Goal: Use online tool/utility: Utilize a website feature to perform a specific function

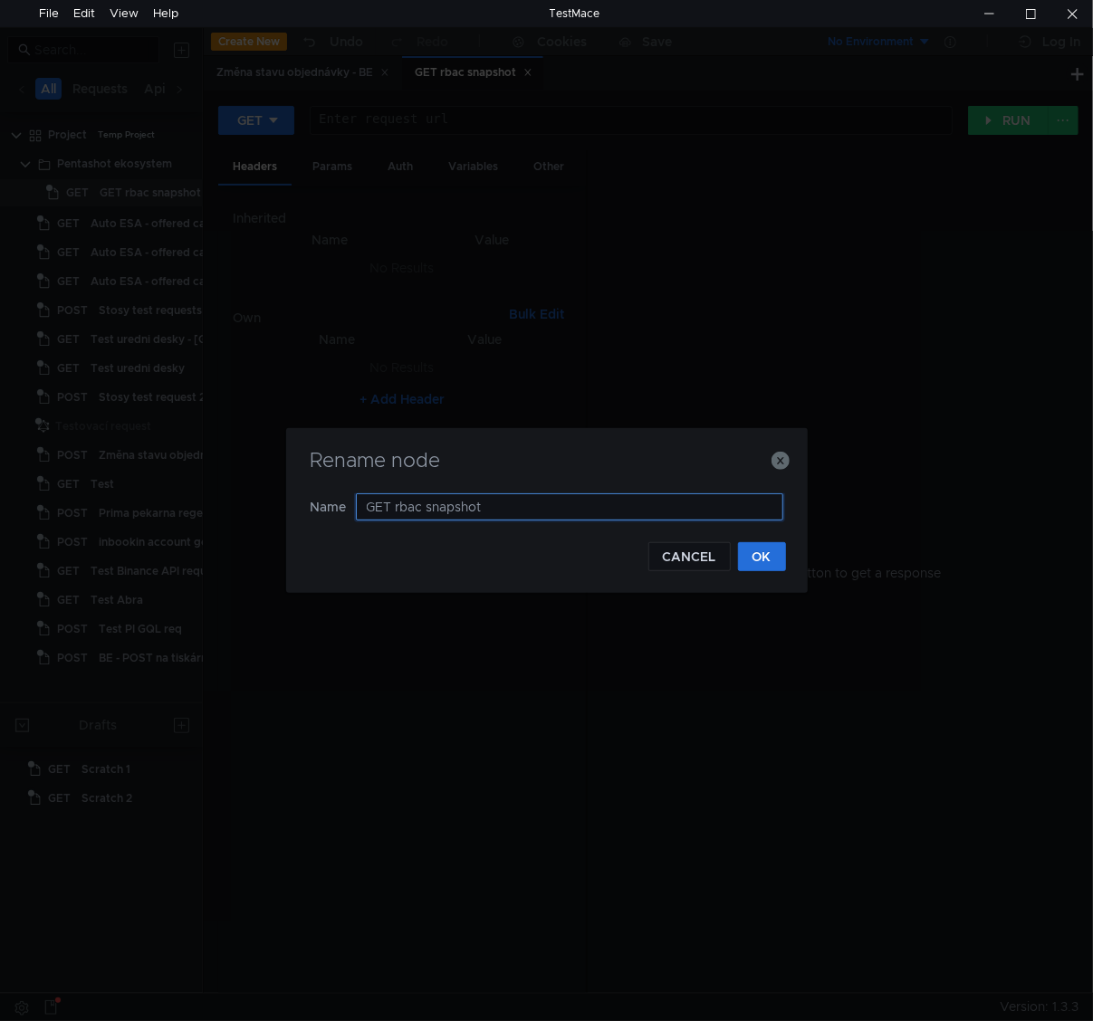
drag, startPoint x: 393, startPoint y: 511, endPoint x: 330, endPoint y: 500, distance: 64.3
click at [330, 500] on nz-form-item "Name GET rbac snapshot" at bounding box center [547, 507] width 473 height 27
type input "POST fetch rbac snapshot"
click at [754, 558] on button "OK" at bounding box center [762, 556] width 48 height 29
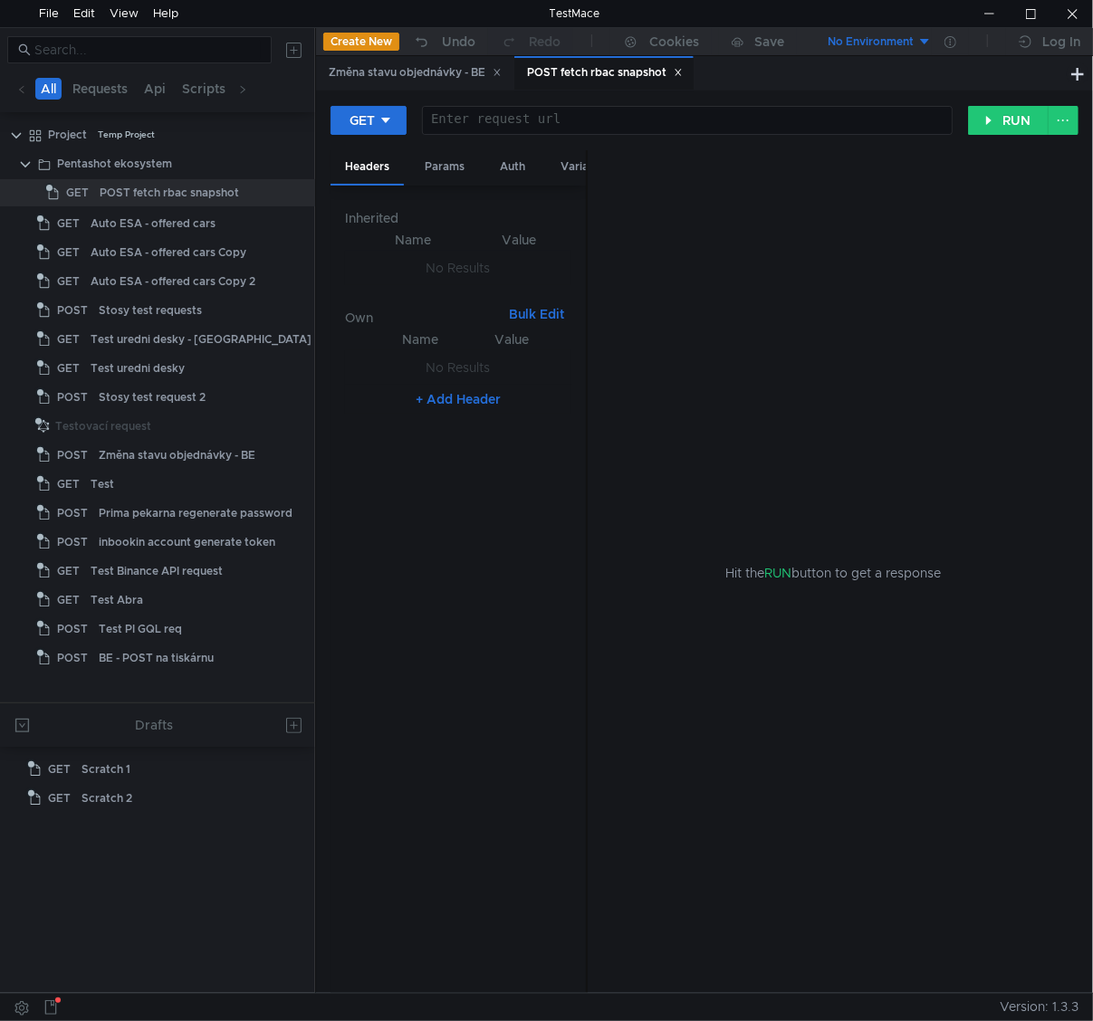
drag, startPoint x: 203, startPoint y: 161, endPoint x: 315, endPoint y: 156, distance: 112.4
click at [315, 156] on div at bounding box center [315, 510] width 1 height 965
click at [308, 187] on div at bounding box center [287, 192] width 47 height 27
click at [297, 190] on icon at bounding box center [297, 193] width 13 height 13
click at [360, 250] on app-tour-anchor "Rename" at bounding box center [345, 245] width 49 height 22
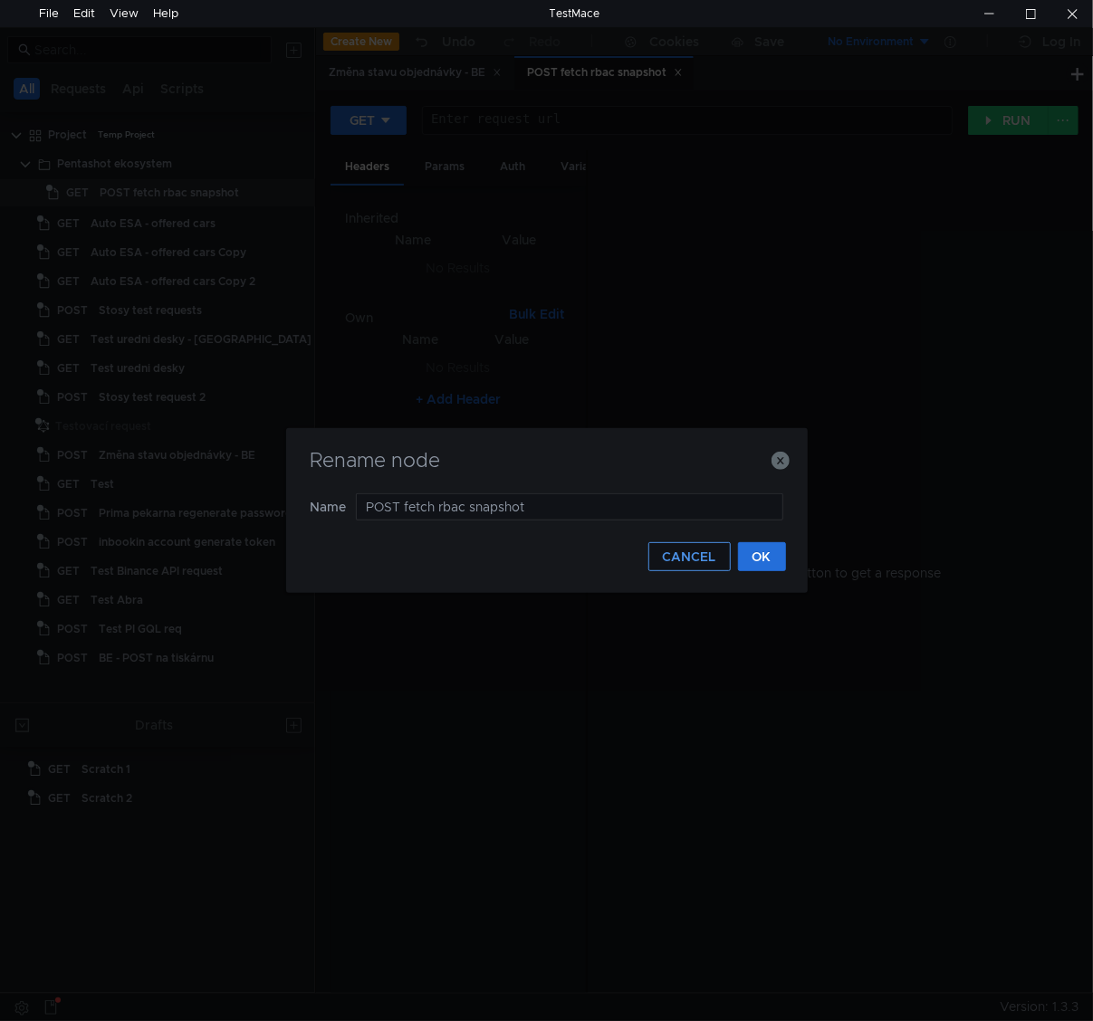
drag, startPoint x: 434, startPoint y: 505, endPoint x: 666, endPoint y: 554, distance: 237.8
click at [434, 505] on input "POST fetch rbac snapshot" at bounding box center [569, 507] width 427 height 27
type input "POST fetch new rbac snapshot"
click at [768, 559] on button "OK" at bounding box center [762, 556] width 48 height 29
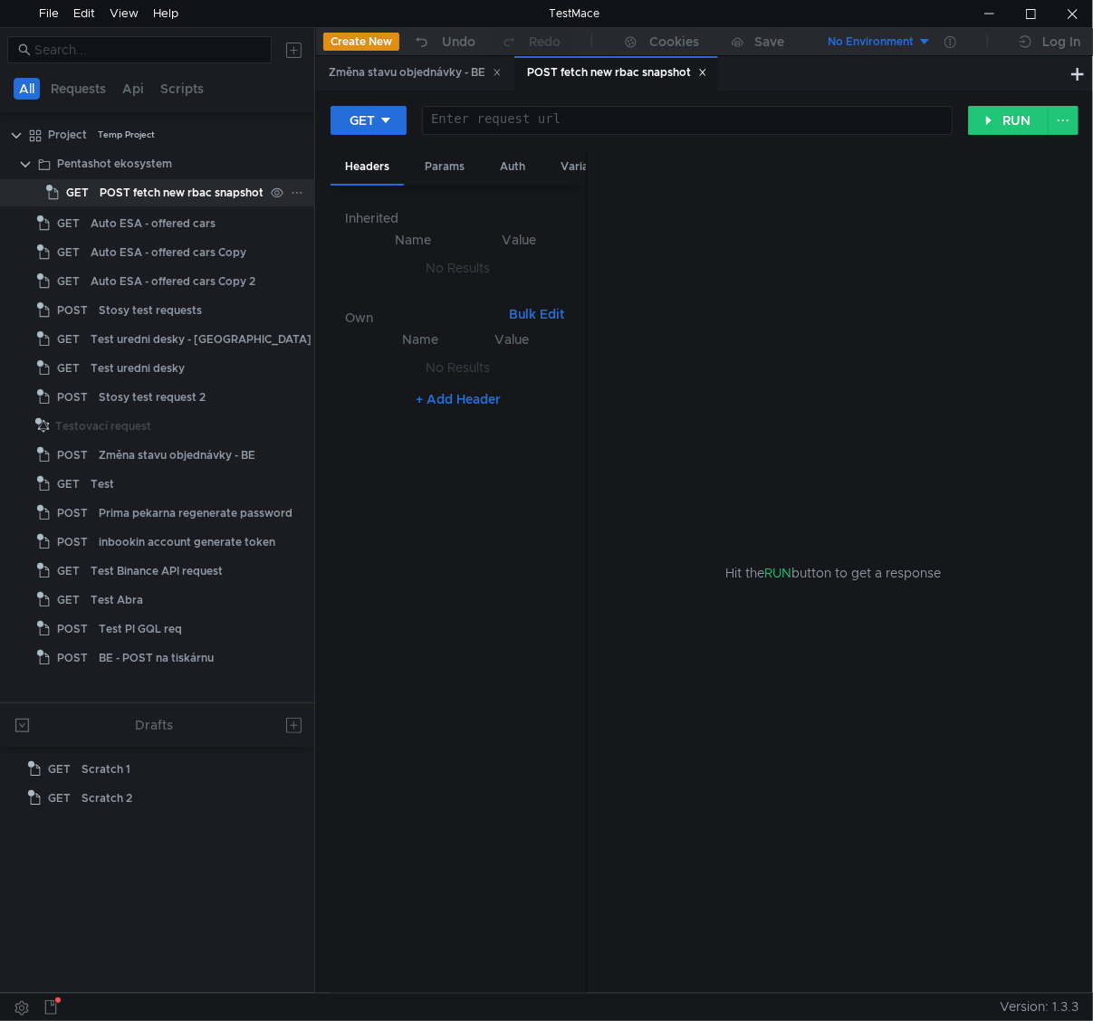
click at [194, 194] on div "POST fetch new rbac snapshot" at bounding box center [182, 192] width 164 height 27
click at [396, 120] on button "GET" at bounding box center [369, 120] width 76 height 29
click at [368, 187] on li "POST" at bounding box center [370, 187] width 79 height 29
click at [624, 123] on div at bounding box center [690, 133] width 520 height 41
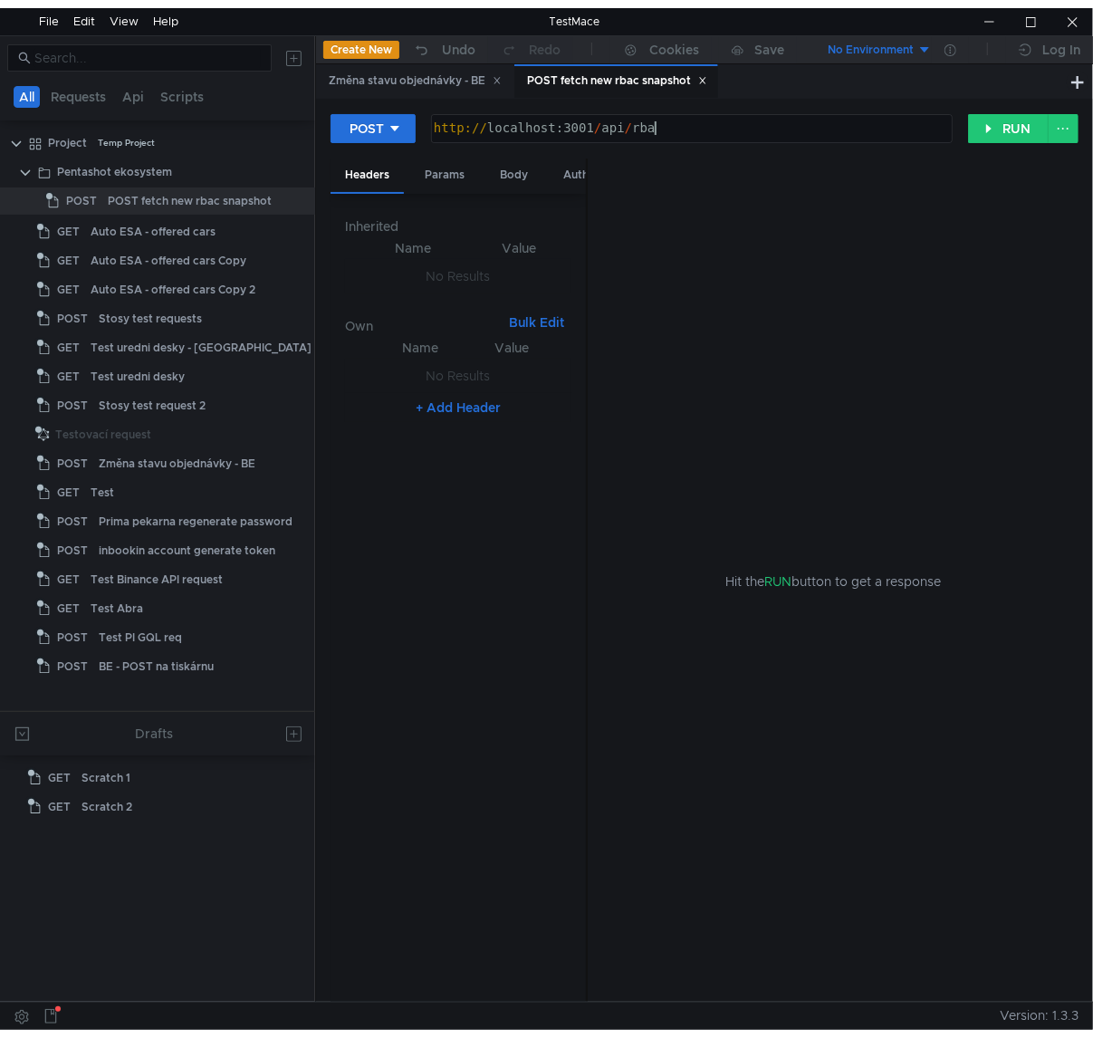
scroll to position [0, 15]
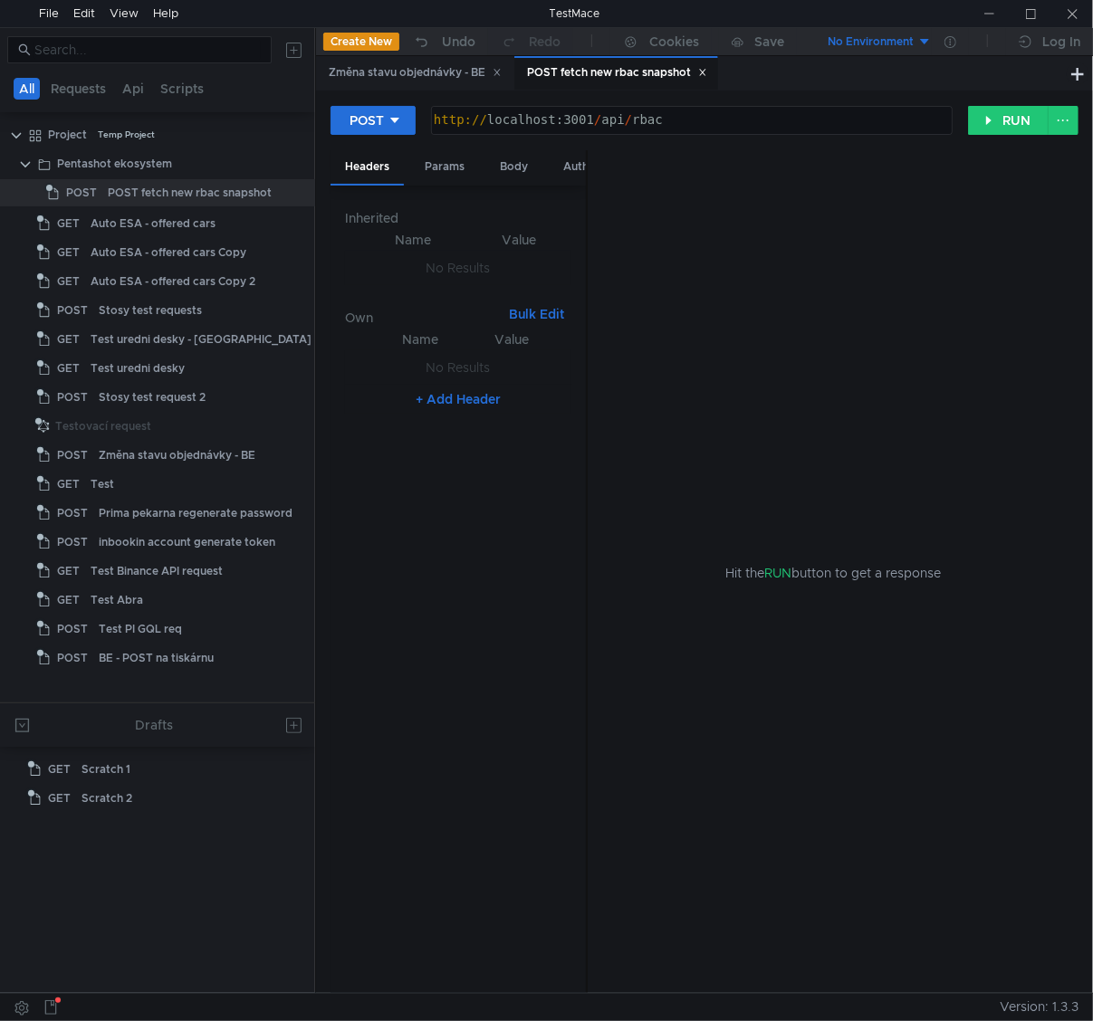
click at [852, 118] on div "http:// localhost:3001 / api / rbac" at bounding box center [690, 133] width 520 height 41
paste textarea "ext-cache/get?key="
click at [654, 121] on div "http:// localhost:3001 / api / rbac" at bounding box center [690, 133] width 520 height 41
click at [636, 131] on div "http:// localhost:3001 / api / rbac" at bounding box center [692, 120] width 520 height 27
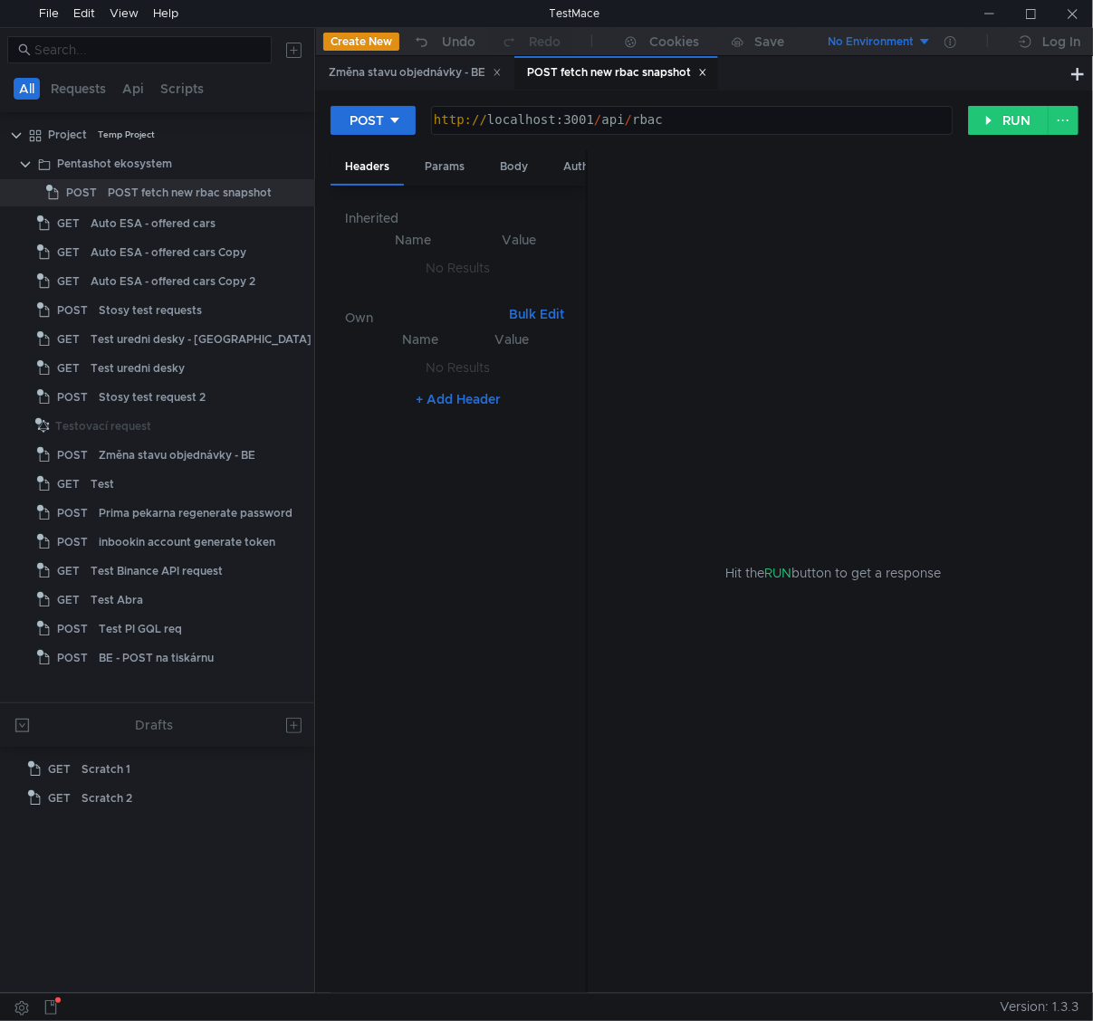
click at [643, 122] on div "http:// localhost:3001 / api / rbac" at bounding box center [690, 133] width 520 height 41
click at [654, 148] on div "POST http://localhost:3001/api/ext-cache/get?key=rbac http:// localhost:3001 / …" at bounding box center [705, 127] width 748 height 45
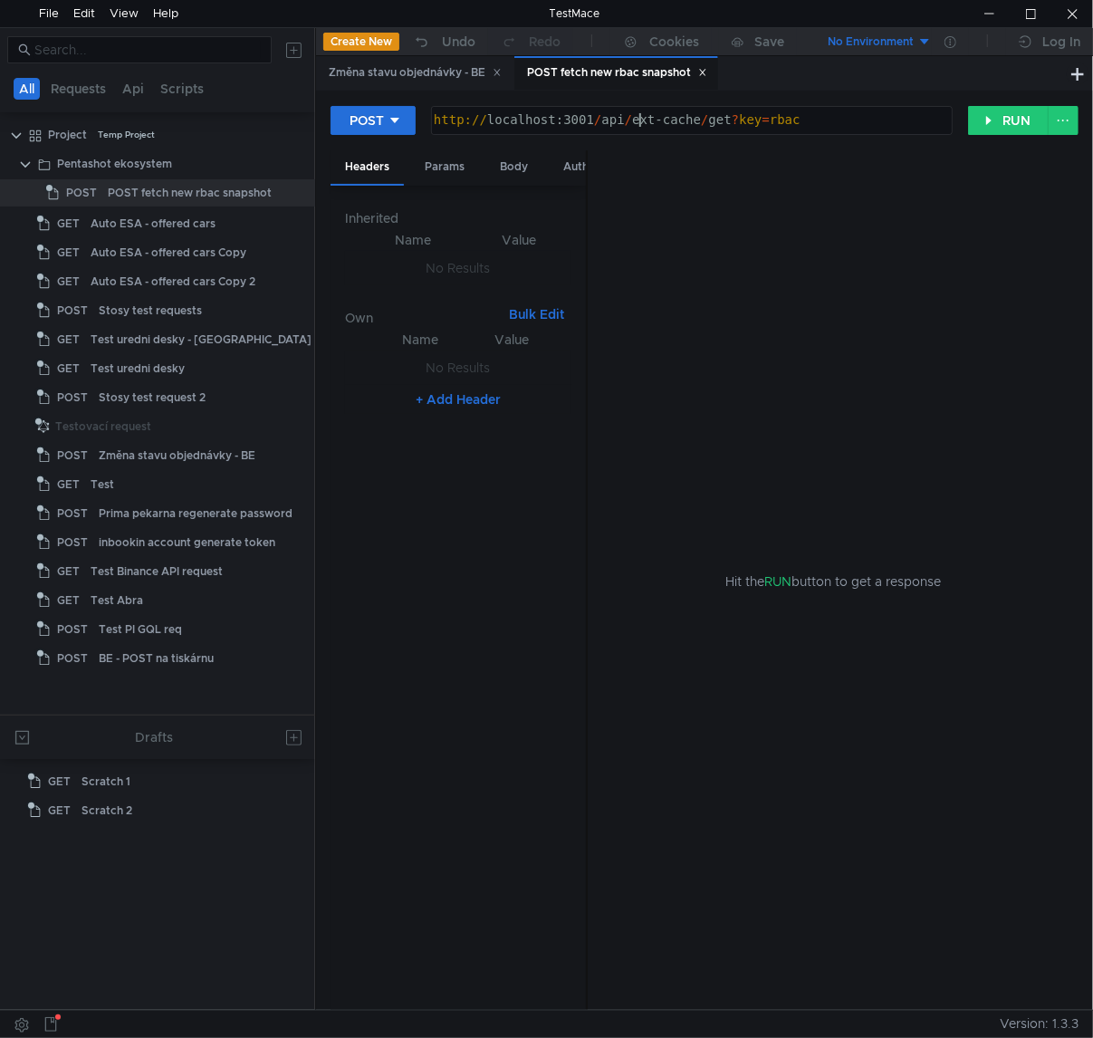
click at [825, 117] on div "http:// localhost:3001 / api / ext-cache / get ? key = rbac" at bounding box center [690, 133] width 520 height 41
drag, startPoint x: 824, startPoint y: 121, endPoint x: 632, endPoint y: 124, distance: 192.0
click at [632, 124] on div "http:// localhost:3001 / api / ext-cache / get ? key = rbac" at bounding box center [690, 133] width 520 height 41
paste textarea "f"
click at [720, 116] on div "http:// localhost:3001 / api / ext-cache / get ? key = rbac" at bounding box center [690, 133] width 520 height 41
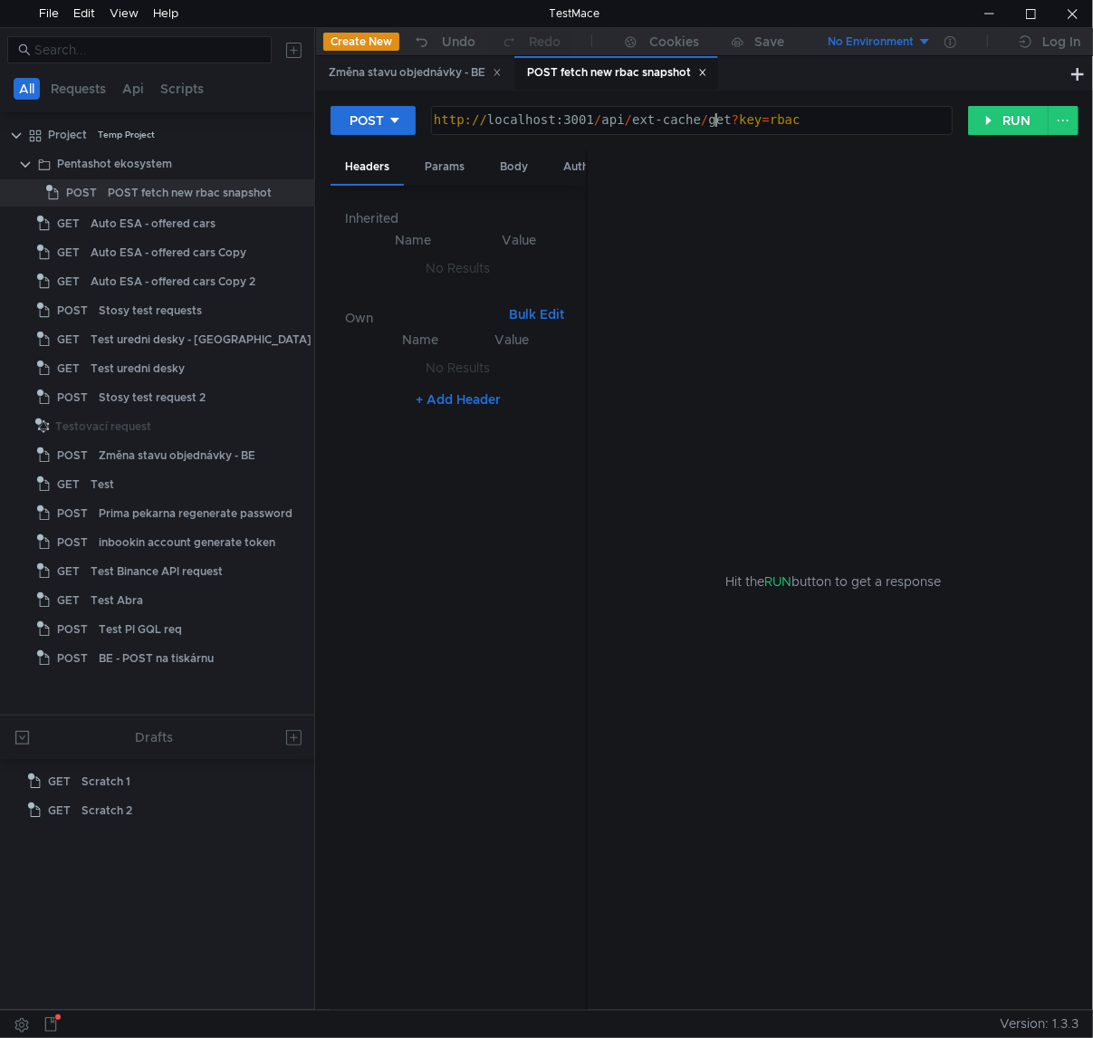
click at [720, 116] on div "http:// localhost:3001 / api / ext-cache / get ? key = rbac" at bounding box center [690, 133] width 520 height 41
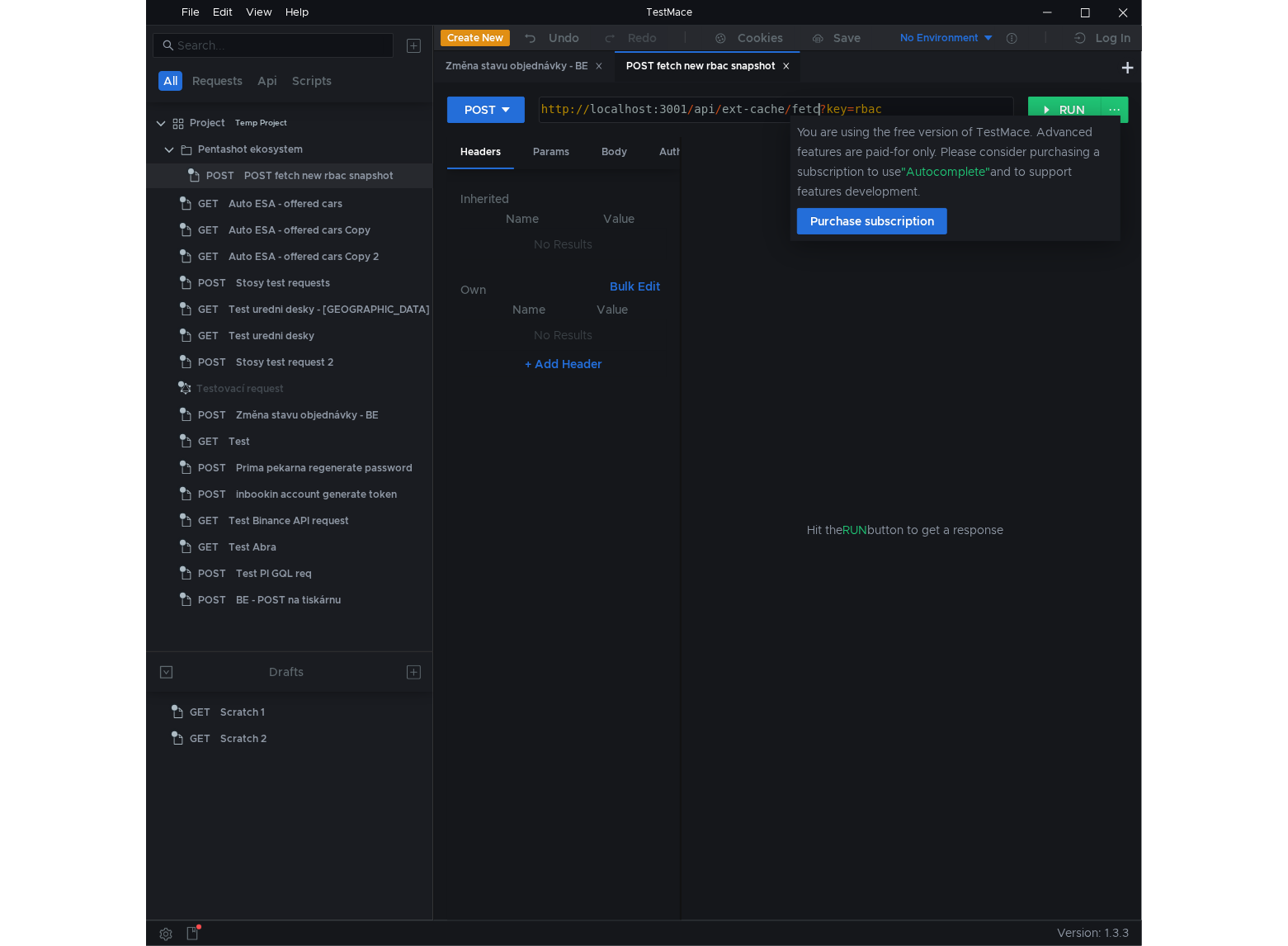
scroll to position [0, 20]
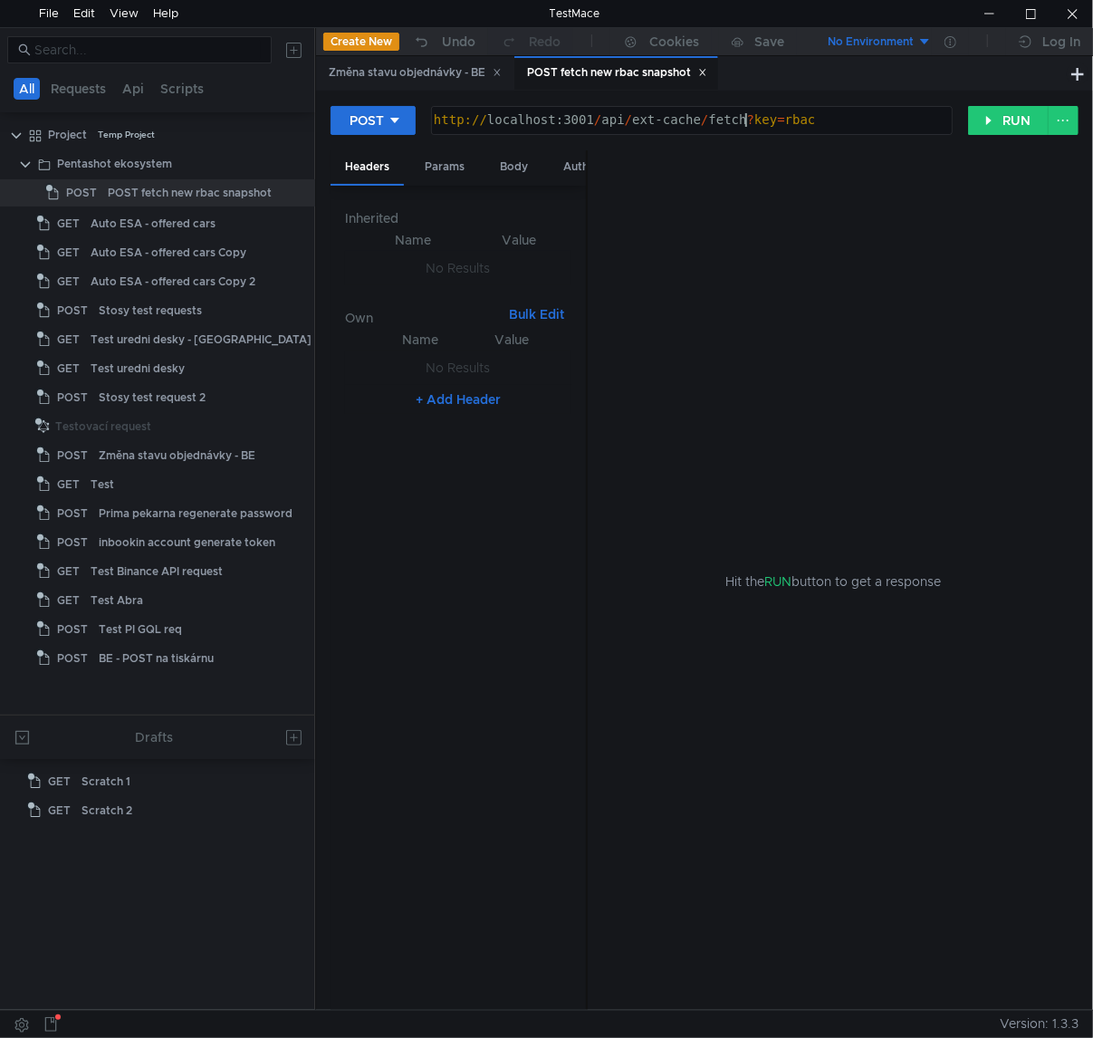
type textarea "[URL]"
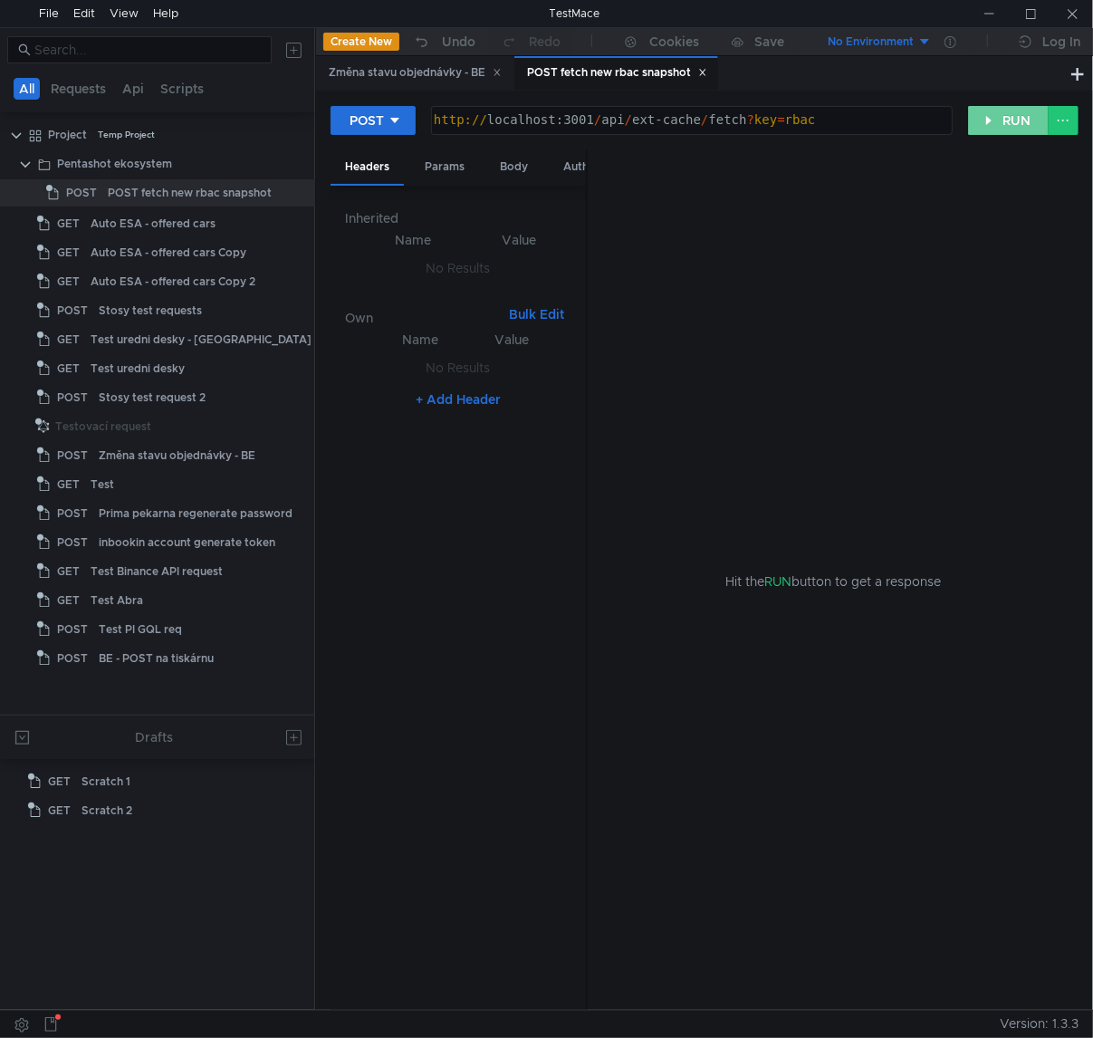
drag, startPoint x: 1020, startPoint y: 123, endPoint x: 891, endPoint y: 257, distance: 185.7
click at [1020, 123] on button "RUN" at bounding box center [1008, 120] width 81 height 29
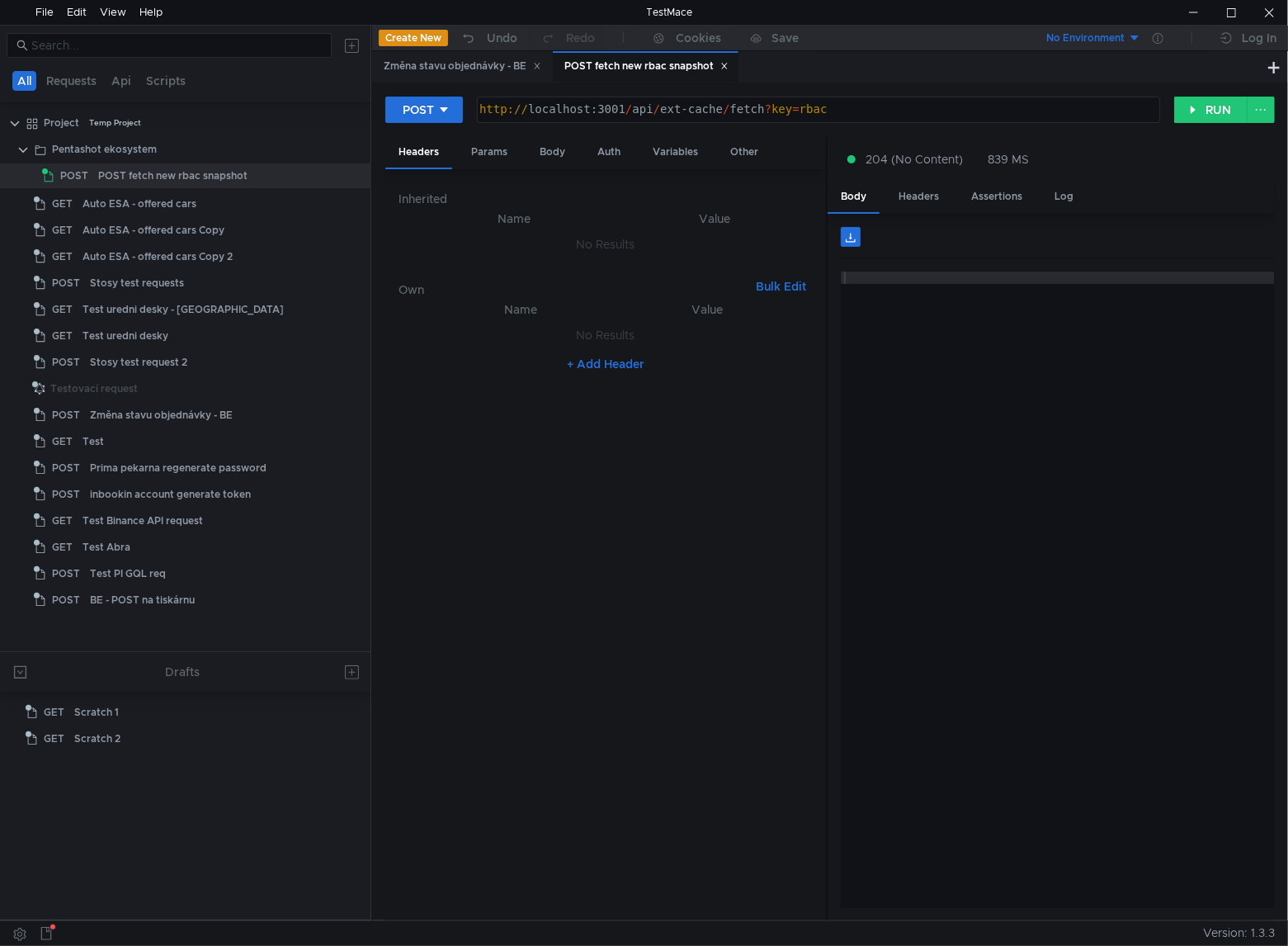
drag, startPoint x: 823, startPoint y: 383, endPoint x: 826, endPoint y: 413, distance: 30.1
click at [615, 386] on div "Inherited Name Value No Results Own Bulk Edit XXXXXXXXXXXXXXXXXXXXXXXXXXXXXXXXX…" at bounding box center [606, 545] width 441 height 752
click at [823, 406] on div "Inherited Name Value No Results Own Bulk Edit XXXXXXXXXXXXXXXXXXXXXXXXXXXXXXXXX…" at bounding box center [606, 545] width 441 height 752
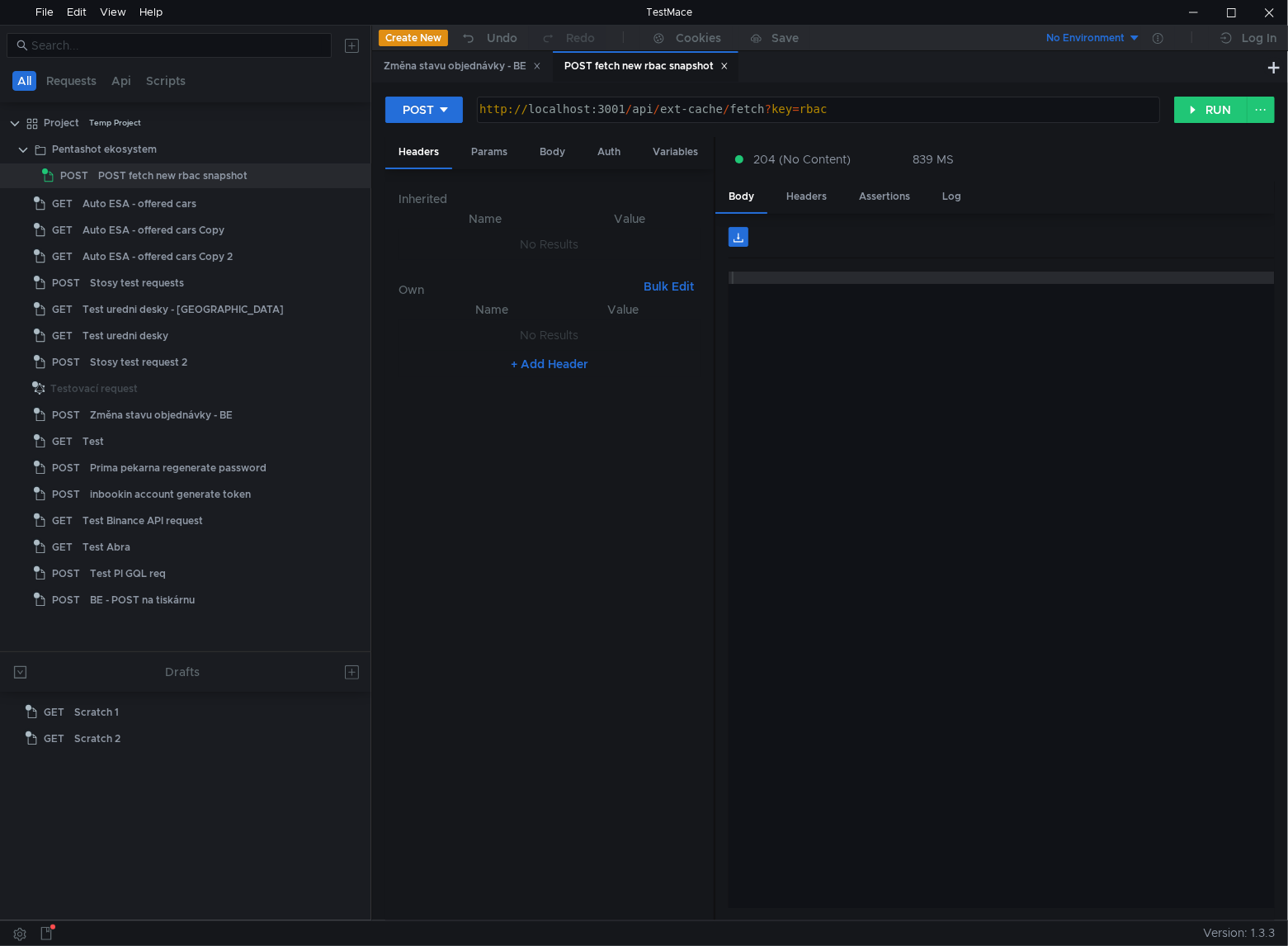
drag, startPoint x: 826, startPoint y: 405, endPoint x: 688, endPoint y: 404, distance: 138.0
click at [688, 404] on as-split "Headers Params Body Auth Variables Other Inherited Name Value No Results Own Bu…" at bounding box center [830, 529] width 889 height 785
drag, startPoint x: 830, startPoint y: 531, endPoint x: 858, endPoint y: 548, distance: 32.8
click at [830, 531] on div at bounding box center [1001, 602] width 546 height 661
click at [995, 107] on button "RUN" at bounding box center [1211, 109] width 74 height 26
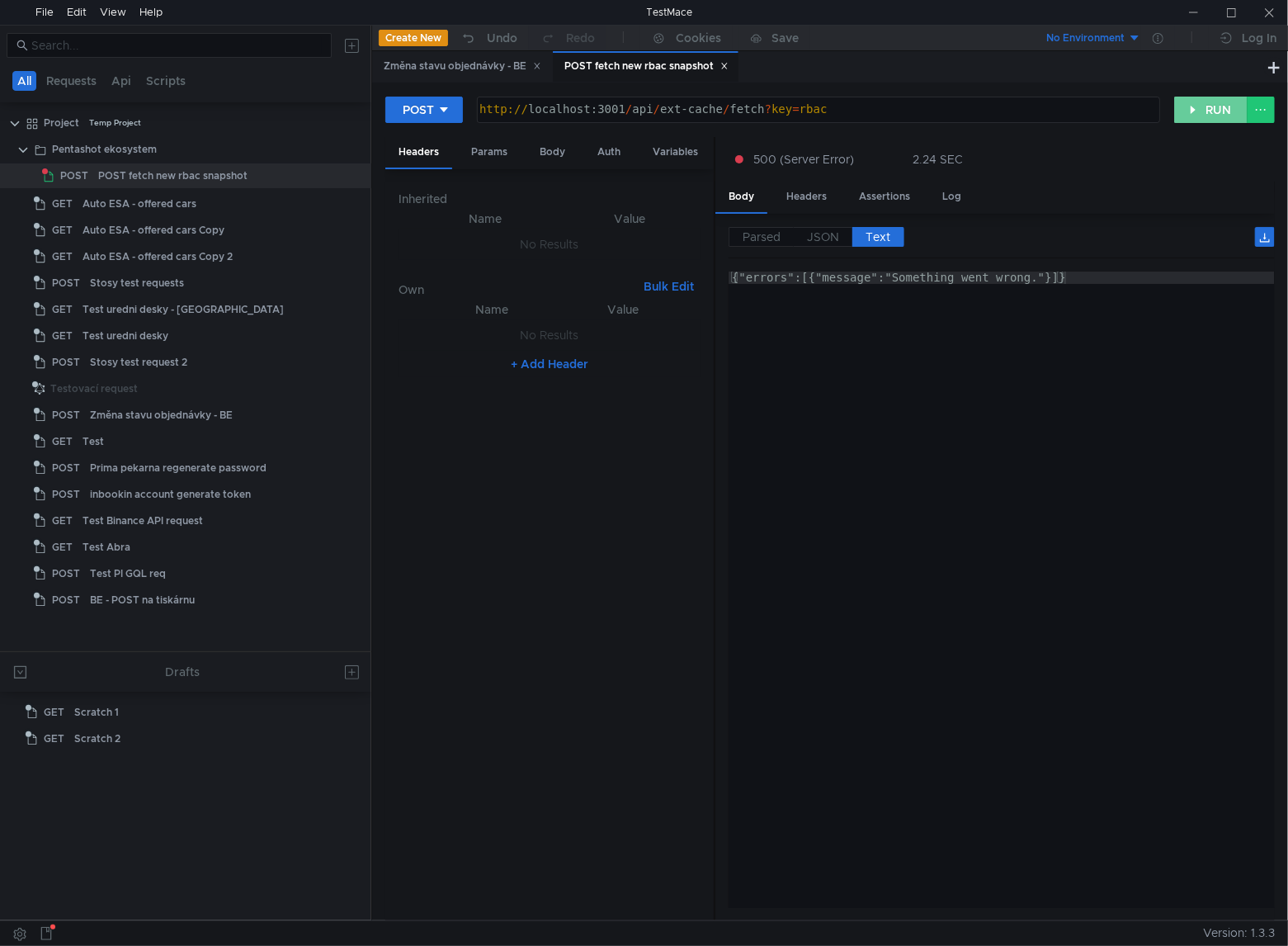
click at [995, 113] on button "RUN" at bounding box center [1211, 109] width 74 height 26
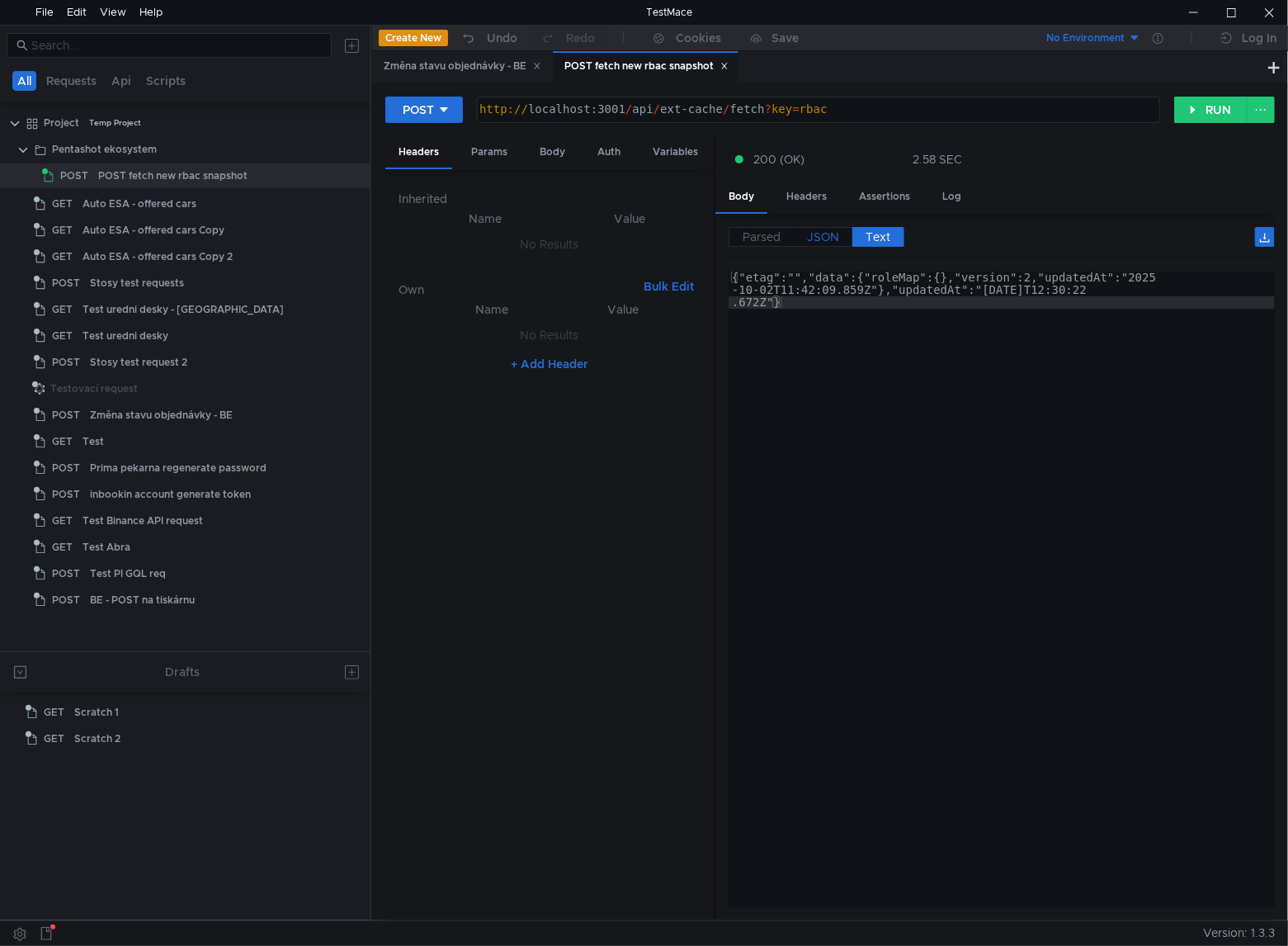
click at [826, 237] on span "JSON" at bounding box center [823, 237] width 32 height 15
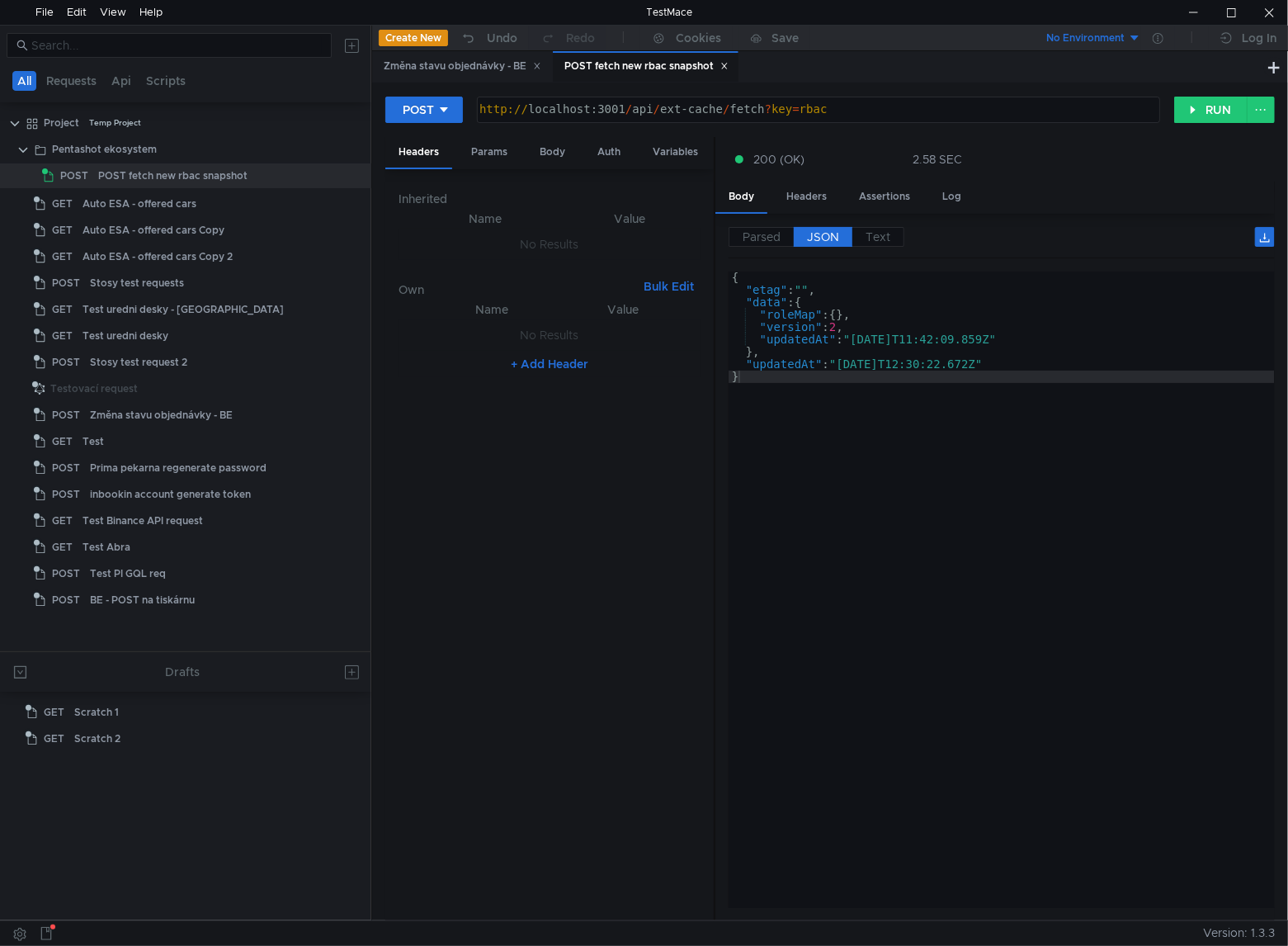
click at [823, 234] on span "JSON" at bounding box center [823, 237] width 32 height 15
click at [815, 537] on div "{ "etag" : "" , "data" : { "roleMap" : { } , "version" : 2 , "updatedAt" : "202…" at bounding box center [1001, 602] width 546 height 661
type textarea "}"
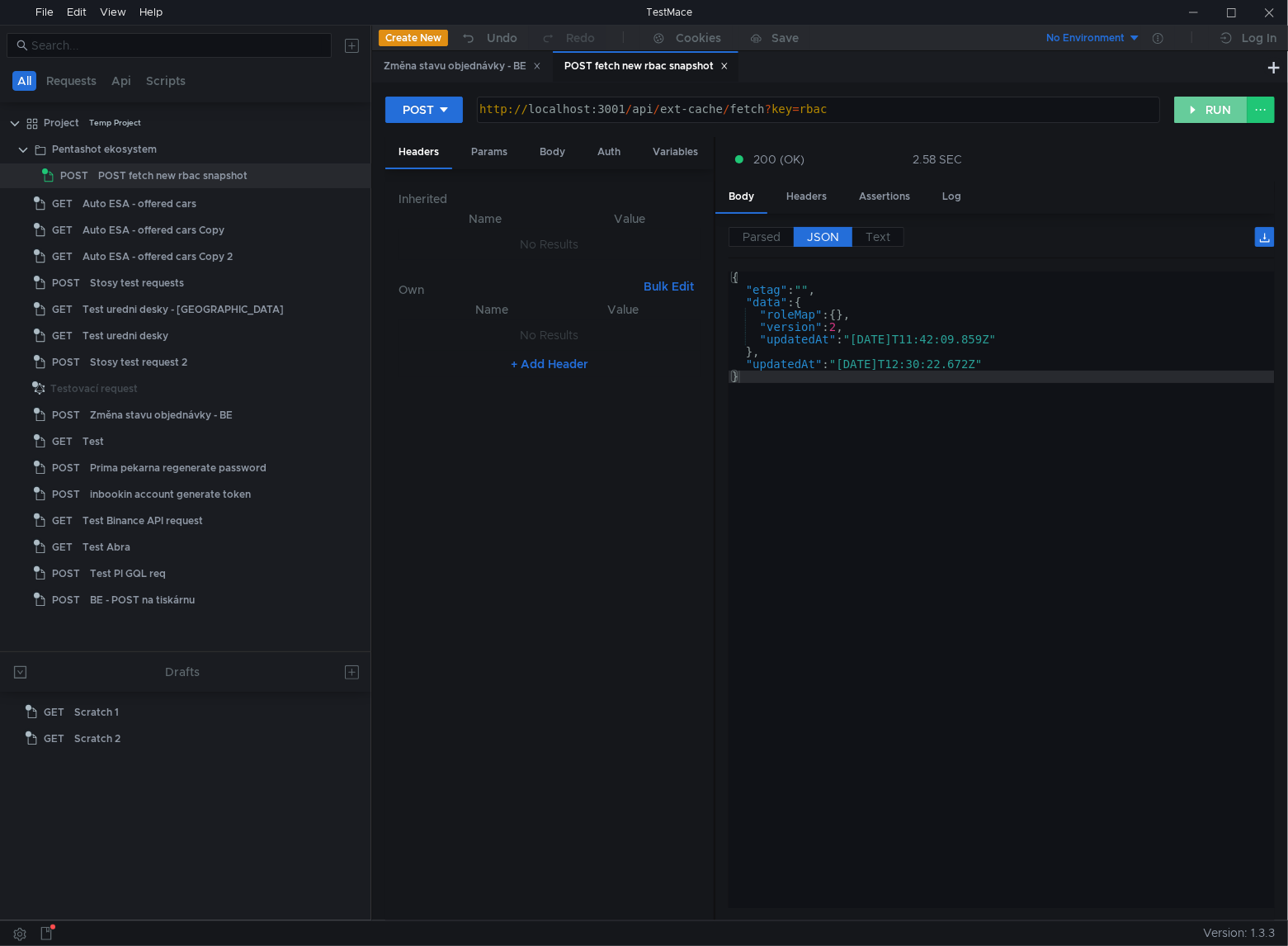
drag, startPoint x: 1211, startPoint y: 111, endPoint x: 1132, endPoint y: 171, distance: 99.2
click at [1211, 111] on button "RUN" at bounding box center [1211, 109] width 74 height 26
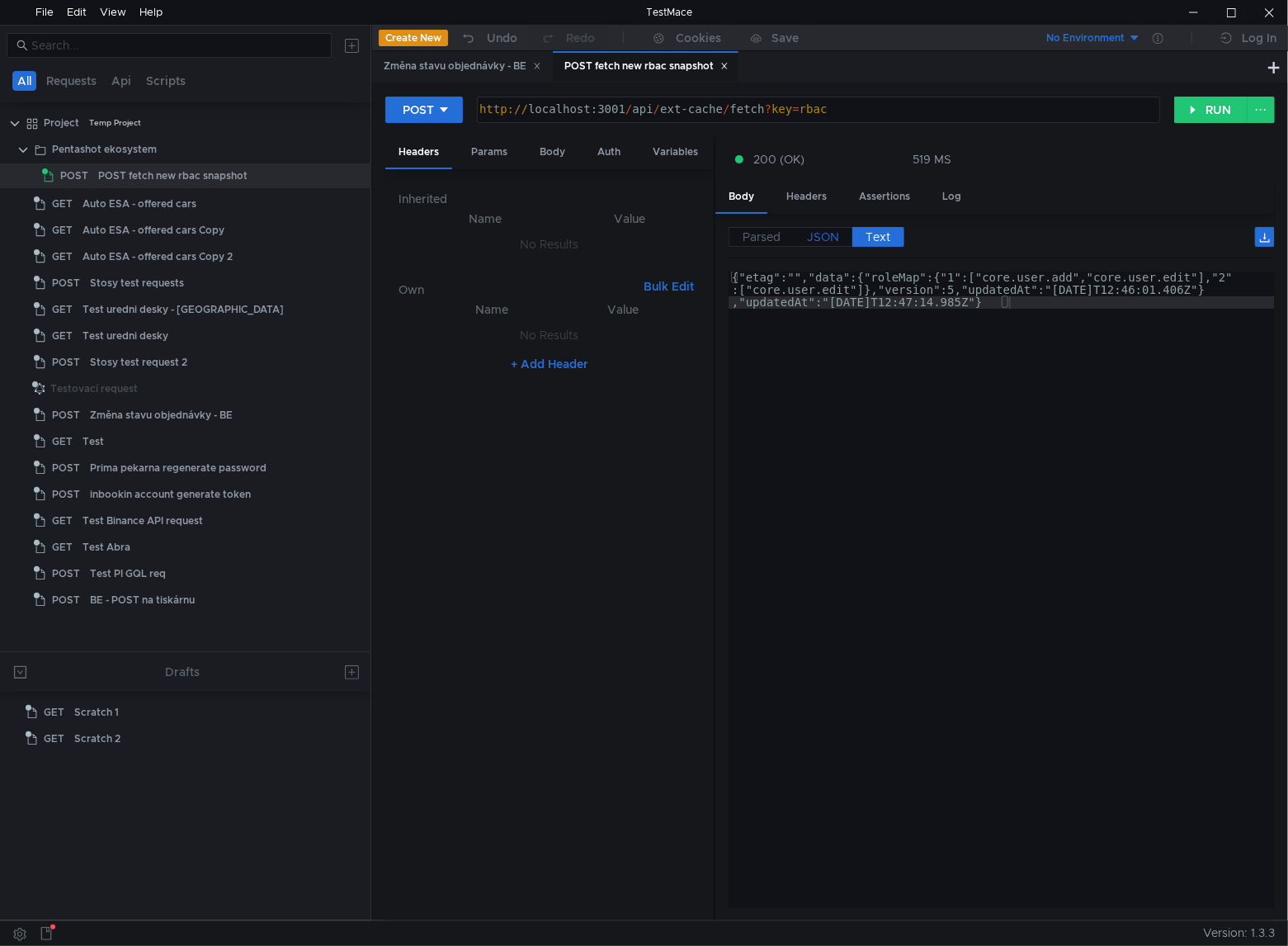
click at [827, 231] on span "JSON" at bounding box center [823, 237] width 32 height 15
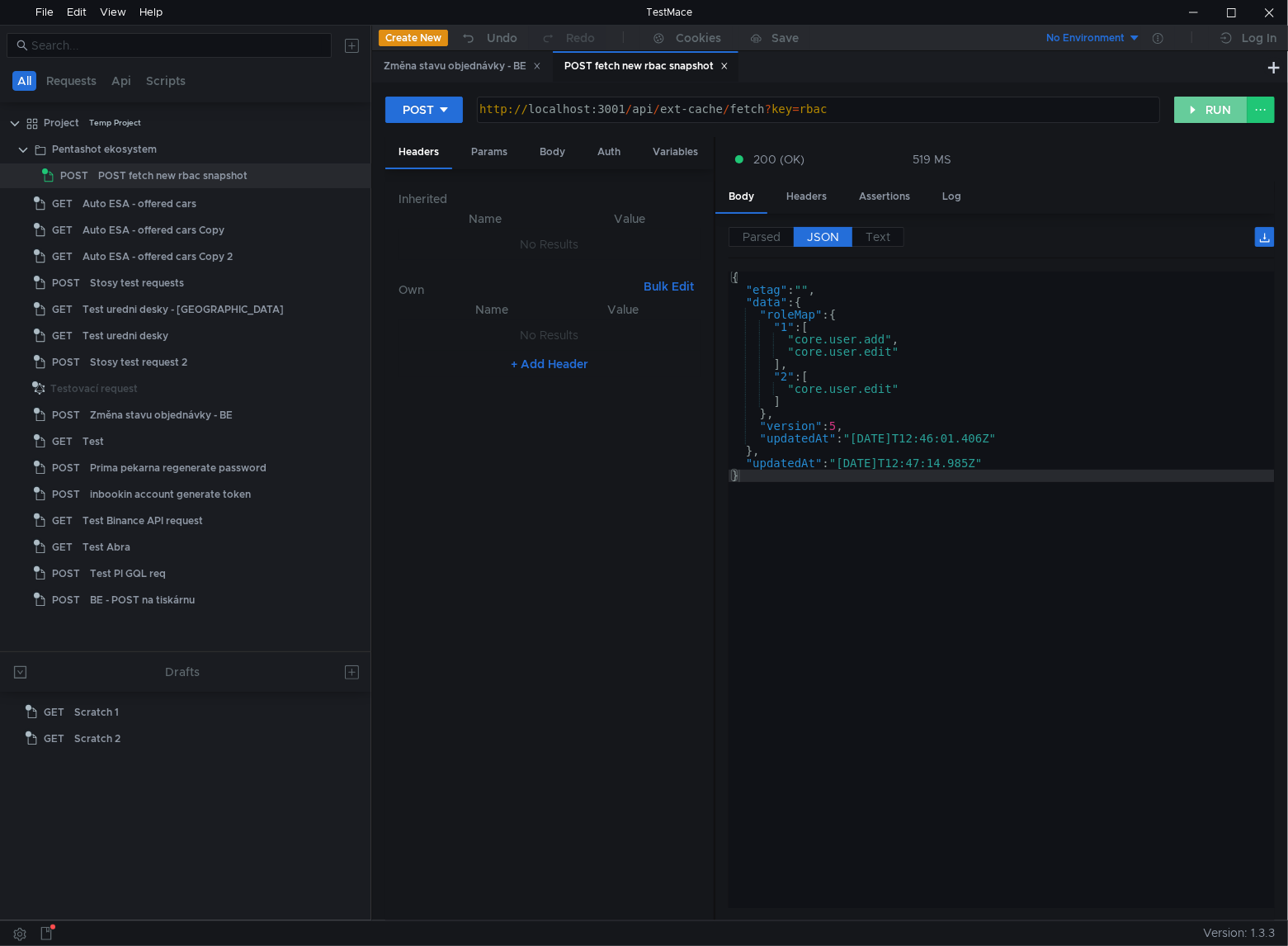
click at [1204, 112] on button "RUN" at bounding box center [1211, 109] width 74 height 26
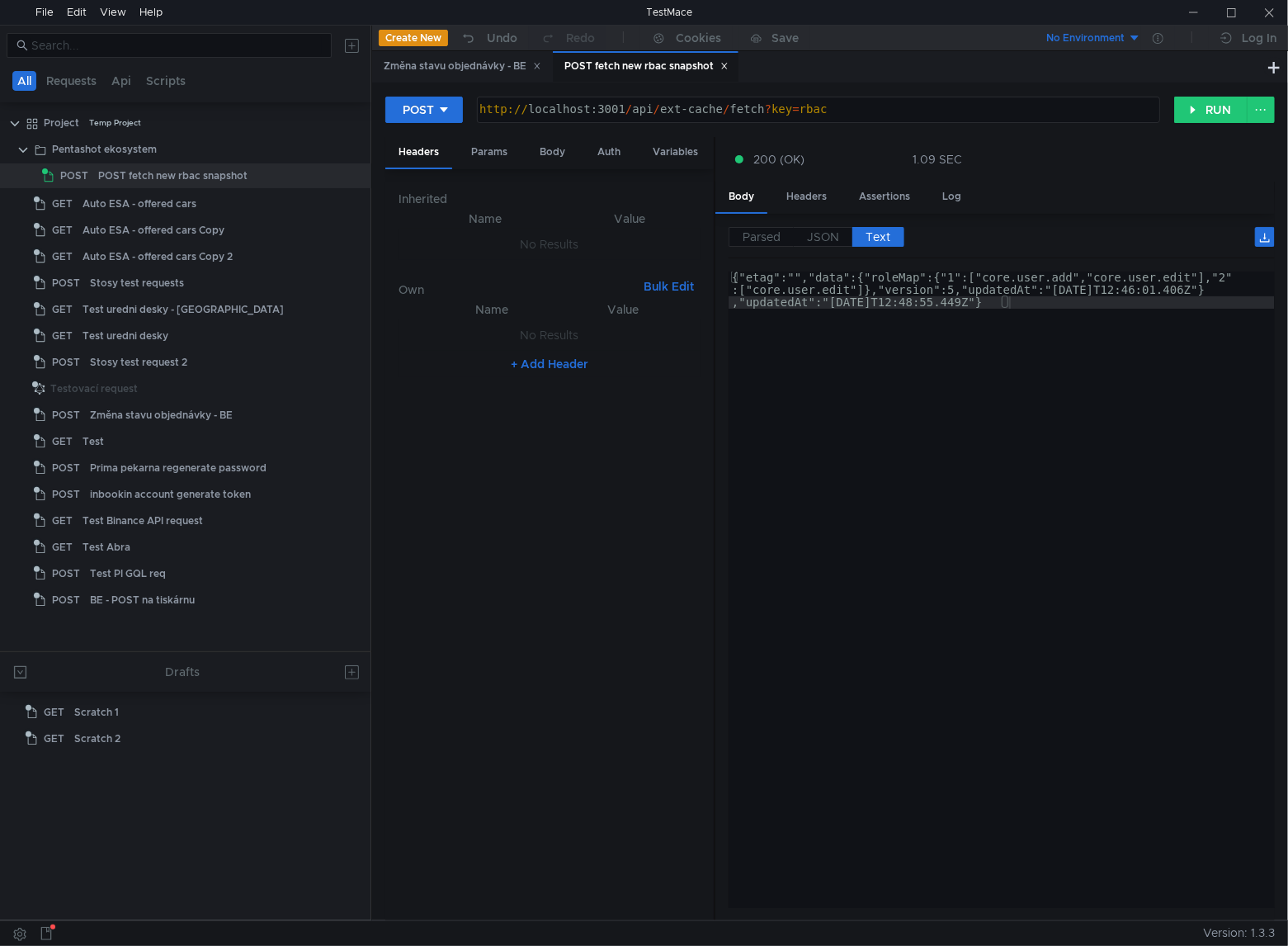
click at [675, 456] on nz-table "Name Value No Results + Add Header" at bounding box center [548, 603] width 302 height 608
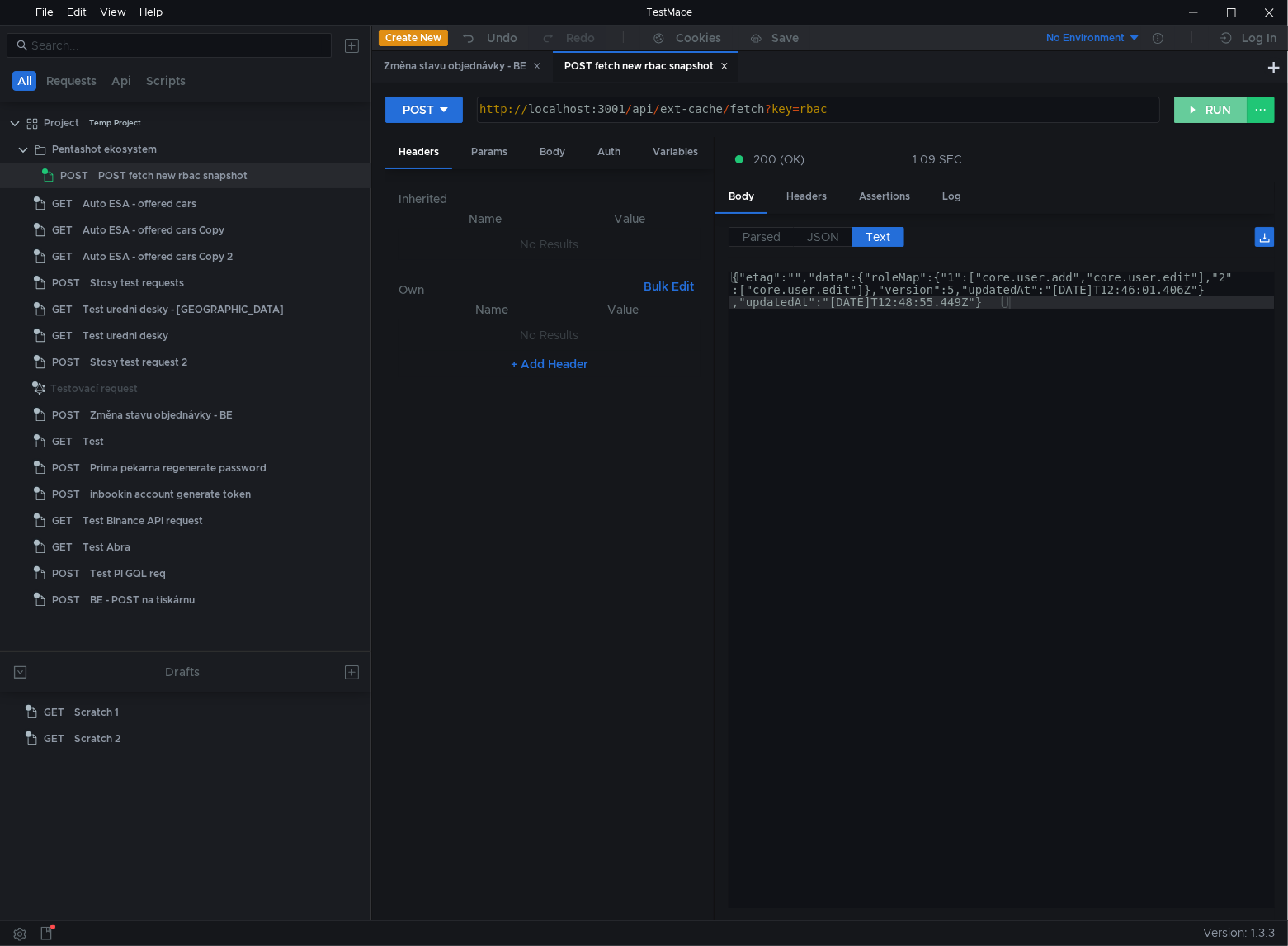
click at [1227, 109] on button "RUN" at bounding box center [1211, 109] width 74 height 26
click at [1211, 109] on button "RUN" at bounding box center [1211, 109] width 74 height 26
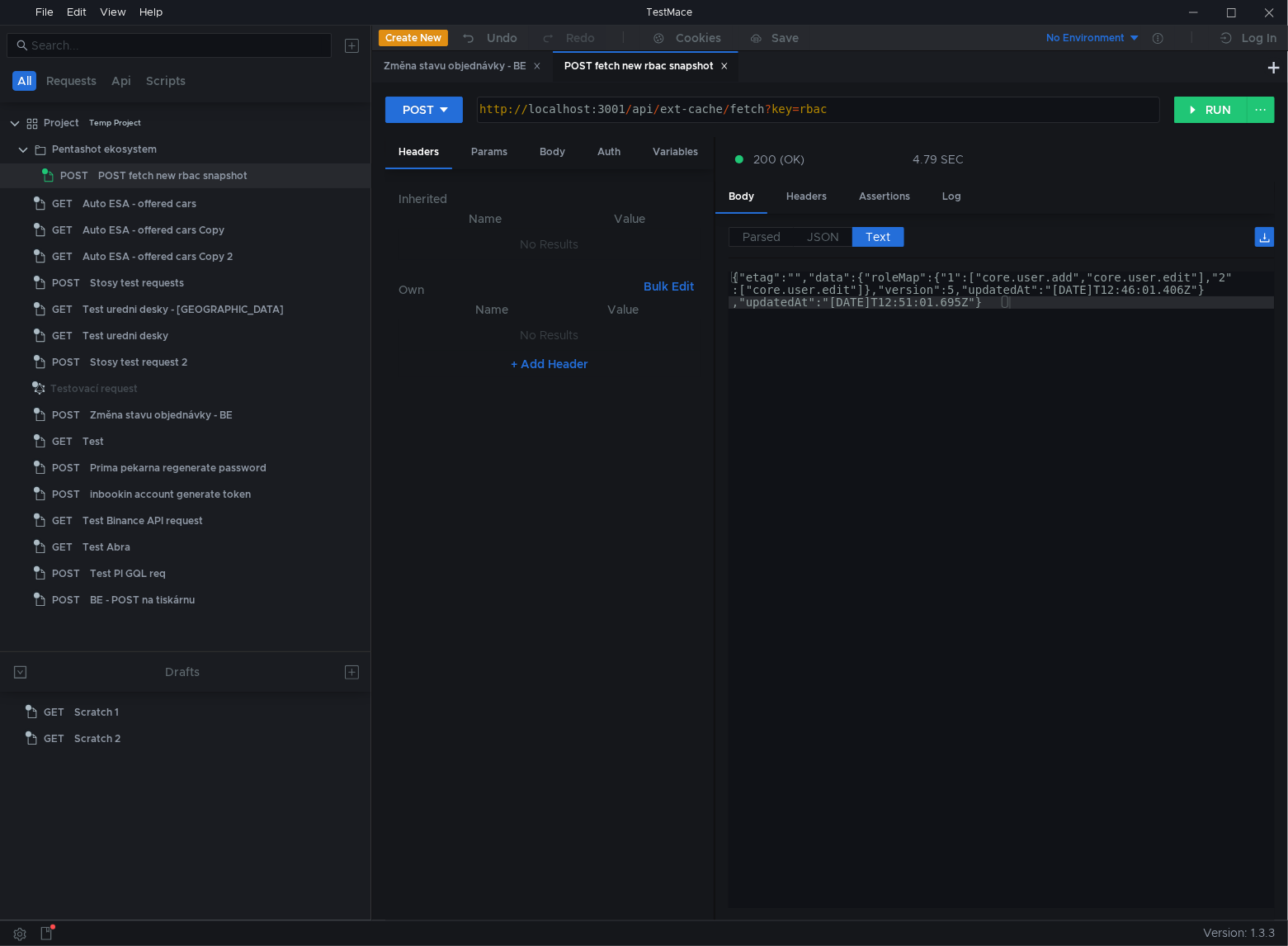
scroll to position [0, 20]
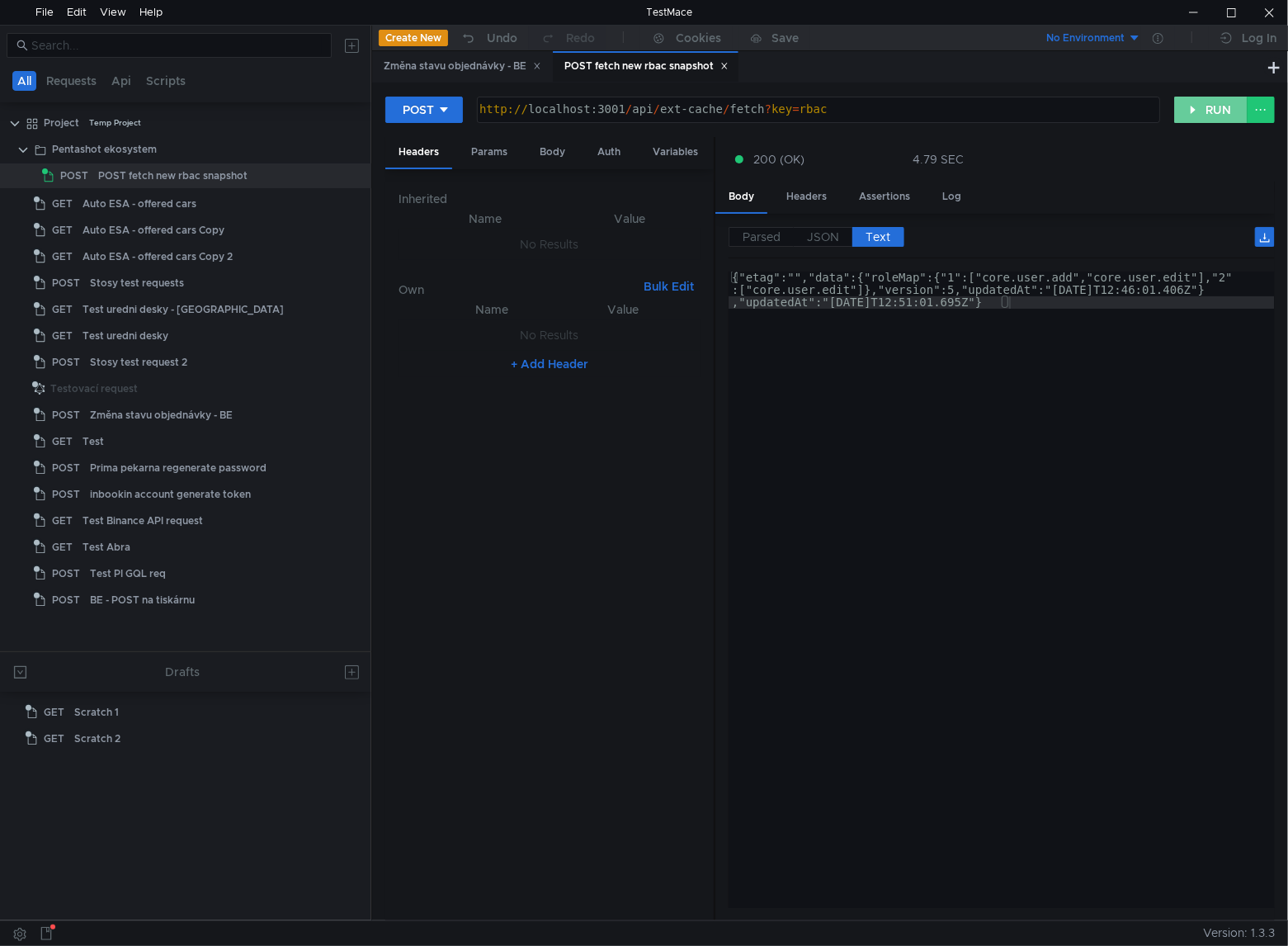
click at [1201, 109] on button "RUN" at bounding box center [1211, 109] width 74 height 26
drag, startPoint x: 1201, startPoint y: 108, endPoint x: 1254, endPoint y: 198, distance: 104.4
click at [1201, 108] on button "RUN" at bounding box center [1211, 109] width 74 height 26
click at [1217, 108] on button "RUN" at bounding box center [1211, 109] width 74 height 26
click at [1201, 110] on button "RUN" at bounding box center [1211, 109] width 74 height 26
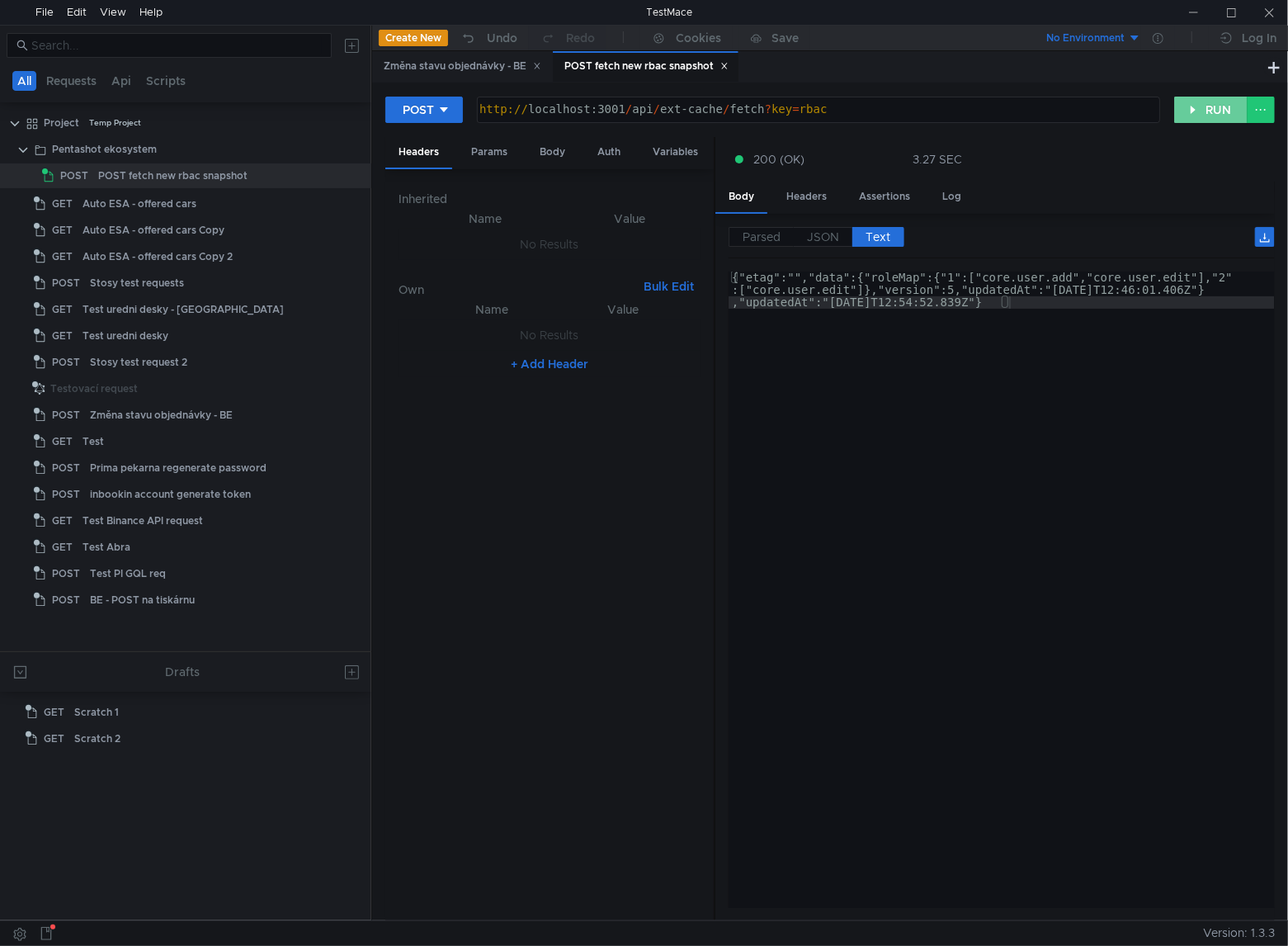
click at [1216, 115] on button "RUN" at bounding box center [1211, 109] width 74 height 26
click at [1214, 118] on button "RUN" at bounding box center [1211, 109] width 74 height 26
click at [1214, 113] on button "RUN" at bounding box center [1211, 109] width 74 height 26
click at [1214, 105] on button "RUN" at bounding box center [1211, 109] width 74 height 26
click at [1205, 113] on button "RUN" at bounding box center [1211, 109] width 74 height 26
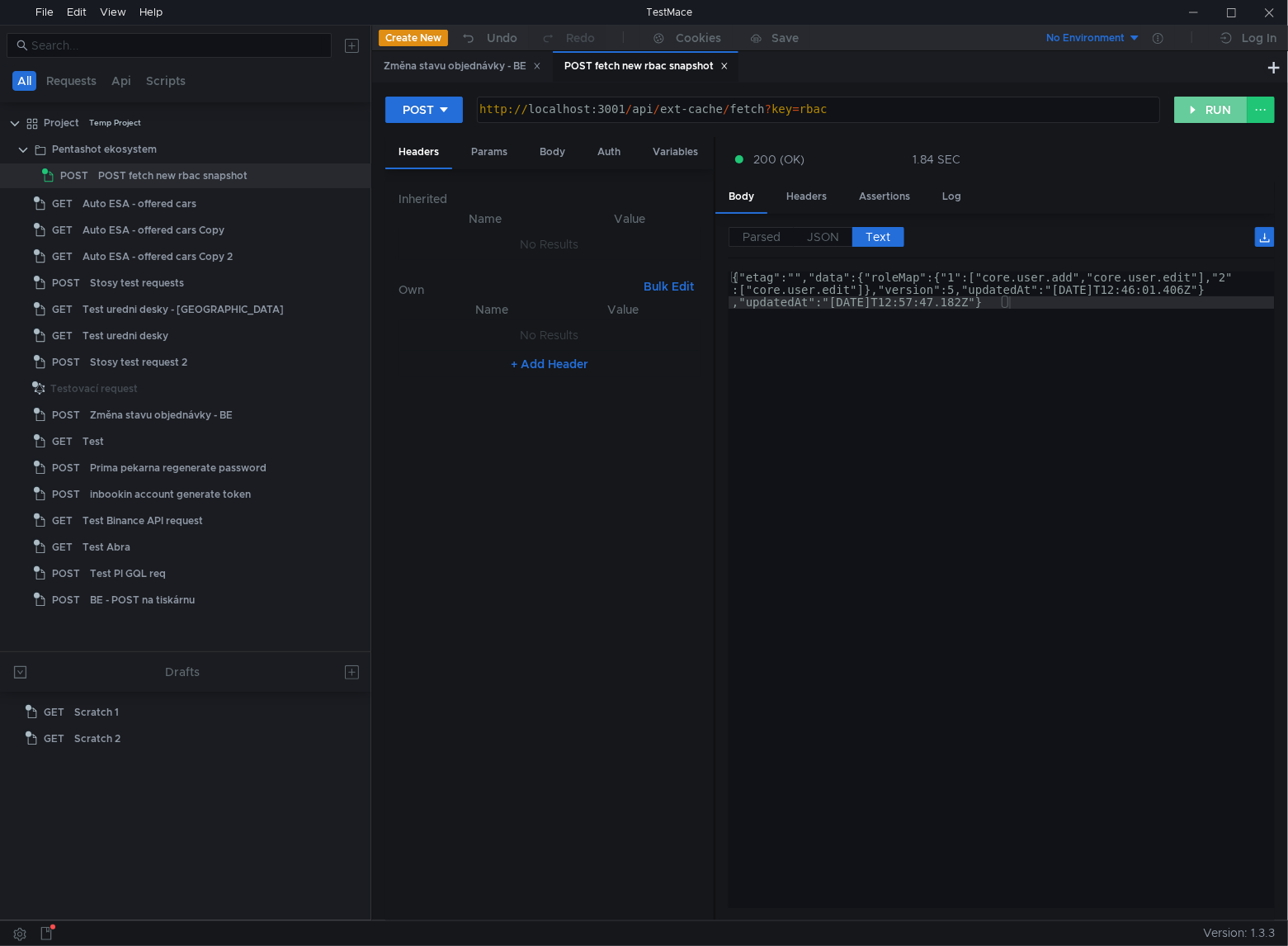
click at [1210, 110] on button "RUN" at bounding box center [1211, 109] width 74 height 26
click at [1210, 112] on button "RUN" at bounding box center [1211, 109] width 74 height 26
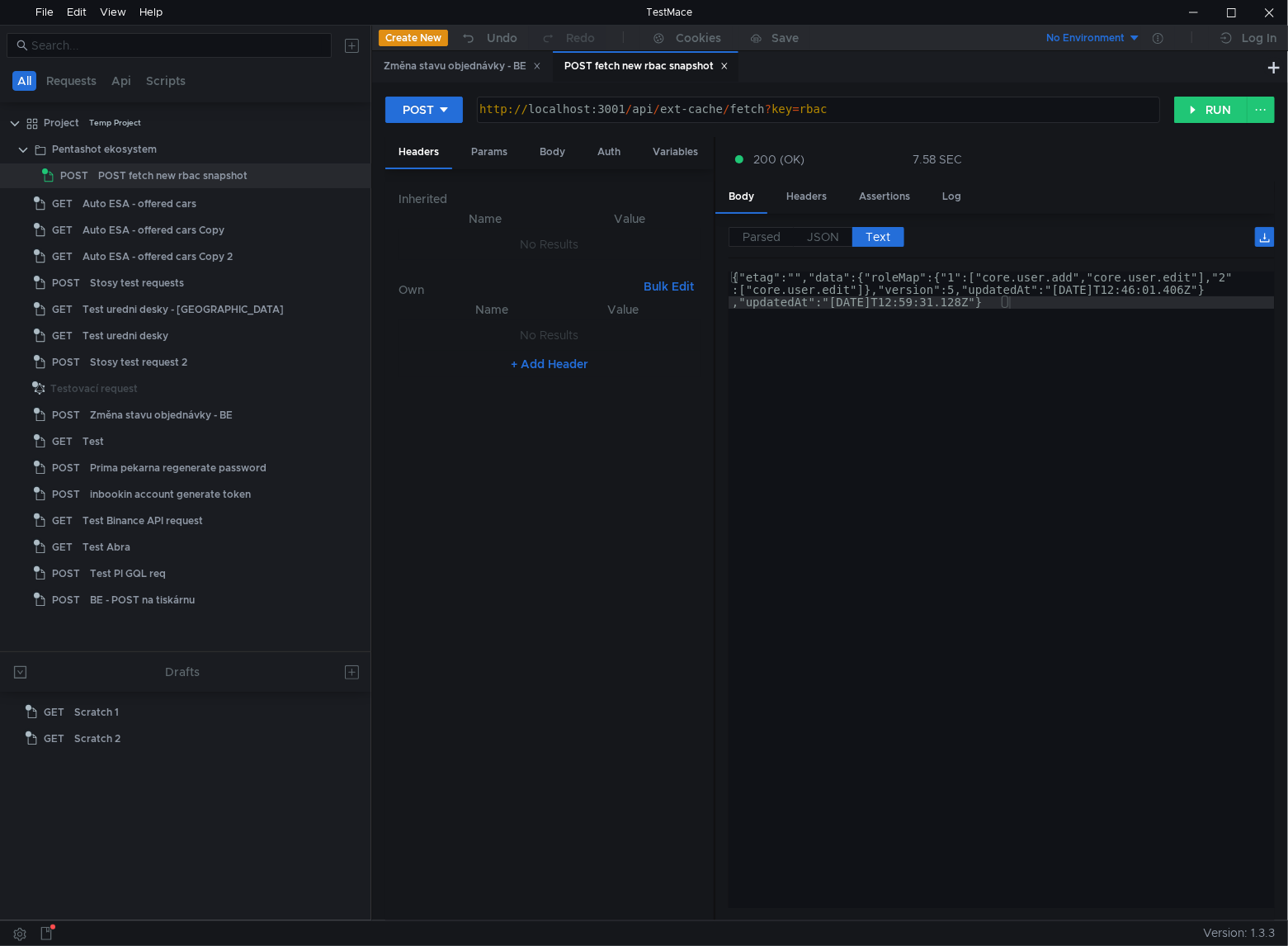
scroll to position [0, 20]
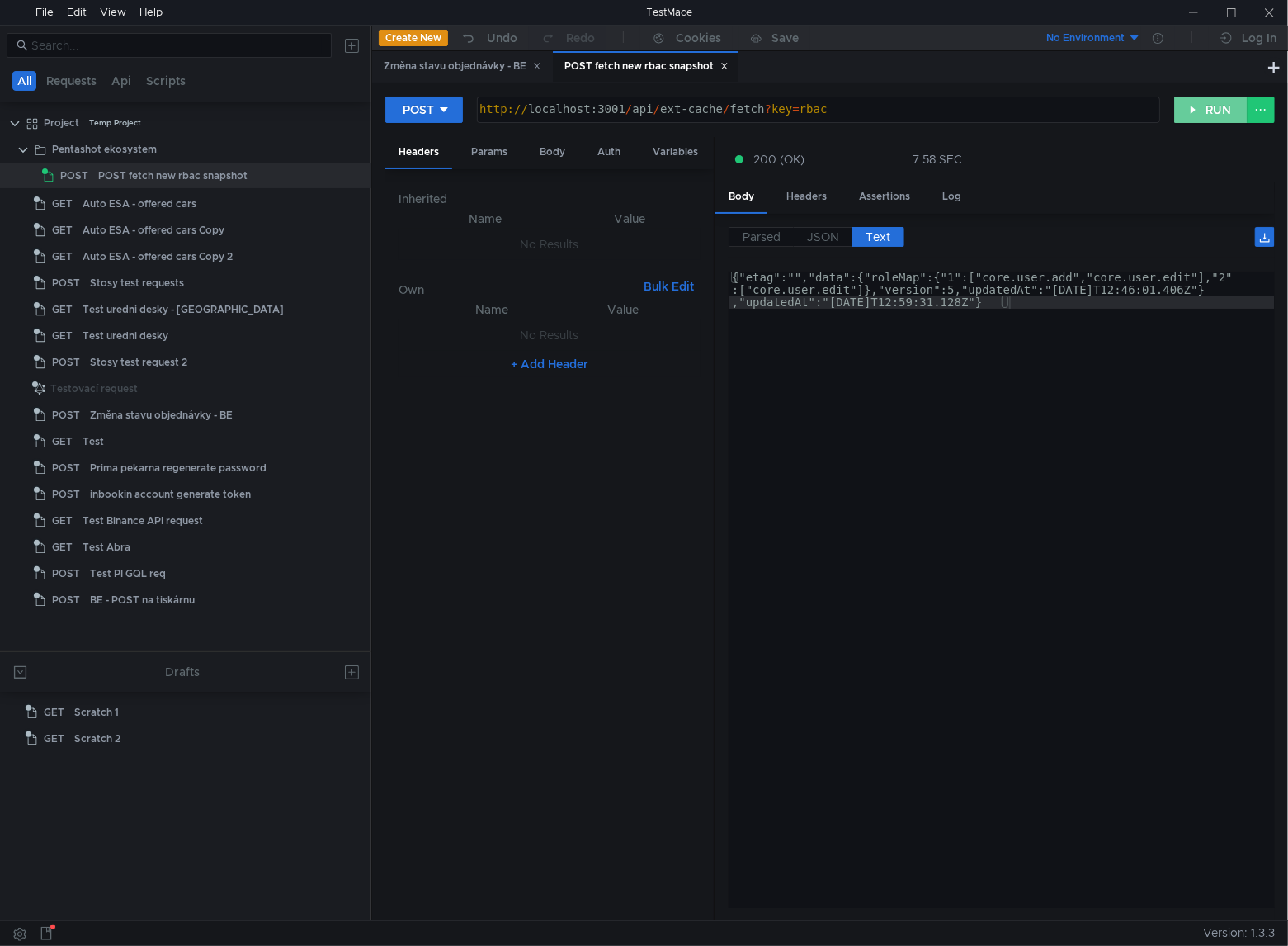
click at [1192, 112] on button "RUN" at bounding box center [1211, 109] width 74 height 26
click at [1220, 113] on button "RUN" at bounding box center [1211, 109] width 74 height 26
drag, startPoint x: 1219, startPoint y: 103, endPoint x: 1269, endPoint y: 146, distance: 65.9
click at [1219, 103] on button "RUN" at bounding box center [1211, 109] width 74 height 26
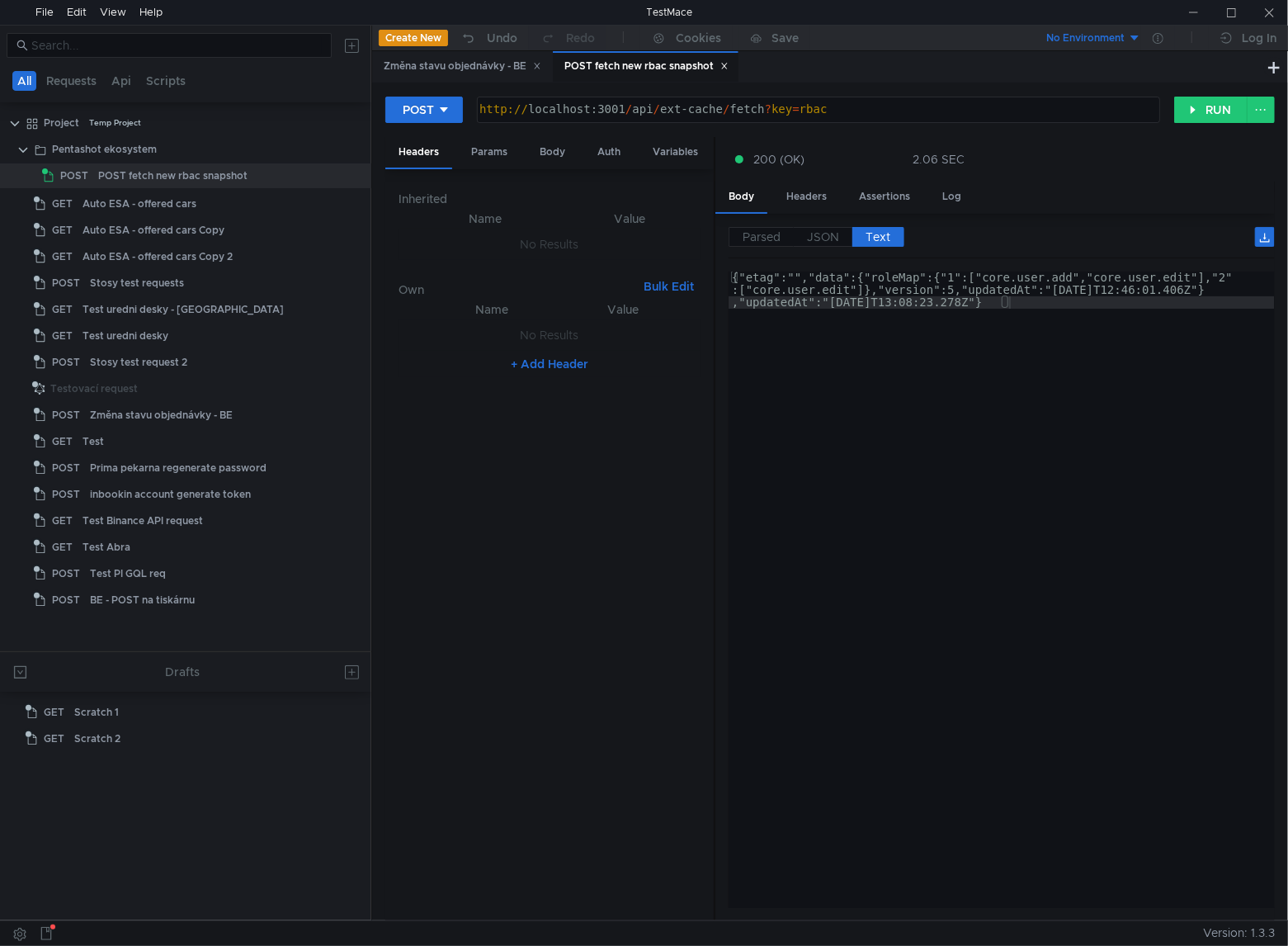
click at [803, 761] on div "{"etag":"","data":{"roleMap":{"1":["core.user.add","core.user.edit"],"2" :["cor…" at bounding box center [1001, 627] width 546 height 711
type textarea "{"etag":"","data":{"roleMap":{"1":["core.user.add","core.user.edit"],"2":["core…"
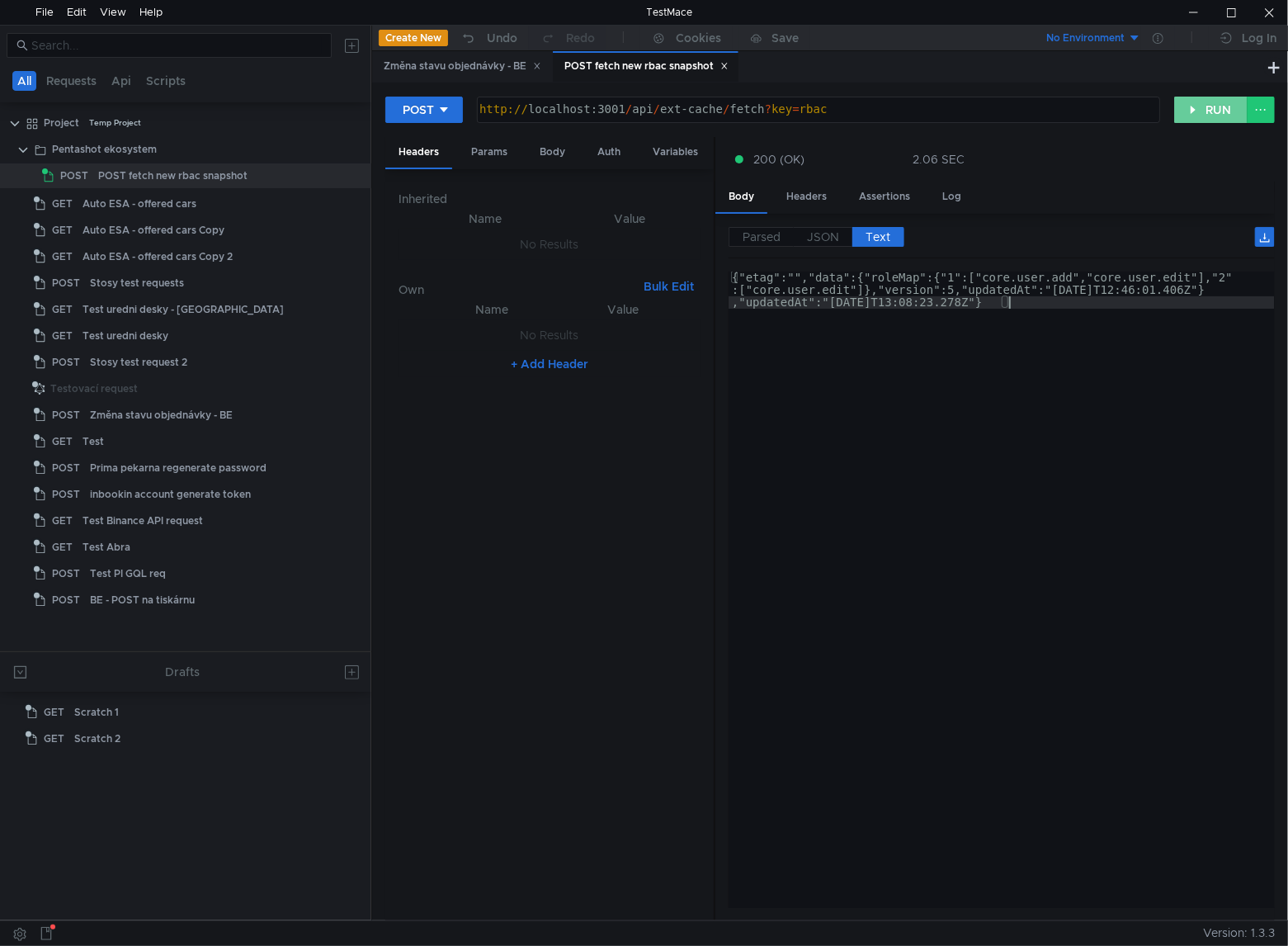
click at [1224, 112] on button "RUN" at bounding box center [1211, 109] width 74 height 26
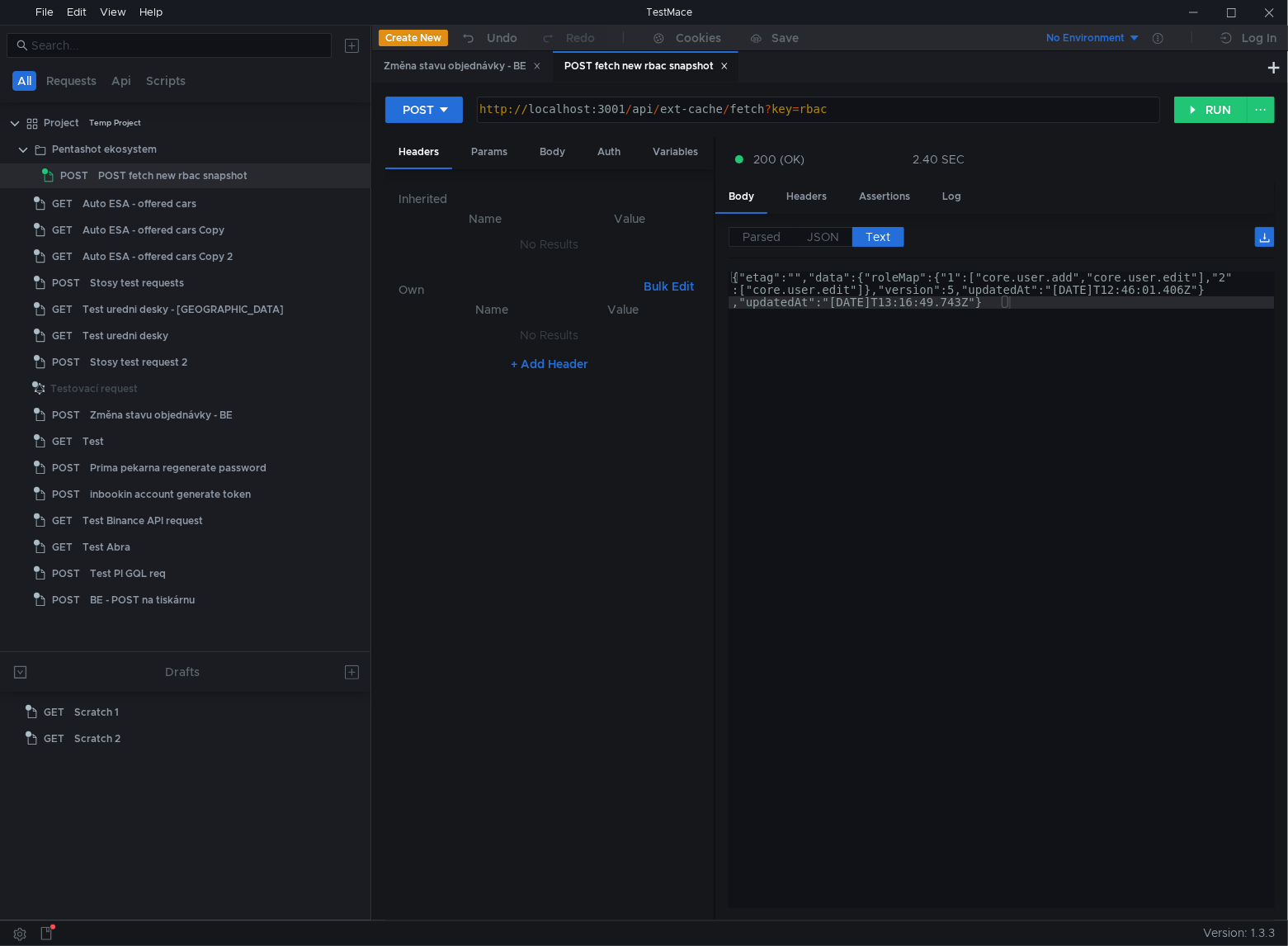
click at [756, 748] on div "{"etag":"","data":{"roleMap":{"1":["core.user.add","core.user.edit"],"2" :["cor…" at bounding box center [1001, 627] width 546 height 711
type textarea "{"etag":"","data":{"roleMap":{"1":["core.user.add","core.user.edit"],"2":["core…"
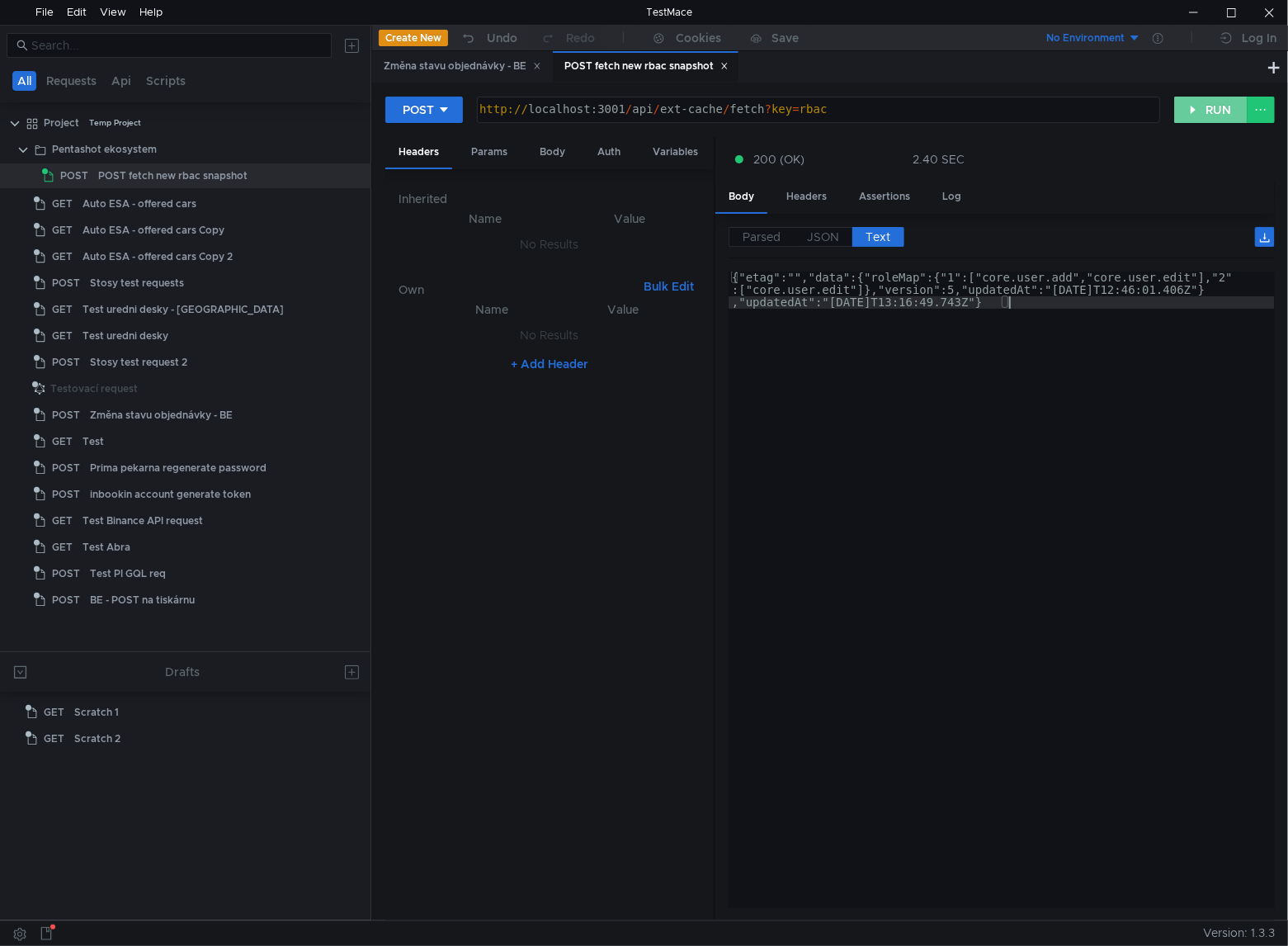
click at [1214, 109] on button "RUN" at bounding box center [1211, 109] width 74 height 26
click at [1213, 112] on button "RUN" at bounding box center [1211, 109] width 74 height 26
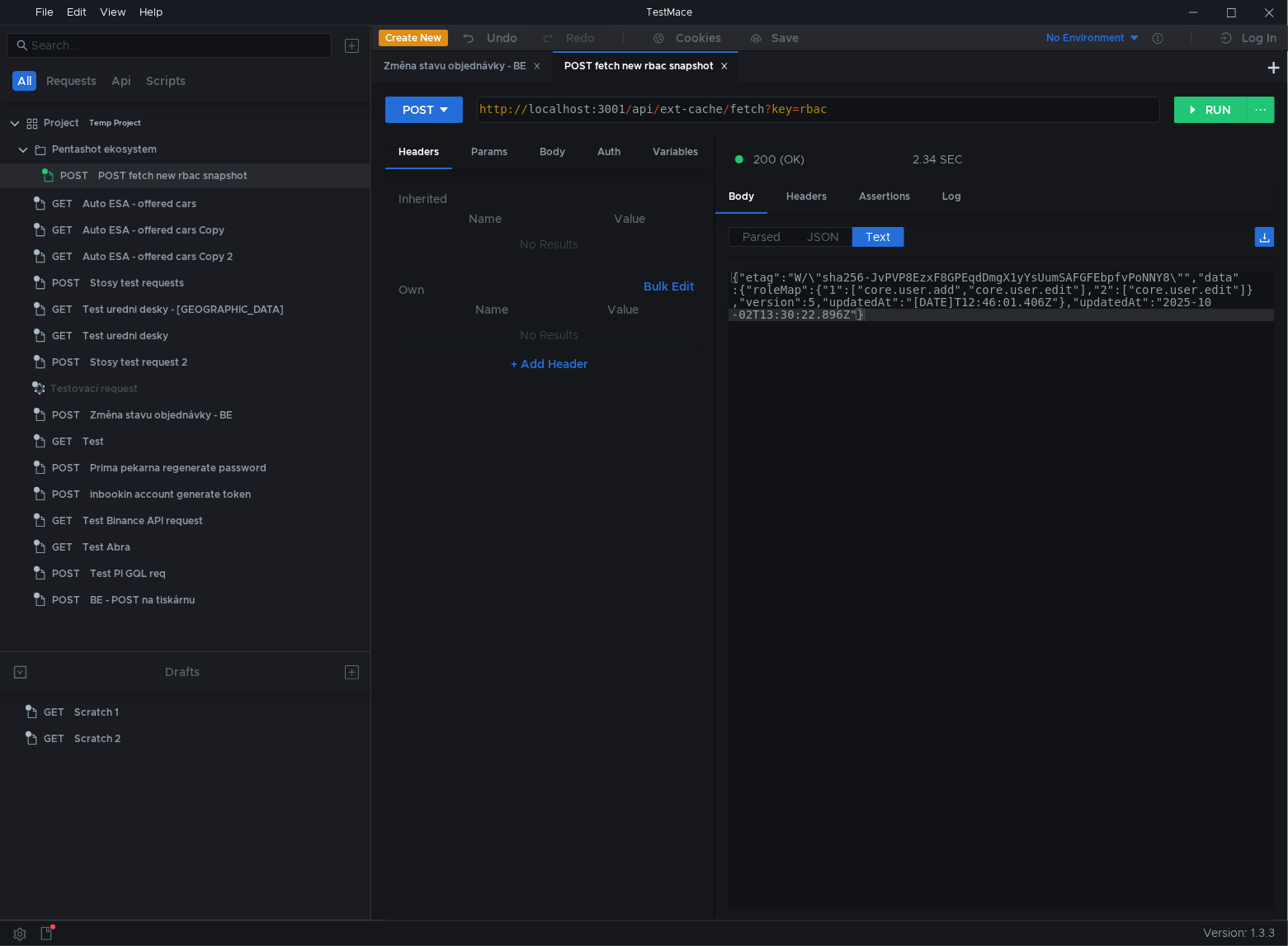
type textarea "{"etag":"W/\"sha256-JvPVP8EzxF8GPEqdDmgX1yYsUumSAFGFEbpfvPoNNY8\"","data":{"rol…"
click at [880, 313] on div "{"etag":"W/\"sha256-JvPVP8EzxF8GPEqdDmgX1yYsUumSAFGFEbpfvPoNNY8\"","data" :{"ro…" at bounding box center [1001, 639] width 546 height 735
click at [674, 510] on nz-table "Name Value No Results + Add Header" at bounding box center [548, 603] width 302 height 608
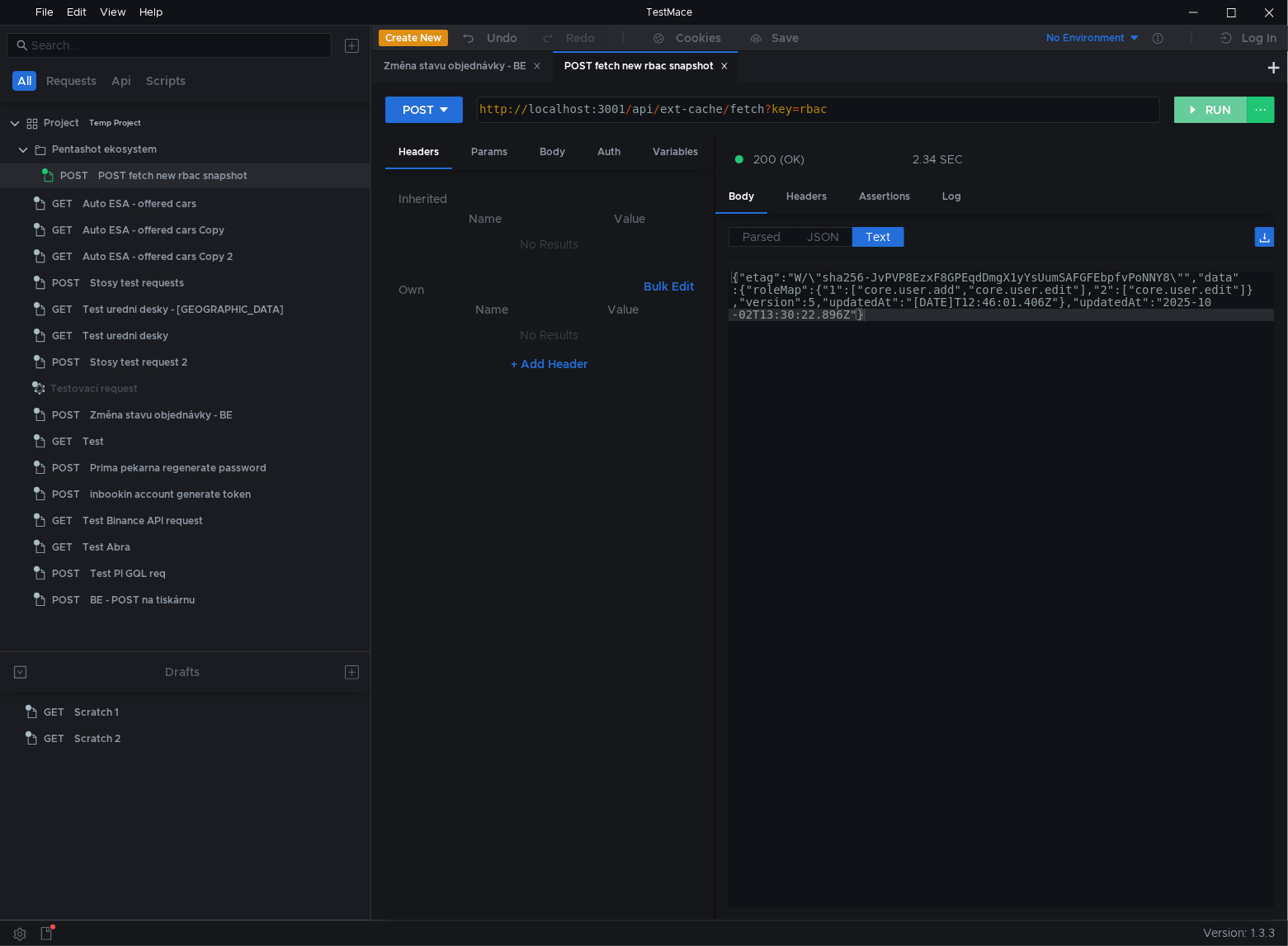
click at [1205, 114] on button "RUN" at bounding box center [1211, 109] width 74 height 26
click at [1203, 108] on button "RUN" at bounding box center [1211, 109] width 74 height 26
click at [1204, 114] on button "RUN" at bounding box center [1211, 109] width 74 height 26
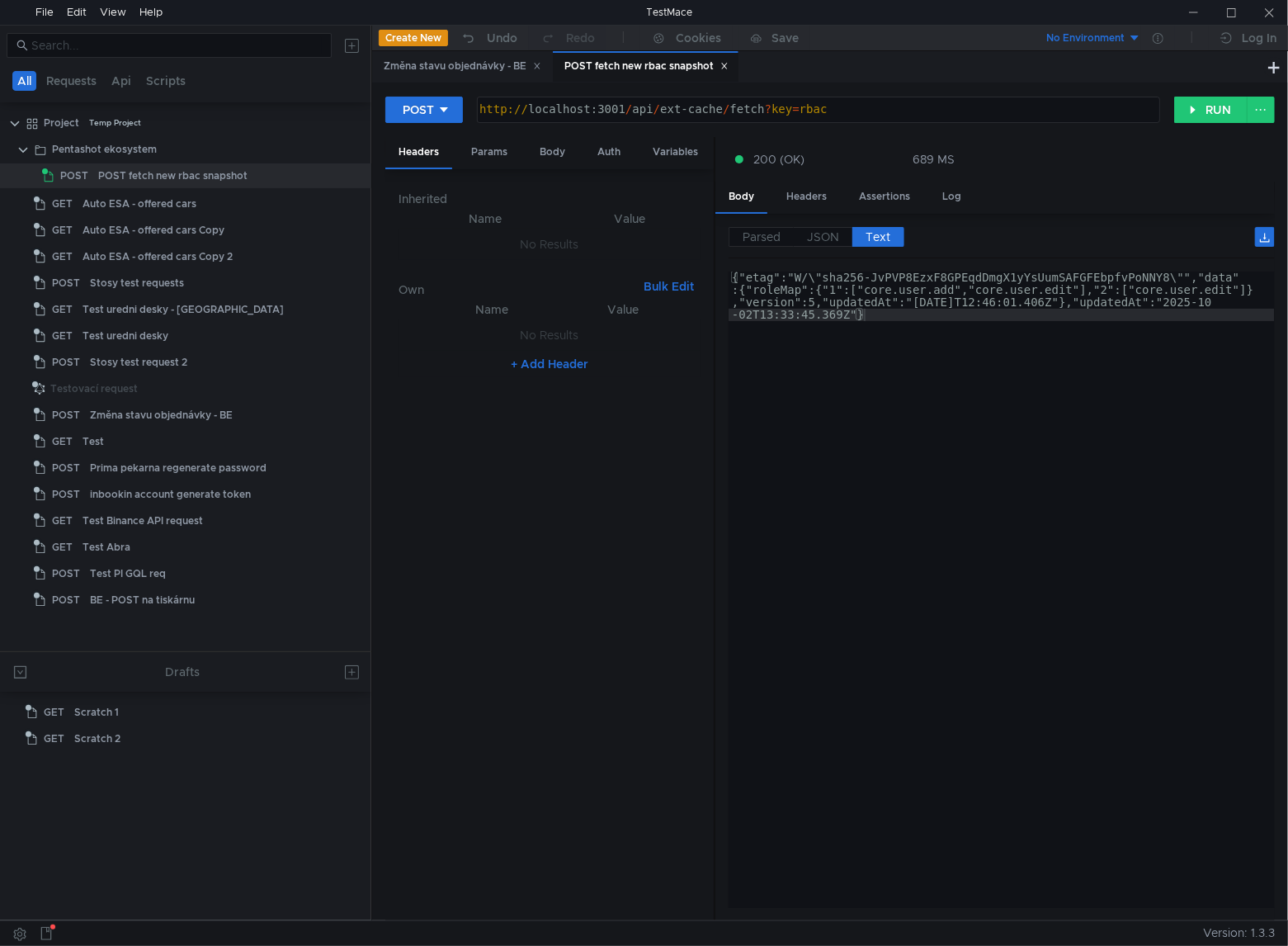
scroll to position [0, 20]
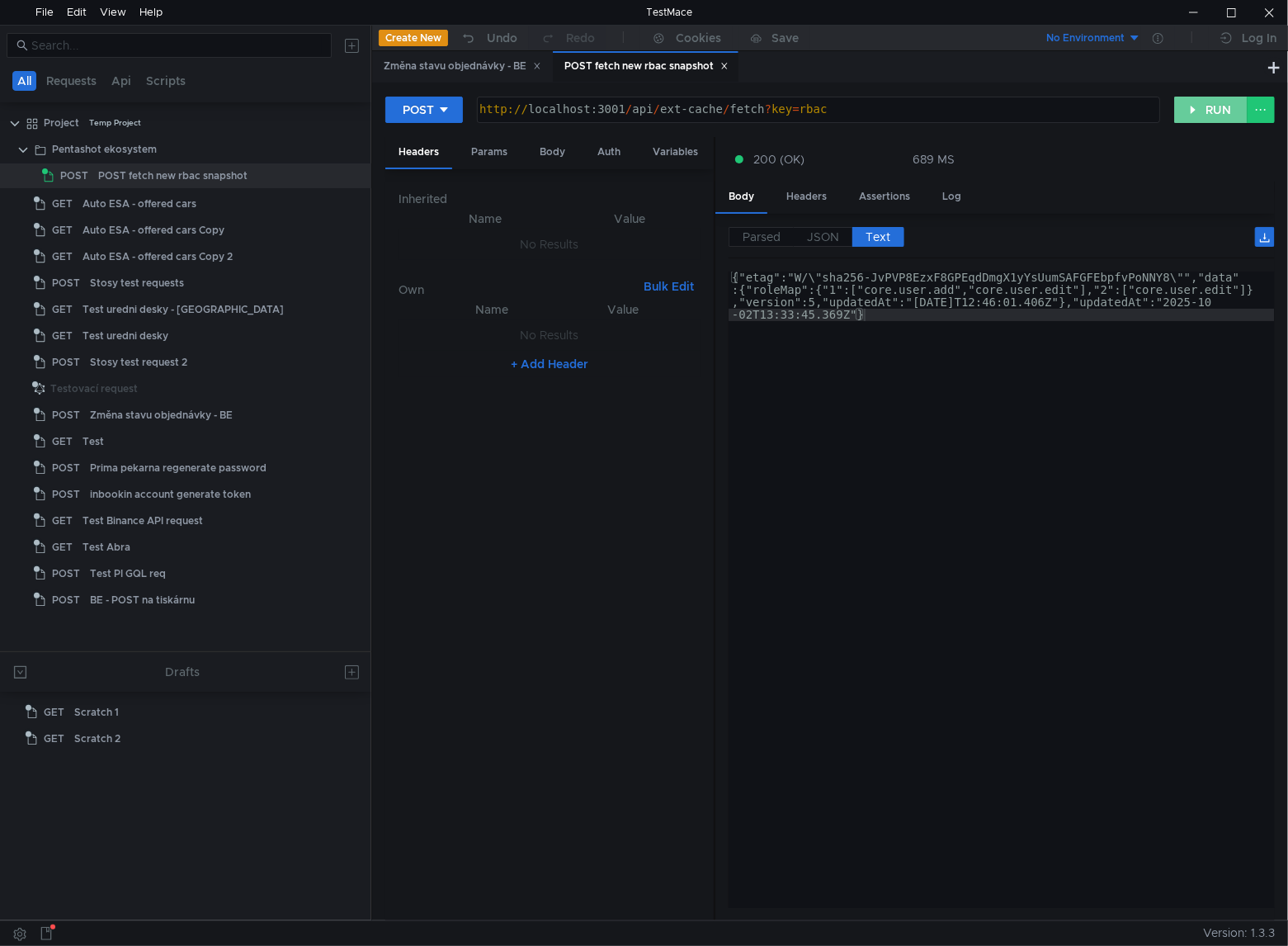
click at [1215, 108] on button "RUN" at bounding box center [1211, 109] width 74 height 26
click at [1210, 108] on button "RUN" at bounding box center [1211, 109] width 74 height 26
click at [1190, 100] on button "RUN" at bounding box center [1211, 109] width 74 height 26
click at [1201, 102] on button "RUN" at bounding box center [1211, 109] width 74 height 26
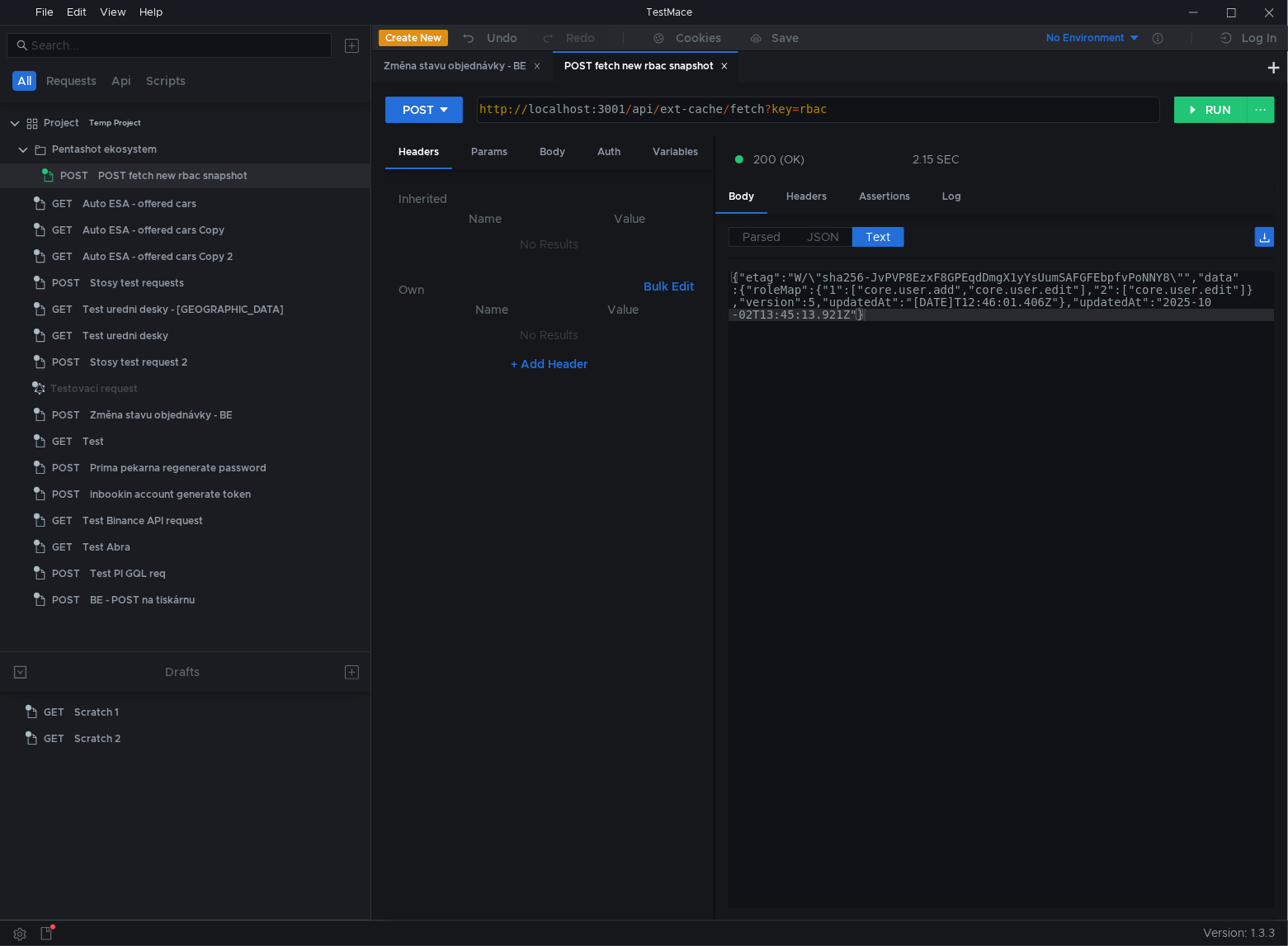
scroll to position [0, 20]
click at [1191, 108] on button "RUN" at bounding box center [1211, 109] width 74 height 26
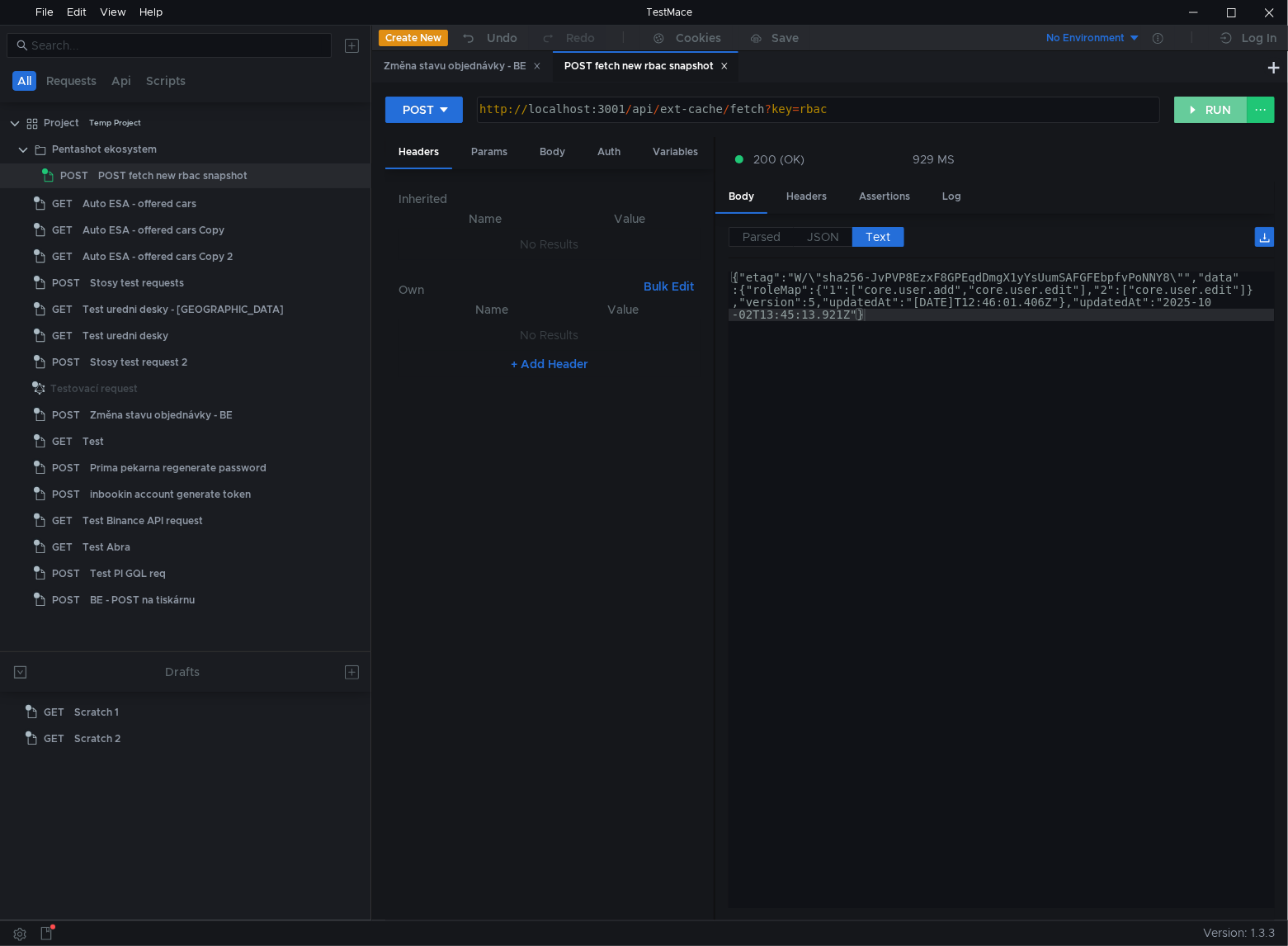
click at [1192, 109] on button "RUN" at bounding box center [1211, 109] width 74 height 26
click at [1188, 99] on button "RUN" at bounding box center [1211, 109] width 74 height 26
click at [1195, 108] on button "RUN" at bounding box center [1211, 109] width 74 height 26
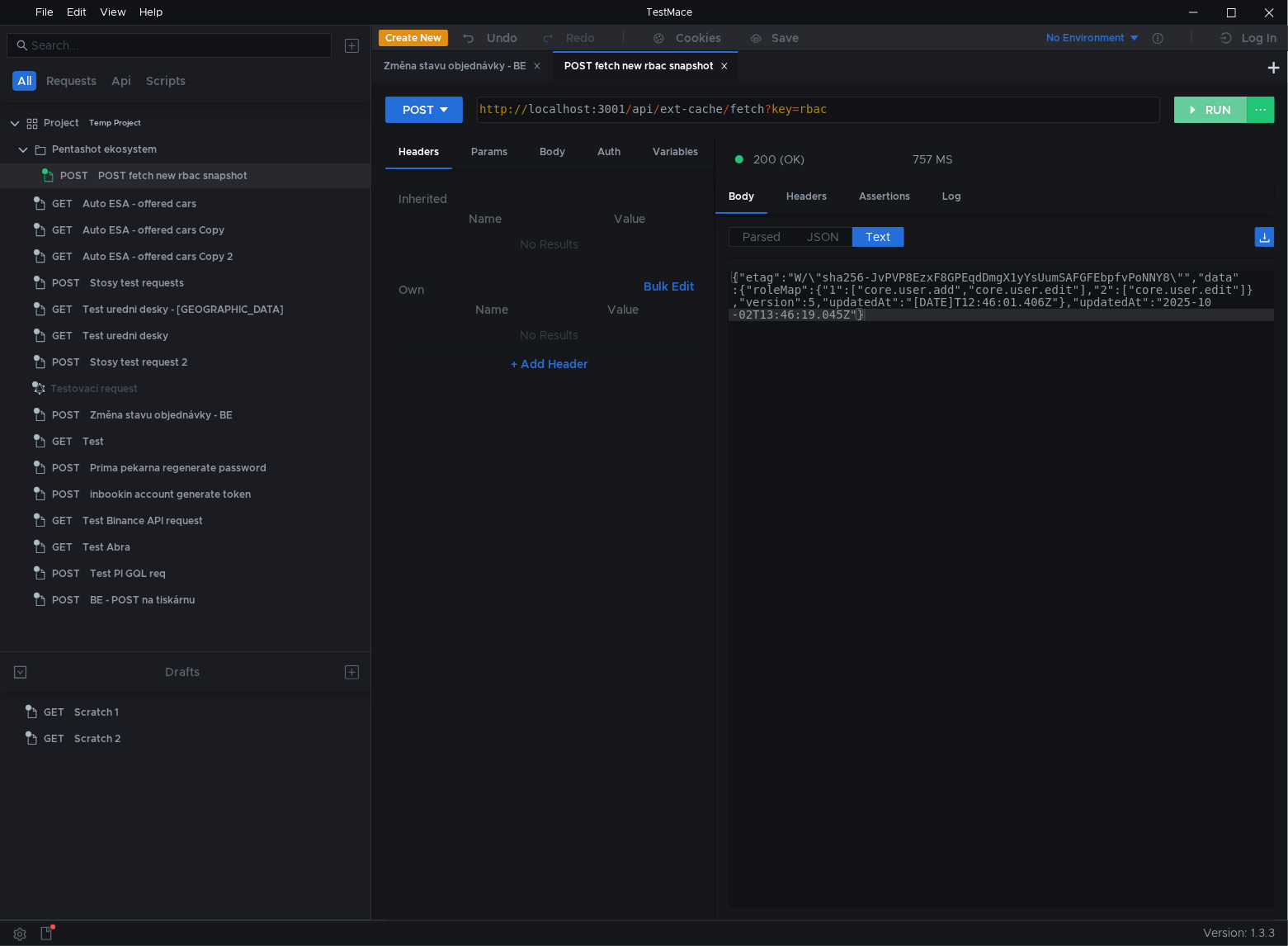
click at [1195, 108] on button "RUN" at bounding box center [1211, 109] width 74 height 26
click at [1207, 110] on button "RUN" at bounding box center [1211, 109] width 74 height 26
click at [1188, 116] on button "RUN" at bounding box center [1211, 109] width 74 height 26
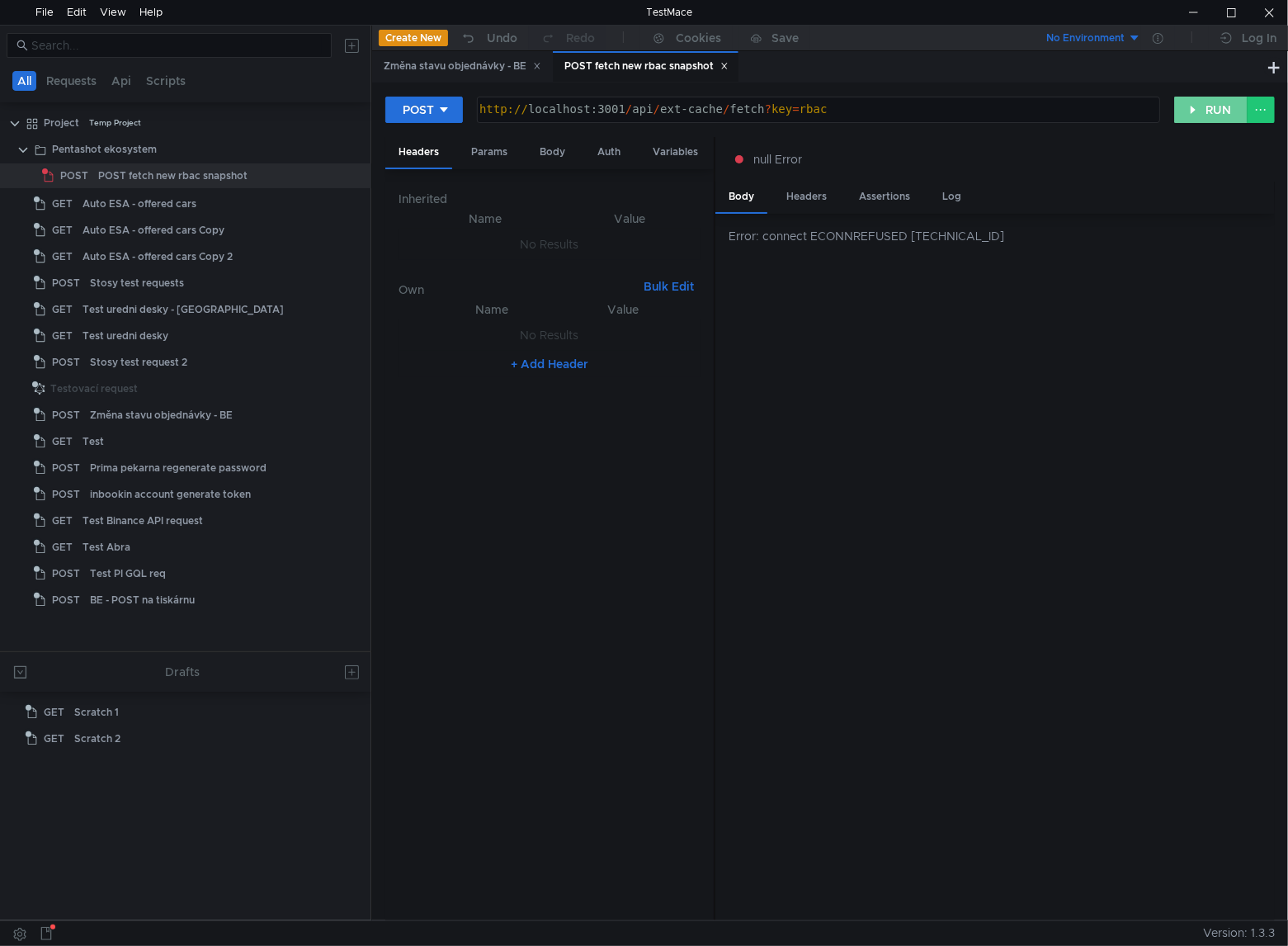
click at [1199, 110] on button "RUN" at bounding box center [1211, 109] width 74 height 26
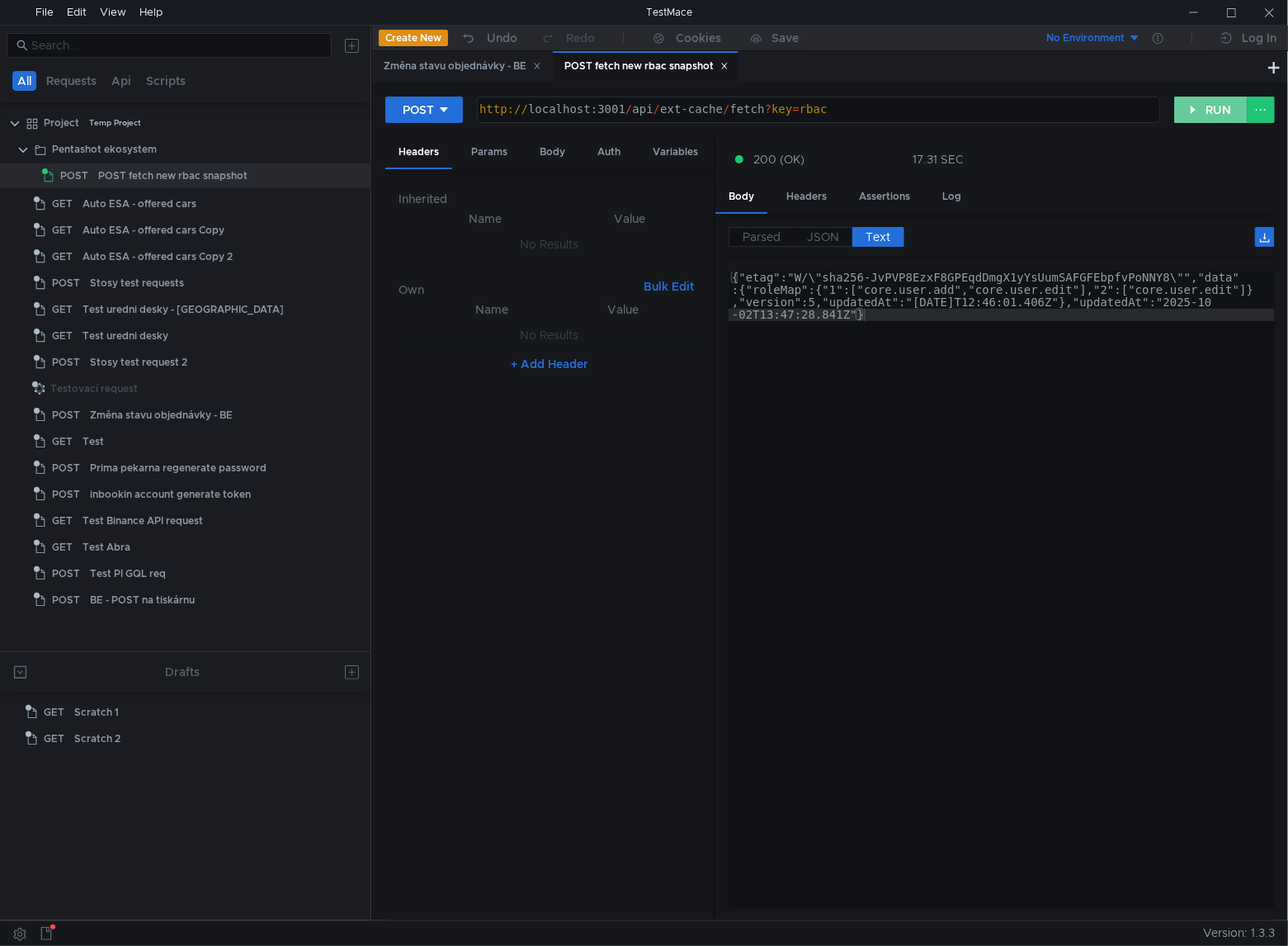
click at [1207, 104] on button "RUN" at bounding box center [1211, 109] width 74 height 26
click at [1208, 108] on button "RUN" at bounding box center [1211, 109] width 74 height 26
click at [1214, 116] on button "RUN" at bounding box center [1211, 109] width 74 height 26
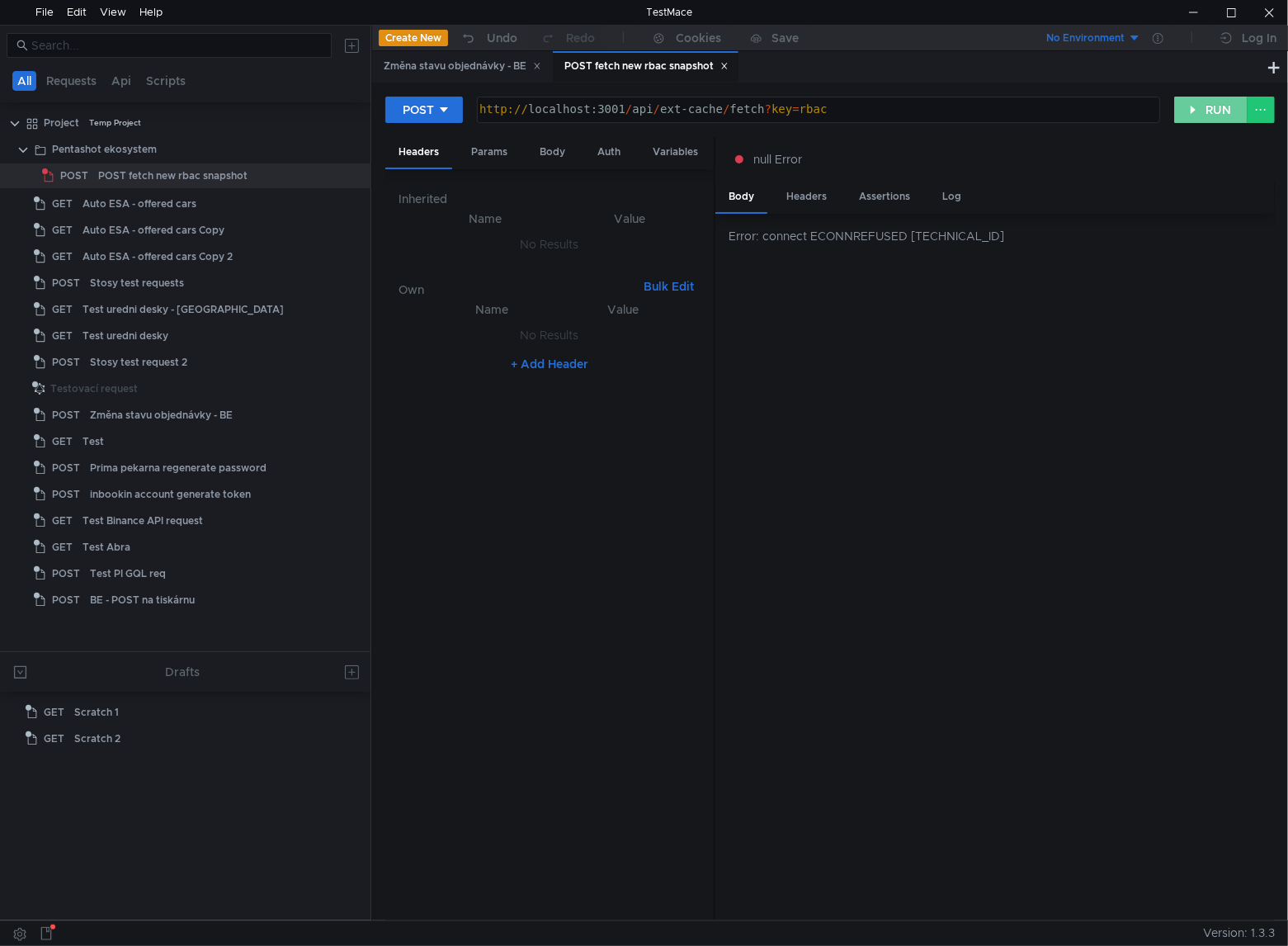
click at [1214, 116] on button "RUN" at bounding box center [1211, 109] width 74 height 26
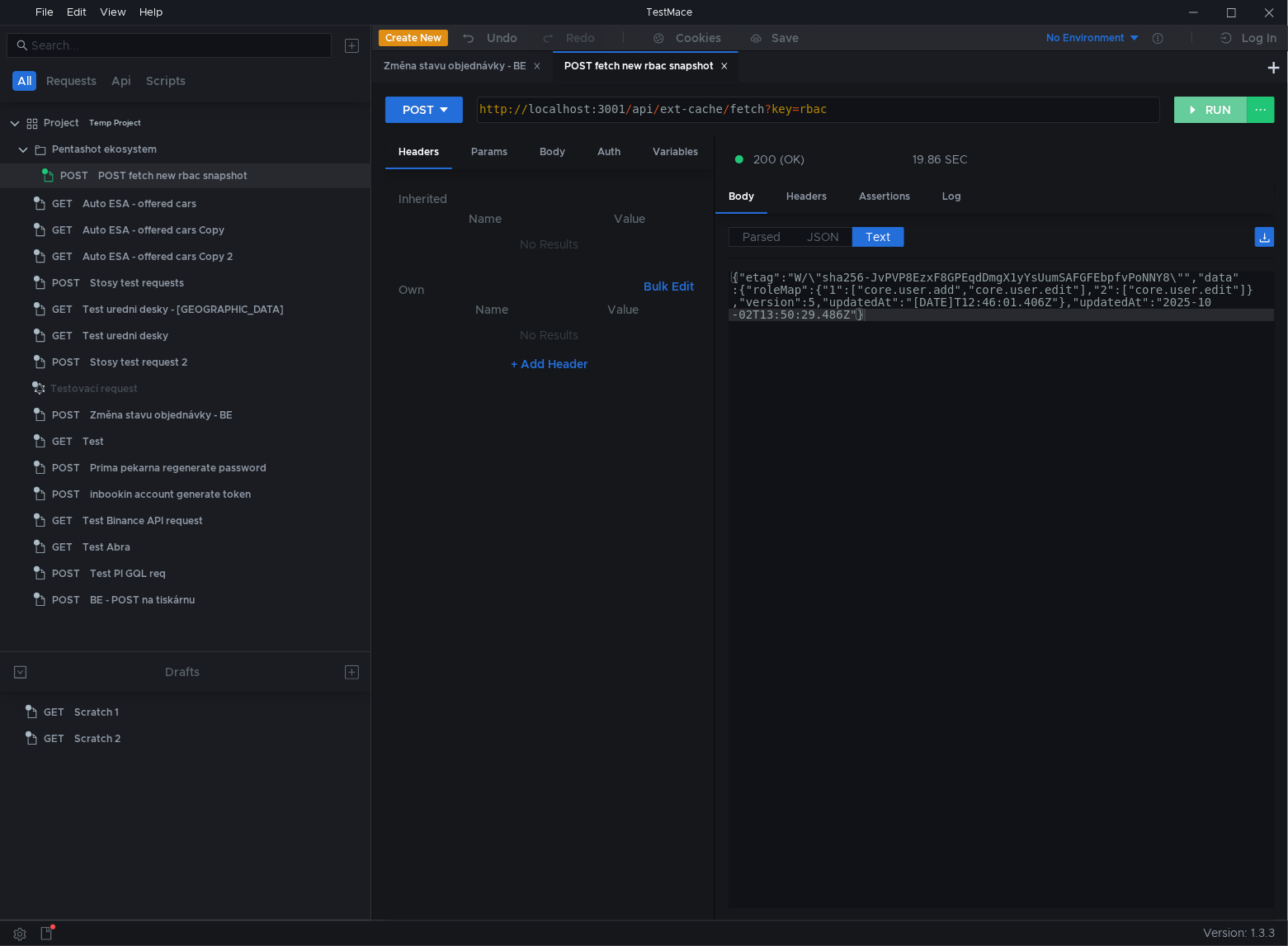
click at [1208, 108] on button "RUN" at bounding box center [1211, 109] width 74 height 26
click at [1198, 104] on button "RUN" at bounding box center [1211, 109] width 74 height 26
click at [1208, 104] on button "RUN" at bounding box center [1211, 109] width 74 height 26
drag, startPoint x: 1203, startPoint y: 116, endPoint x: 1261, endPoint y: 145, distance: 64.8
click at [1203, 116] on button "RUN" at bounding box center [1211, 109] width 74 height 26
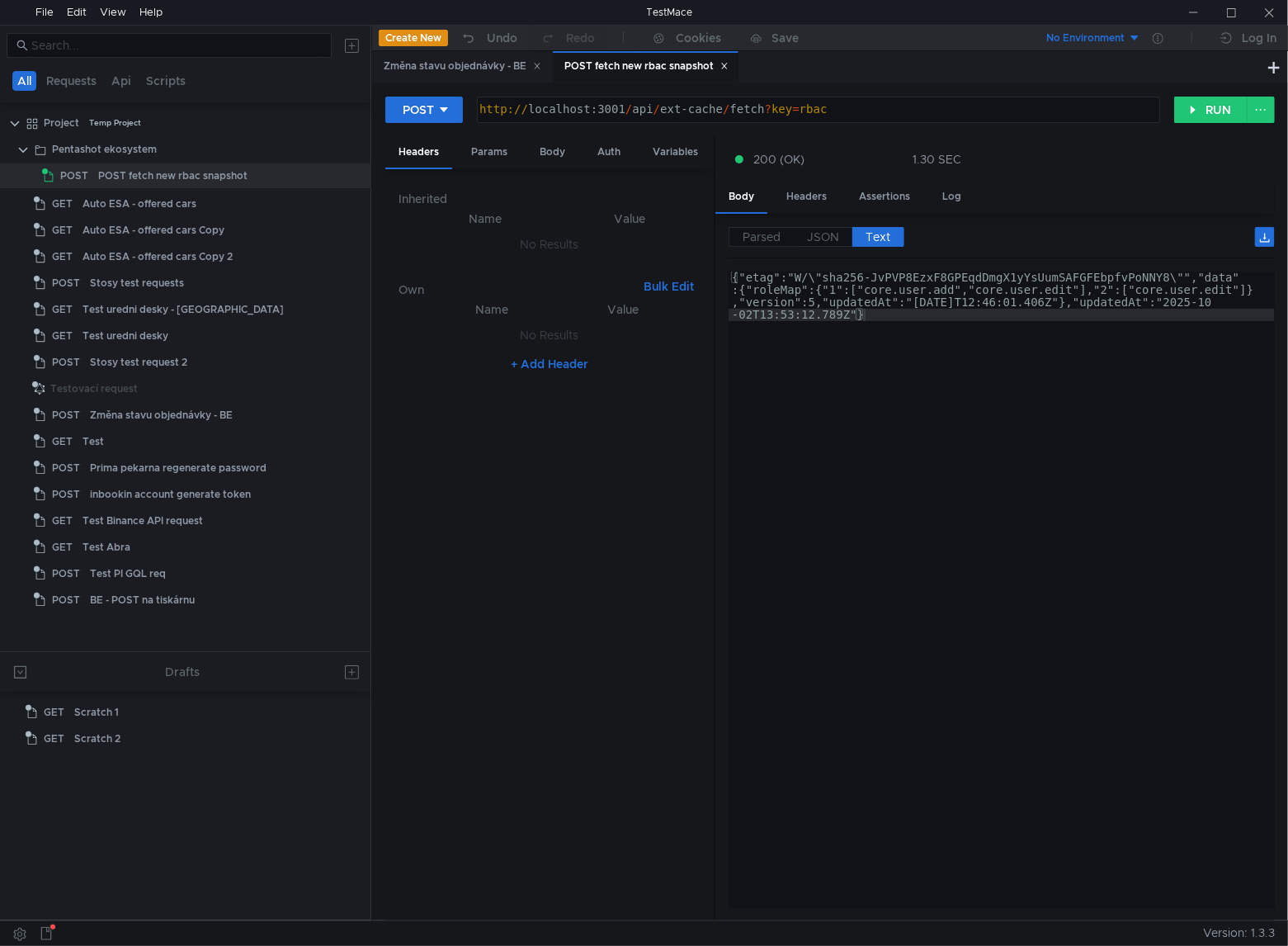
scroll to position [0, 20]
drag, startPoint x: 1216, startPoint y: 108, endPoint x: 1263, endPoint y: 142, distance: 58.0
click at [1216, 108] on button "RUN" at bounding box center [1211, 109] width 74 height 26
click at [1201, 113] on button "RUN" at bounding box center [1211, 109] width 74 height 26
drag, startPoint x: 1201, startPoint y: 119, endPoint x: 1265, endPoint y: 150, distance: 71.1
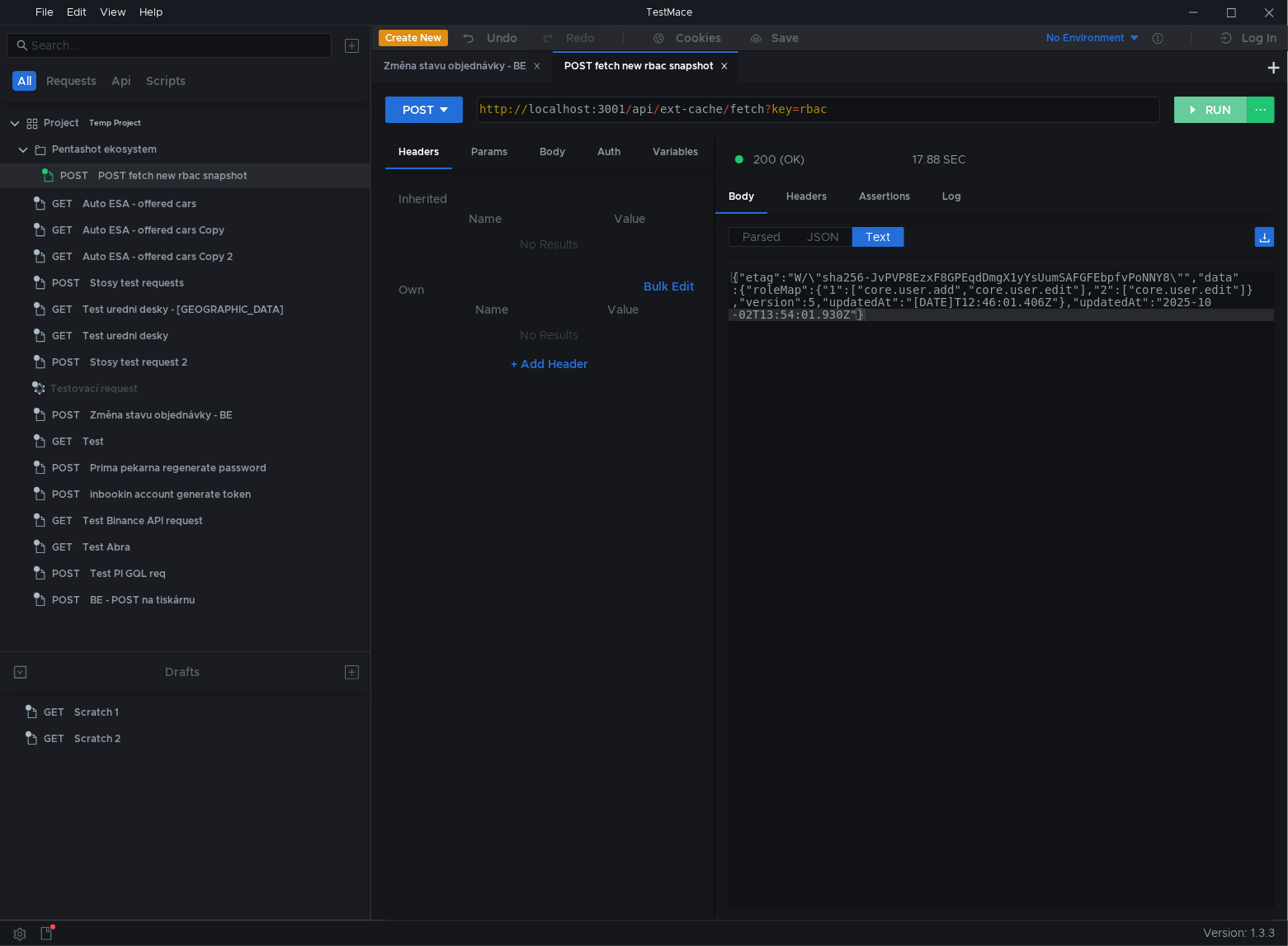
click at [1201, 119] on button "RUN" at bounding box center [1211, 109] width 74 height 26
click at [1211, 118] on button "RUN" at bounding box center [1211, 109] width 74 height 26
click at [1217, 112] on button "RUN" at bounding box center [1211, 109] width 74 height 26
click at [1208, 111] on button "RUN" at bounding box center [1211, 109] width 74 height 26
drag, startPoint x: 1221, startPoint y: 98, endPoint x: 1265, endPoint y: 149, distance: 67.4
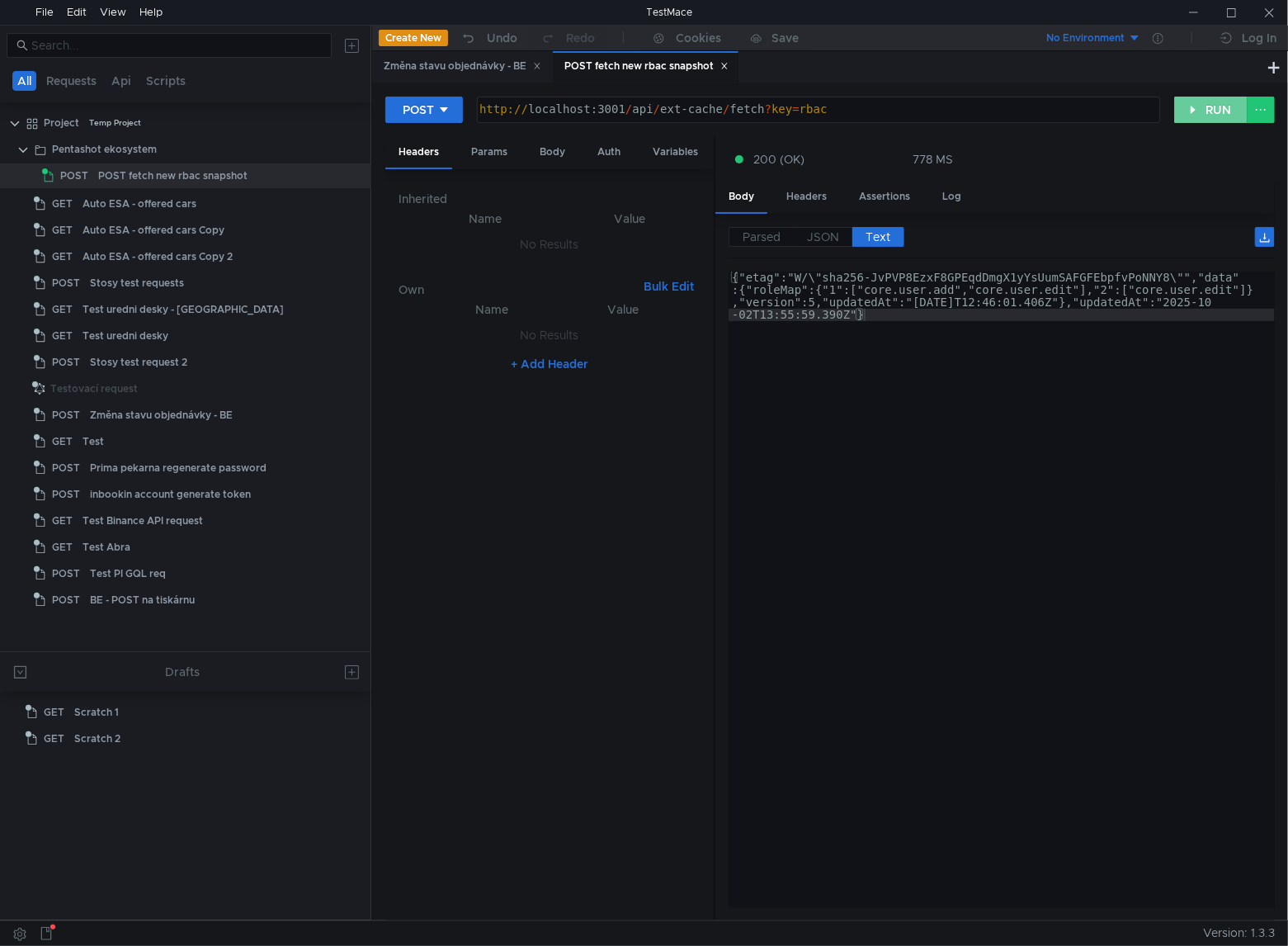
click at [1221, 98] on button "RUN" at bounding box center [1211, 109] width 74 height 26
click at [1206, 110] on button "RUN" at bounding box center [1211, 109] width 74 height 26
drag, startPoint x: 1201, startPoint y: 114, endPoint x: 1265, endPoint y: 161, distance: 79.4
click at [1201, 114] on button "RUN" at bounding box center [1211, 109] width 74 height 26
drag, startPoint x: 1194, startPoint y: 108, endPoint x: 1275, endPoint y: 171, distance: 102.6
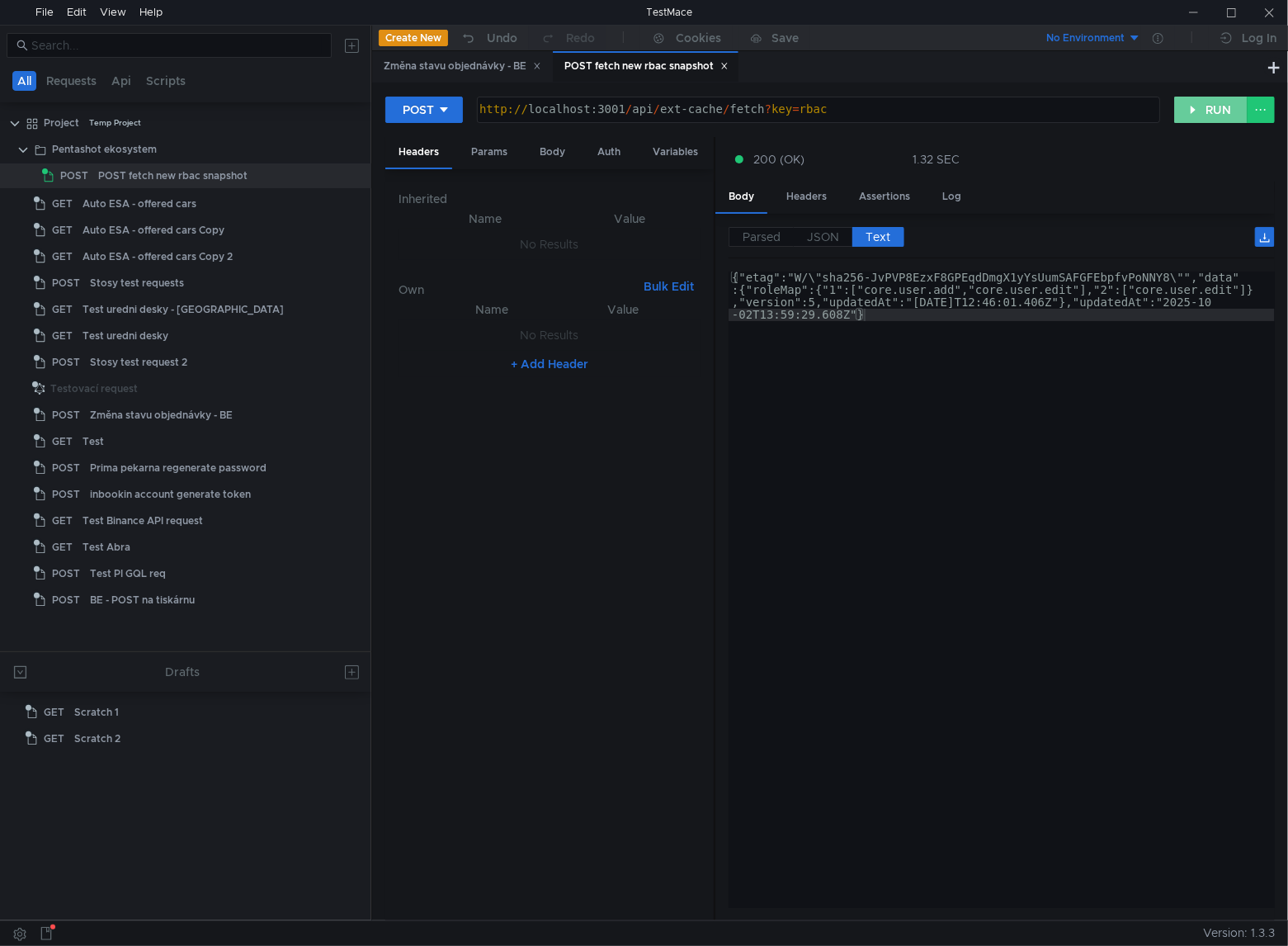
click at [1194, 108] on button "RUN" at bounding box center [1211, 109] width 74 height 26
drag, startPoint x: 1200, startPoint y: 108, endPoint x: 1262, endPoint y: 179, distance: 94.3
click at [1200, 108] on button "RUN" at bounding box center [1211, 109] width 74 height 26
click at [1186, 102] on button "RUN" at bounding box center [1211, 109] width 74 height 26
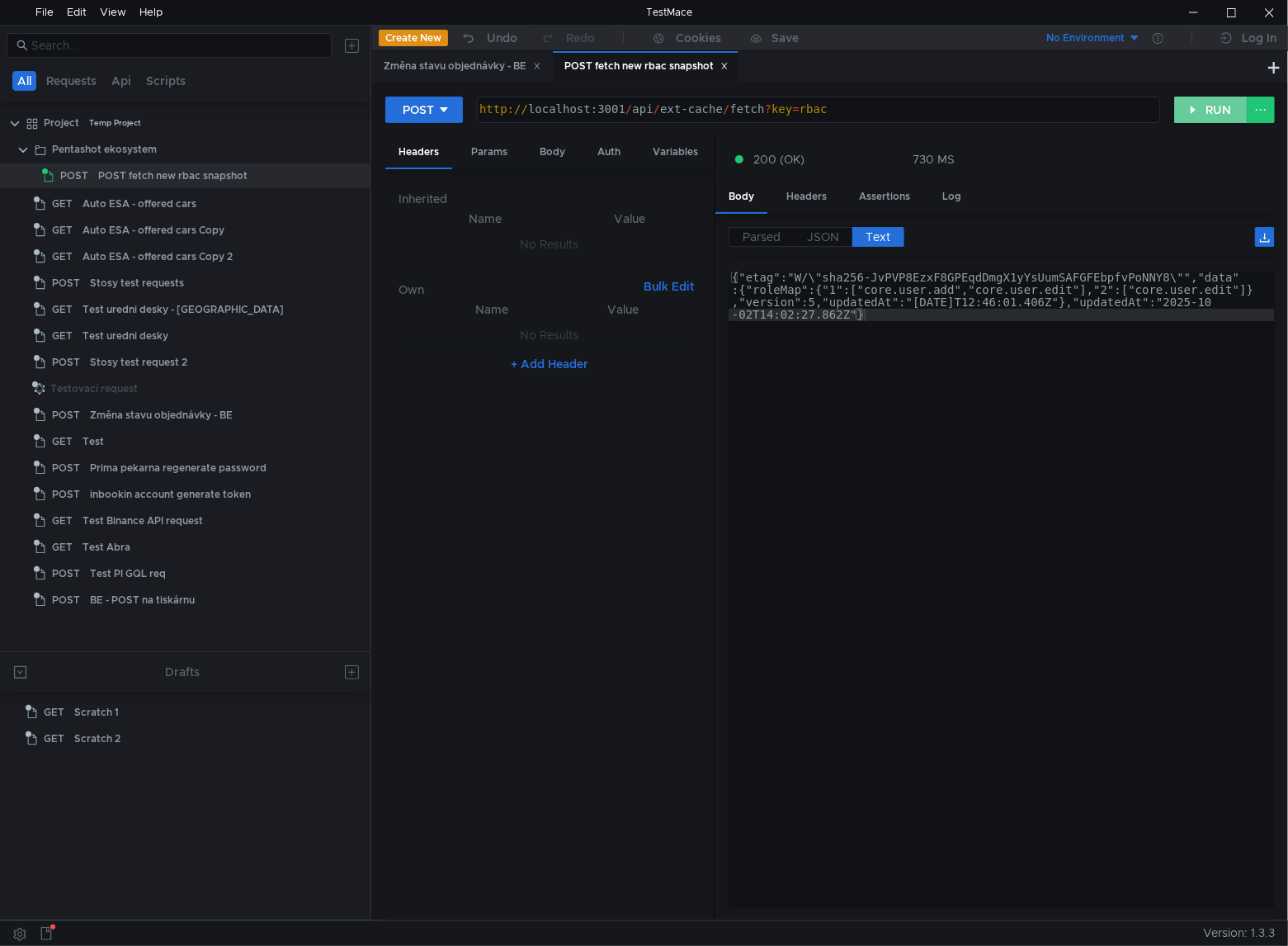
drag, startPoint x: 1218, startPoint y: 114, endPoint x: 1257, endPoint y: 144, distance: 49.2
click at [1219, 114] on button "RUN" at bounding box center [1211, 109] width 74 height 26
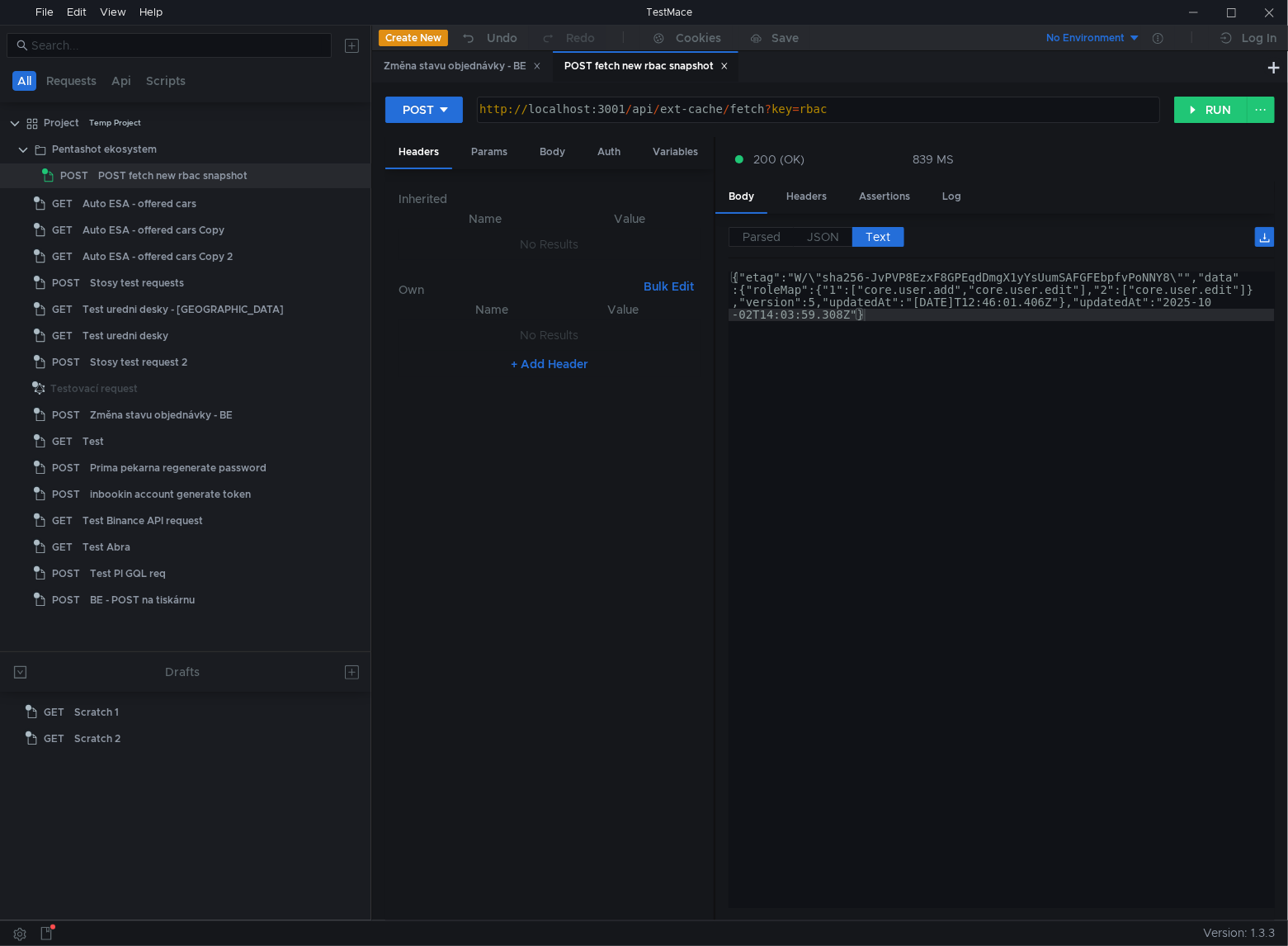
drag, startPoint x: 892, startPoint y: 55, endPoint x: 1086, endPoint y: 73, distance: 194.8
click at [892, 55] on div "Změna stavu objednávky - BE POST fetch new rbac snapshot" at bounding box center [817, 67] width 892 height 31
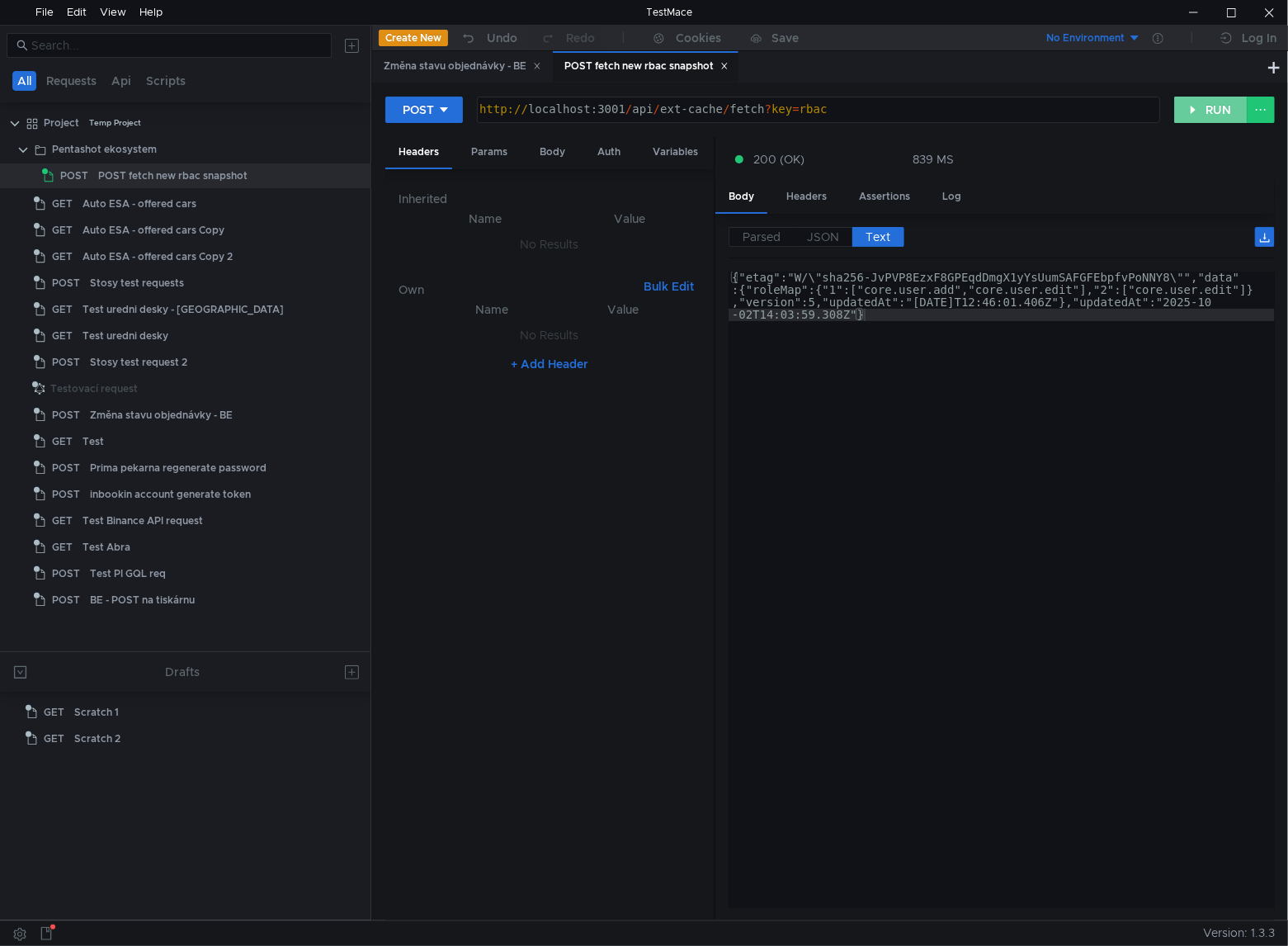
click at [1213, 108] on button "RUN" at bounding box center [1211, 109] width 74 height 26
click at [1191, 106] on button "RUN" at bounding box center [1211, 109] width 74 height 26
click at [1221, 108] on button "RUN" at bounding box center [1211, 109] width 74 height 26
click at [1212, 110] on button "RUN" at bounding box center [1211, 109] width 74 height 26
click at [1200, 114] on button "RUN" at bounding box center [1211, 109] width 74 height 26
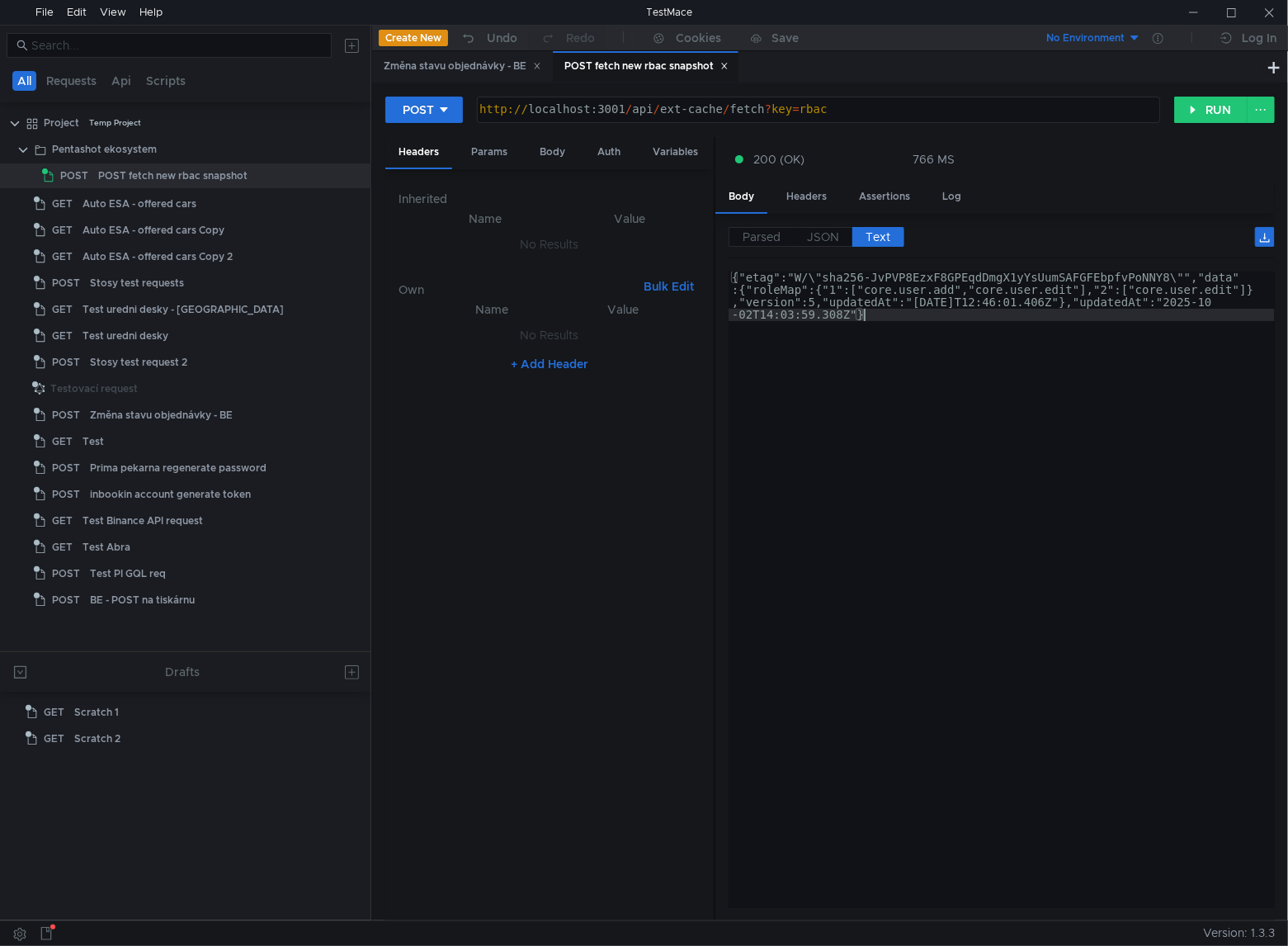
type textarea "{"etag":"W/\"sha256-JvPVP8EzxF8GPEqdDmgX1yYsUumSAFGFEbpfvPoNNY8\"","data":{"rol…"
click at [858, 492] on div "{"etag":"W/\"sha256-JvPVP8EzxF8GPEqdDmgX1yYsUumSAFGFEbpfvPoNNY8\"","data" :{"ro…" at bounding box center [1001, 639] width 546 height 735
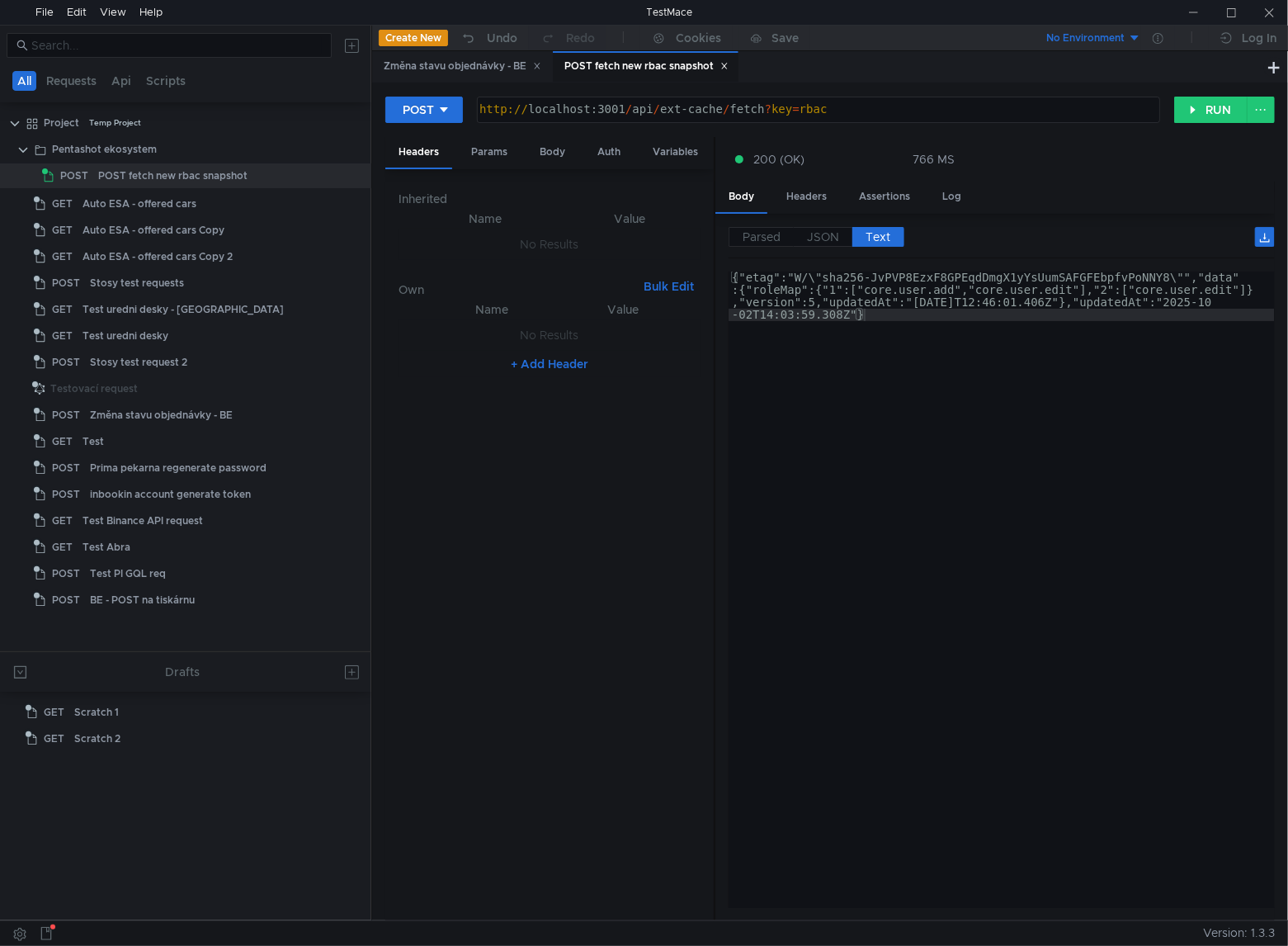
scroll to position [0, 20]
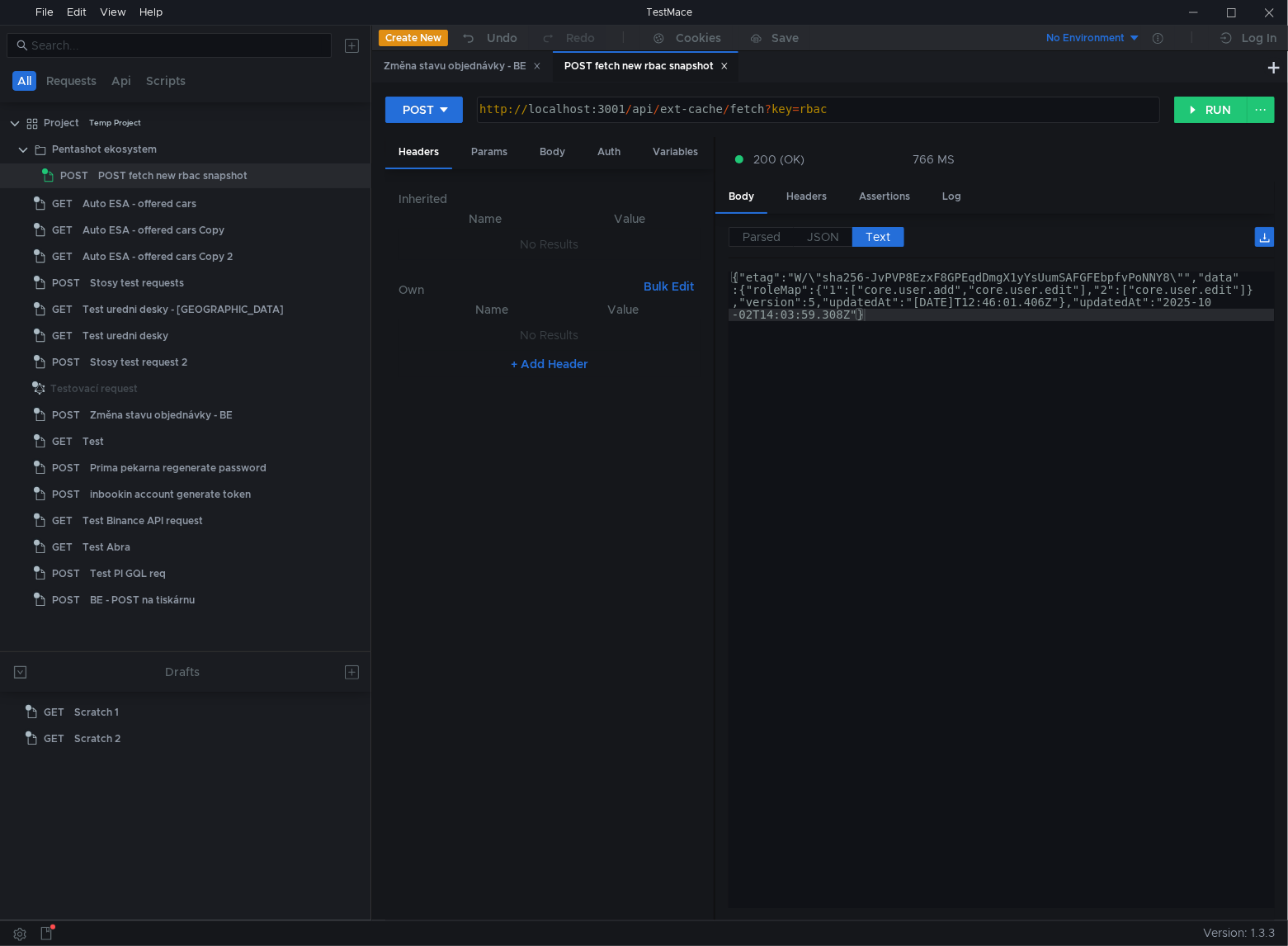
scroll to position [0, 20]
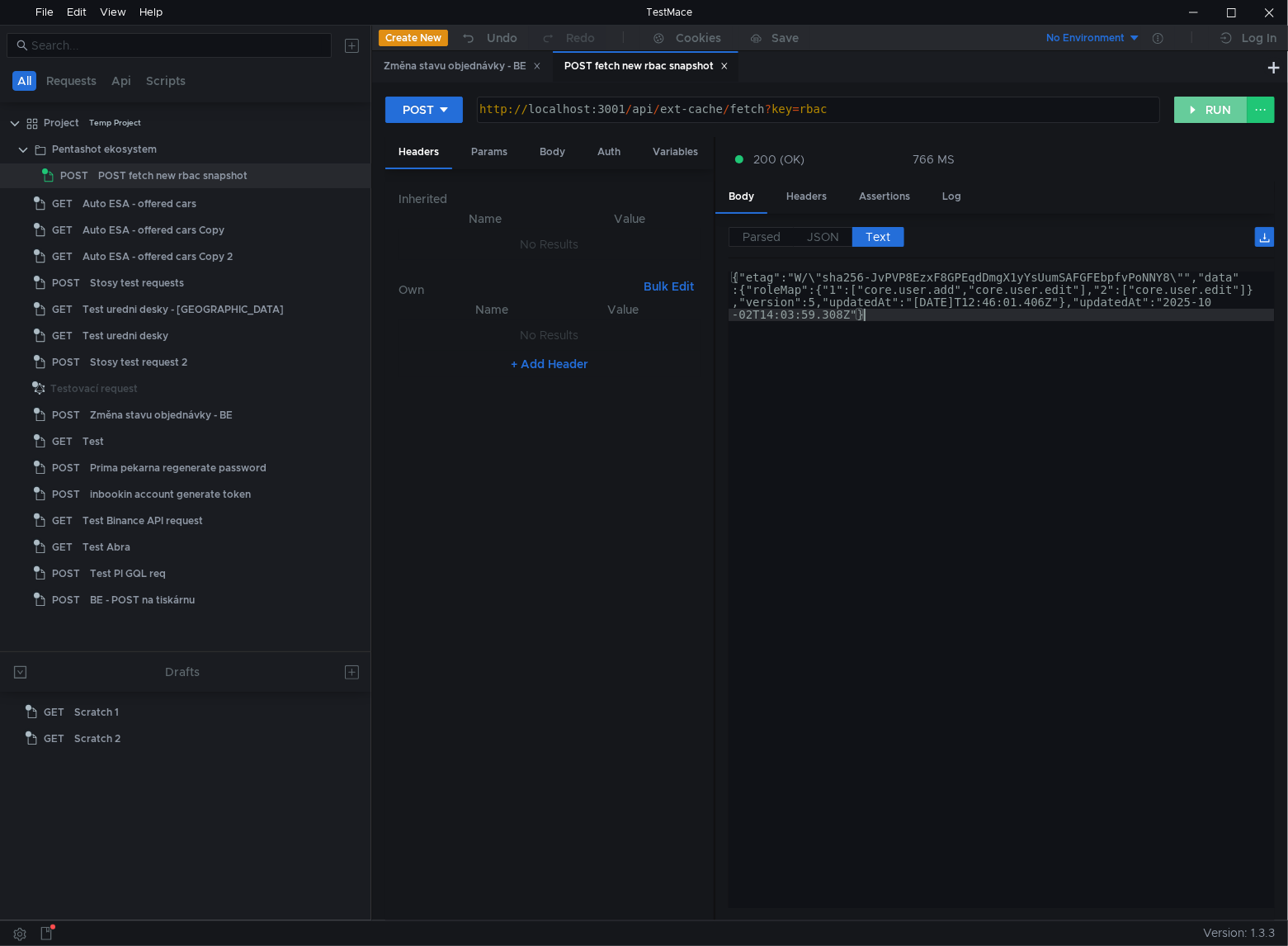
click at [1208, 108] on button "RUN" at bounding box center [1211, 109] width 74 height 26
click at [1208, 109] on button "RUN" at bounding box center [1211, 109] width 74 height 26
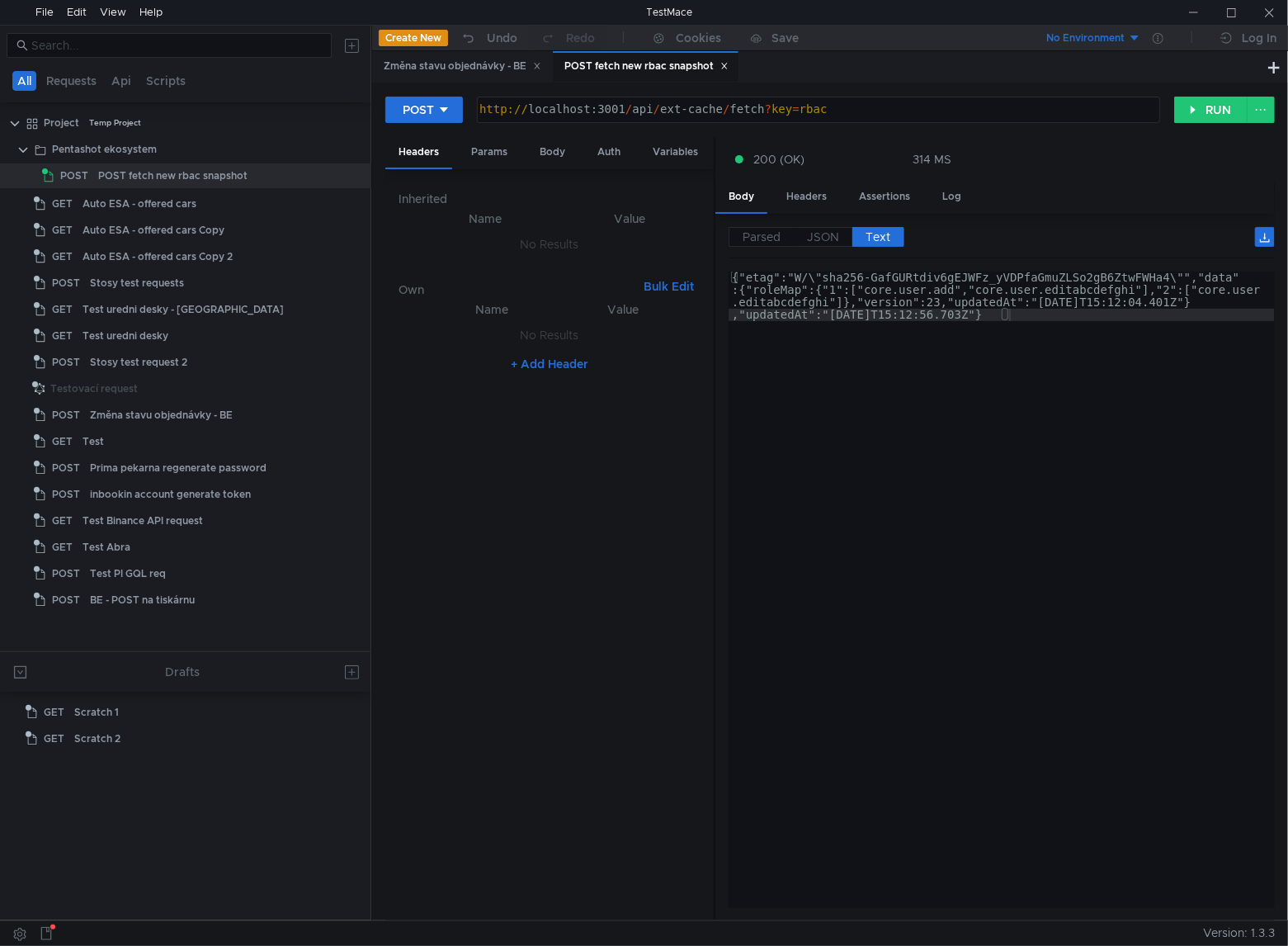
click at [800, 519] on div "{"etag":"W/\"sha256-GafGURtdiv6gEJWFz_yVDPfaGmuZLSo2gB6ZtwFWHa4\"","data" :{"ro…" at bounding box center [1001, 639] width 546 height 735
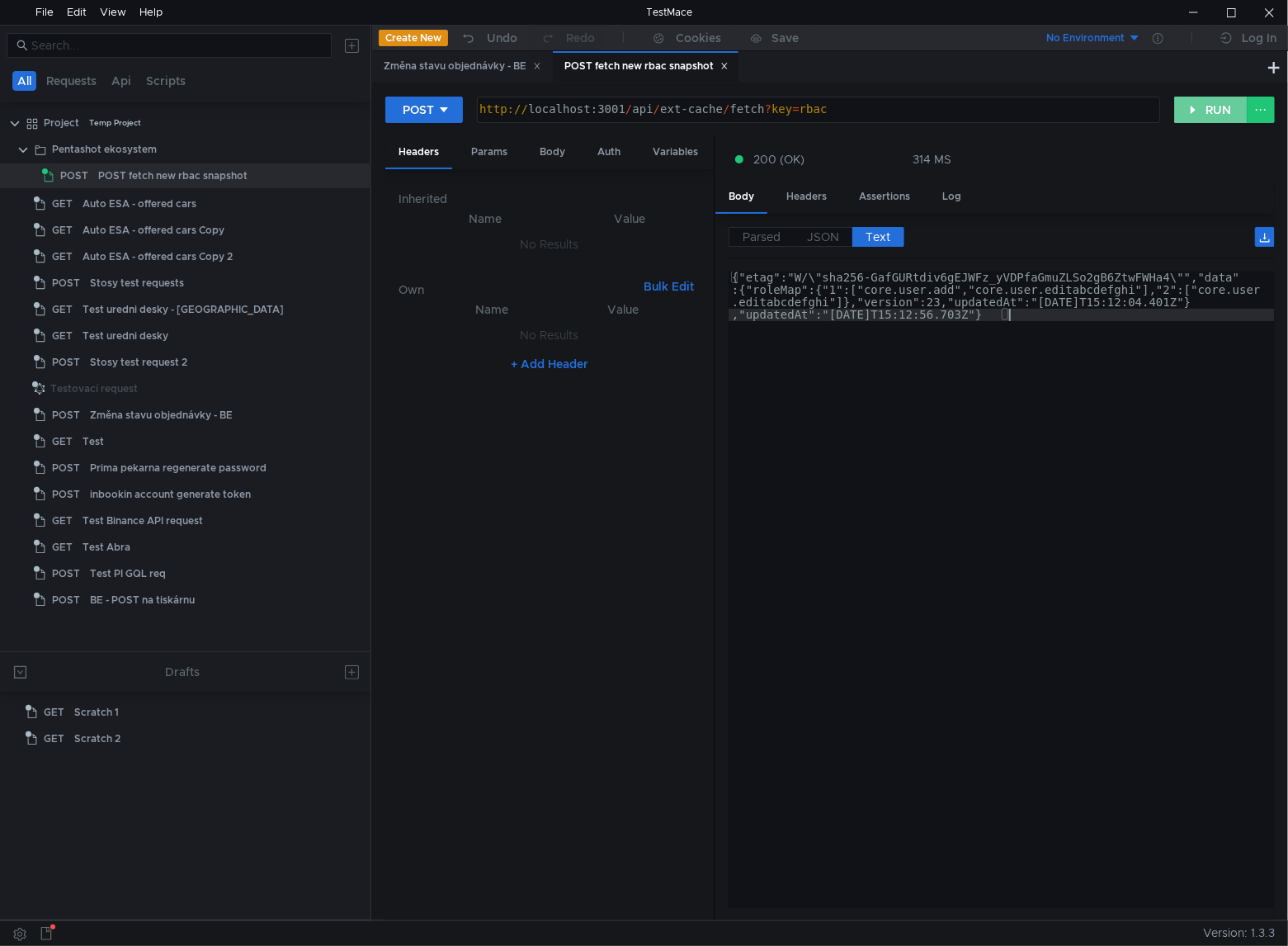
click at [1214, 114] on button "RUN" at bounding box center [1211, 109] width 74 height 26
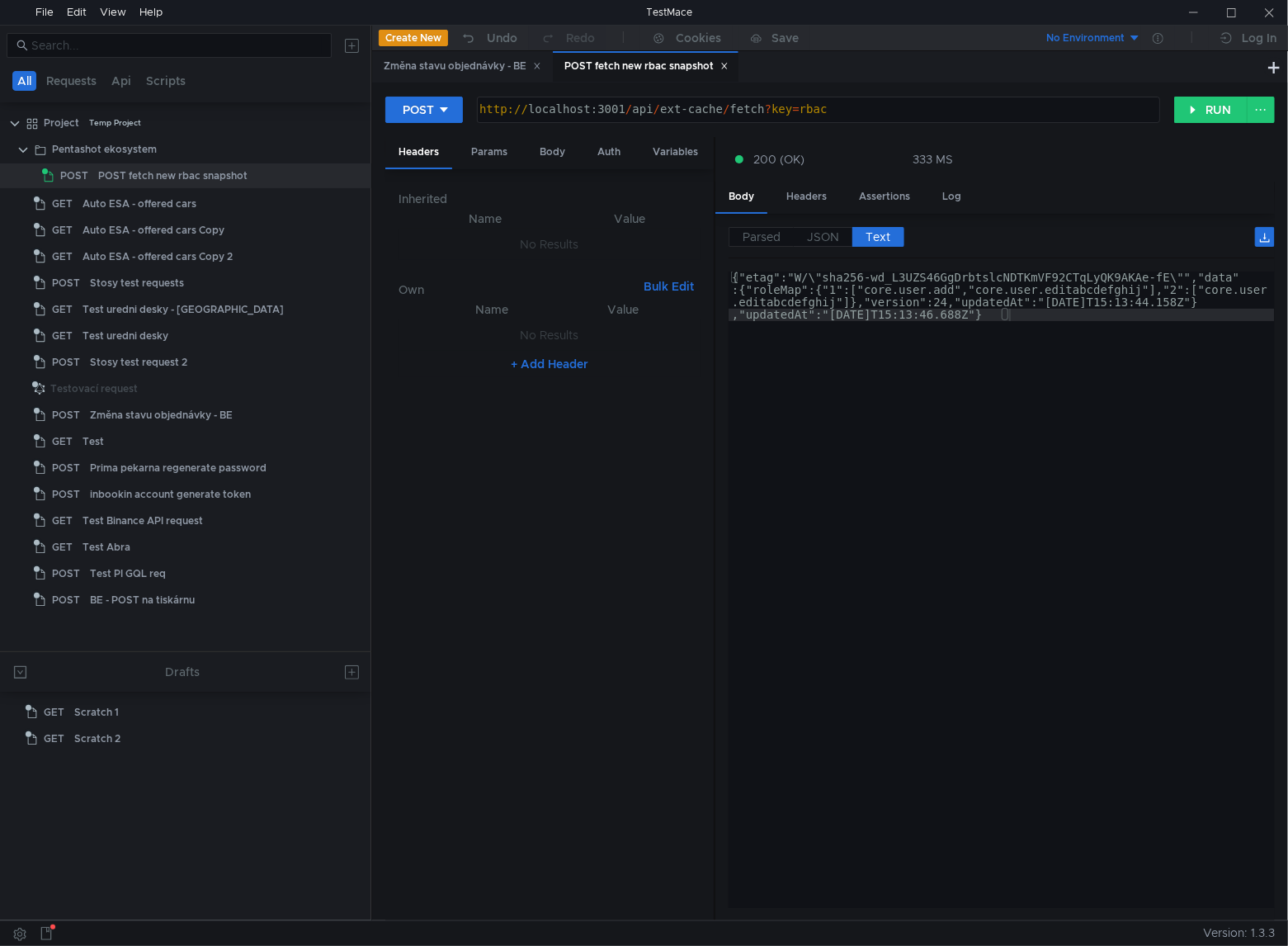
type textarea "{"etag":"W/\"sha256-wd_L3UZS46GgDrbtslcNDTKmVF92CTqLyQK9AKAe-fE\"","data":{"rol…"
click at [870, 510] on div "{"etag":"W/\"sha256-wd_L3UZS46GgDrbtslcNDTKmVF92CTqLyQK9AKAe-fE\"","data" :{"ro…" at bounding box center [1001, 639] width 546 height 735
click at [905, 570] on div "{"etag":"W/\"sha256-wd_L3UZS46GgDrbtslcNDTKmVF92CTqLyQK9AKAe-fE\"","data" :{"ro…" at bounding box center [1001, 639] width 546 height 735
click at [905, 607] on div "{"etag":"W/\"sha256-wd_L3UZS46GgDrbtslcNDTKmVF92CTqLyQK9AKAe-fE\"","data" :{"ro…" at bounding box center [1001, 639] width 546 height 735
click at [1186, 111] on button "RUN" at bounding box center [1211, 109] width 74 height 26
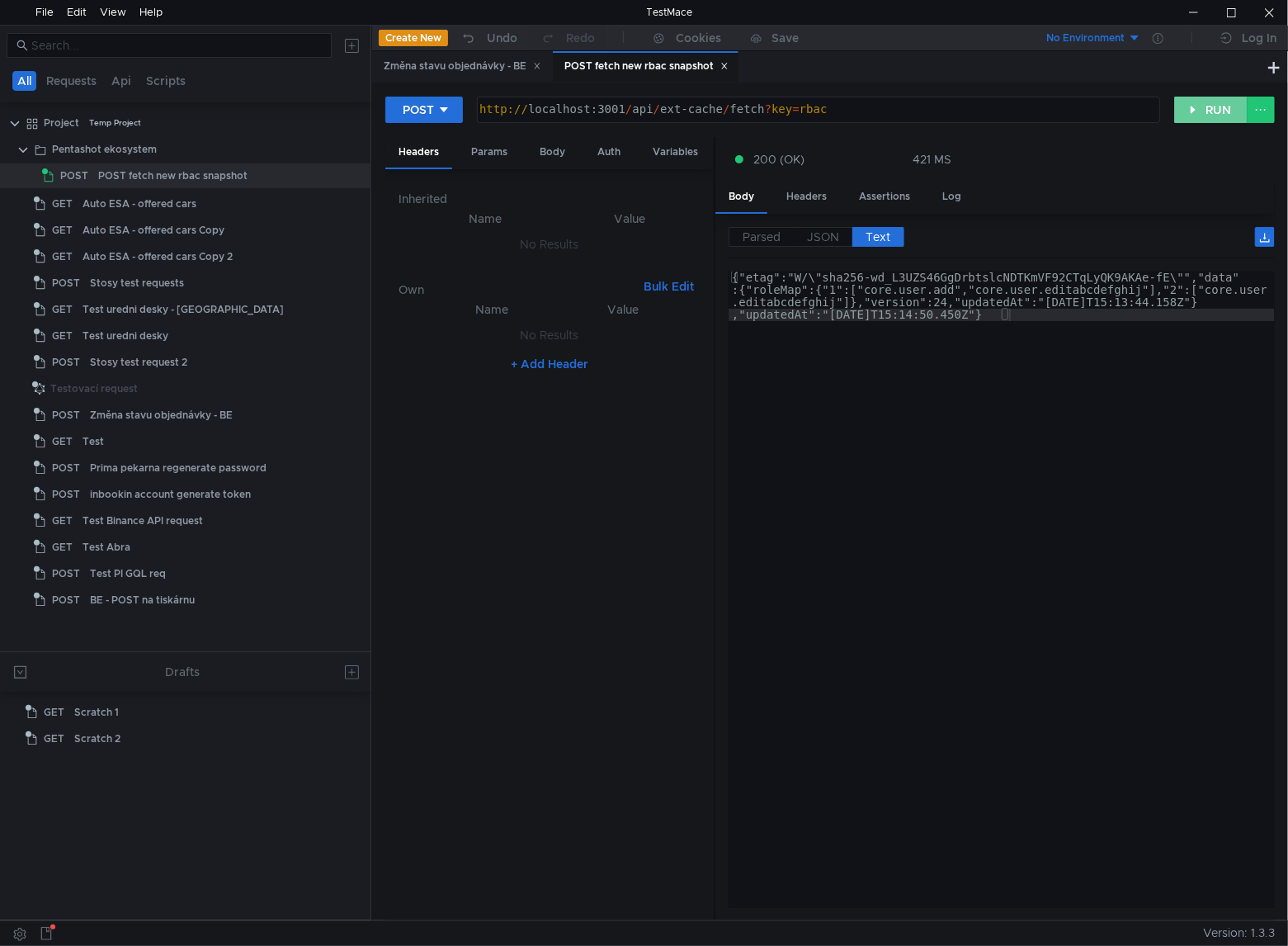
click at [1186, 111] on button "RUN" at bounding box center [1211, 109] width 74 height 26
click at [1269, 13] on div at bounding box center [1269, 12] width 38 height 25
